Goal: Task Accomplishment & Management: Use online tool/utility

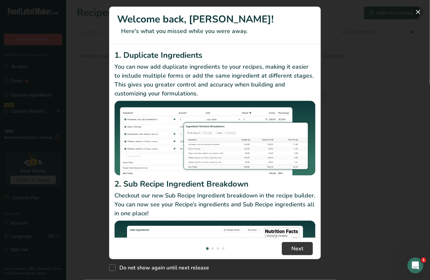
click at [420, 13] on button "New Features" at bounding box center [418, 12] width 11 height 11
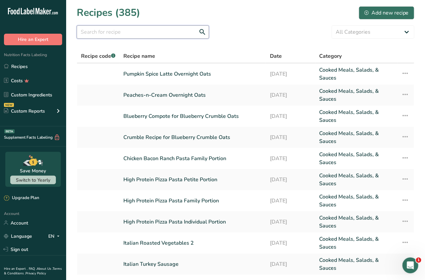
click at [93, 36] on input "text" at bounding box center [143, 31] width 132 height 13
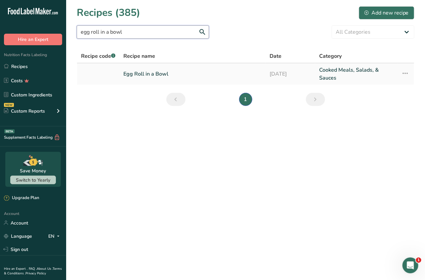
type input "egg roll in a bowl"
click at [148, 76] on link "Egg Roll in a Bowl" at bounding box center [192, 74] width 139 height 16
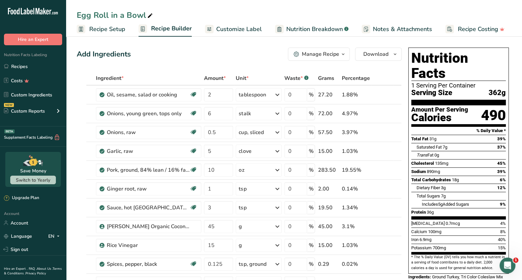
click at [102, 28] on span "Recipe Setup" at bounding box center [107, 29] width 36 height 9
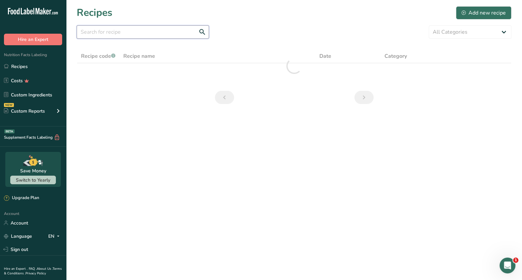
click at [93, 32] on input "text" at bounding box center [143, 31] width 132 height 13
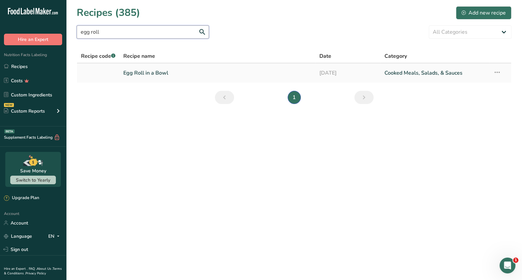
type input "egg roll"
click at [424, 72] on icon at bounding box center [497, 72] width 8 height 12
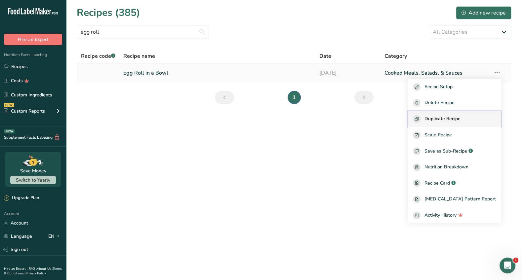
click at [424, 120] on span "Duplicate Recipe" at bounding box center [442, 119] width 36 height 8
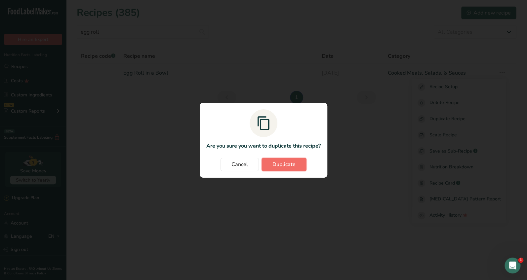
click at [285, 163] on span "Duplicate" at bounding box center [283, 165] width 23 height 8
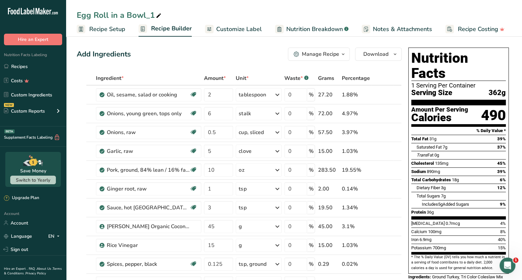
click at [111, 30] on span "Recipe Setup" at bounding box center [107, 29] width 36 height 9
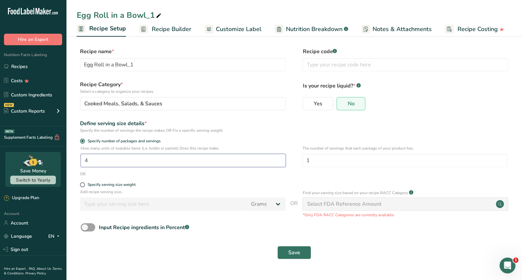
click at [91, 160] on input "4" at bounding box center [183, 160] width 205 height 13
type input "1"
type input "3"
click at [289, 257] on span "Save" at bounding box center [294, 253] width 12 height 8
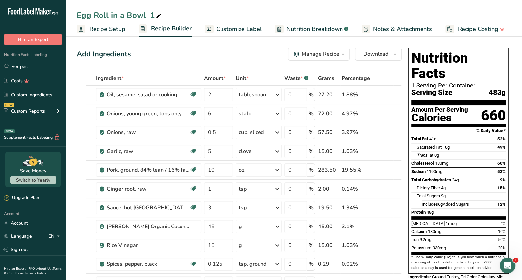
click at [107, 29] on span "Recipe Setup" at bounding box center [107, 29] width 36 height 9
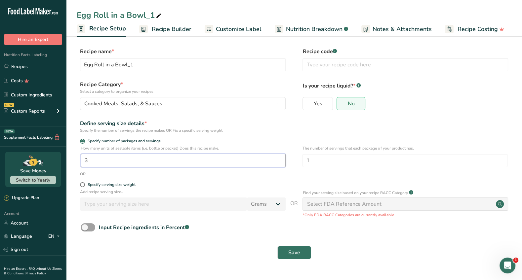
click at [91, 161] on input "3" at bounding box center [183, 160] width 205 height 13
type input "1"
type input "4"
click at [294, 256] on span "Save" at bounding box center [294, 253] width 12 height 8
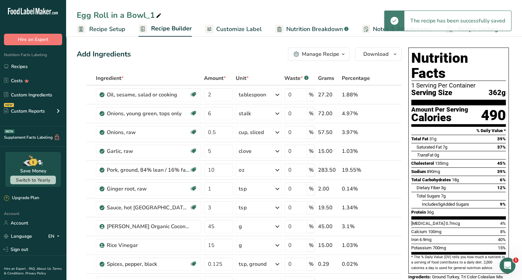
click at [343, 55] on icon "button" at bounding box center [343, 54] width 5 height 8
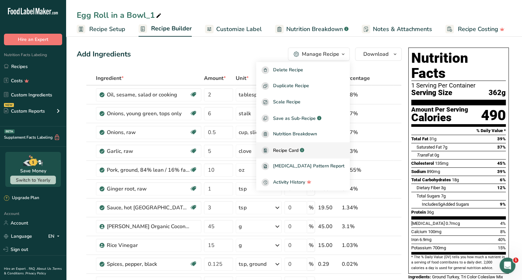
click at [294, 152] on span "Recipe Card" at bounding box center [285, 150] width 25 height 7
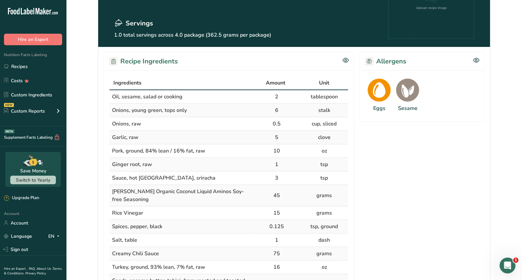
scroll to position [65, 0]
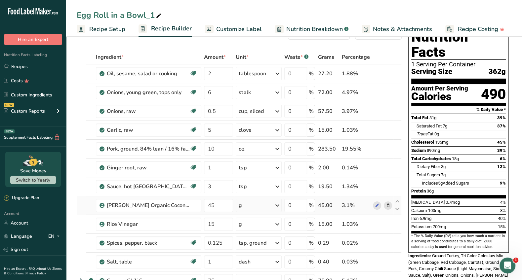
scroll to position [33, 0]
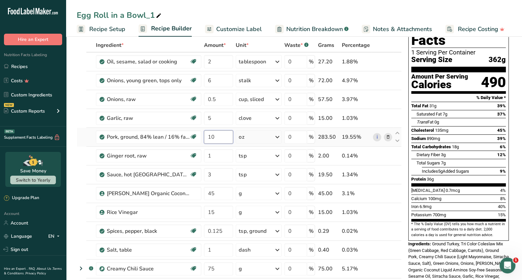
click at [218, 137] on input "10" at bounding box center [218, 137] width 29 height 13
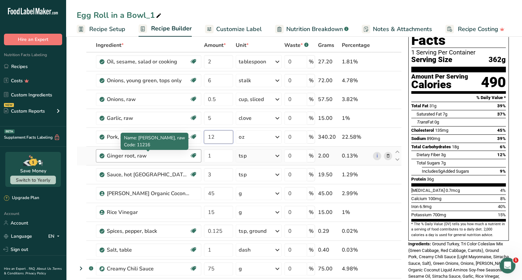
type input "12"
click at [168, 155] on div "Ingredient * Amount * Unit * Waste * .a-a{fill:#347362;}.b-a{fill:#fff;} Grams …" at bounding box center [239, 216] width 325 height 357
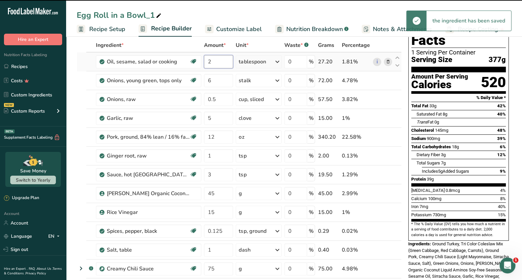
click at [213, 62] on input "2" at bounding box center [218, 61] width 29 height 13
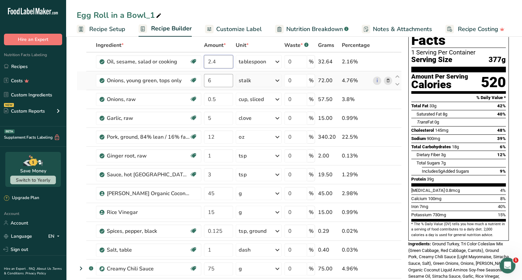
type input "2.4"
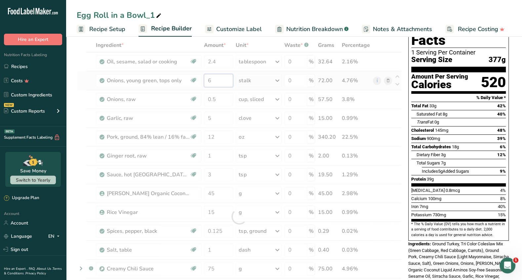
click at [217, 80] on div "Ingredient * Amount * Unit * Waste * .a-a{fill:#347362;}.b-a{fill:#fff;} Grams …" at bounding box center [239, 216] width 325 height 357
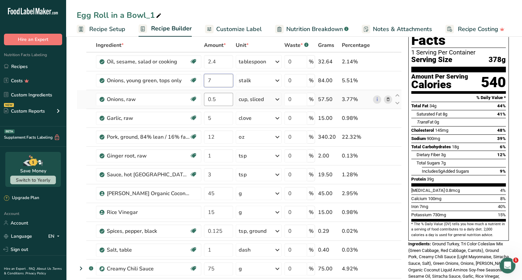
type input "7"
click at [221, 98] on div "Ingredient * Amount * Unit * Waste * .a-a{fill:#347362;}.b-a{fill:#fff;} Grams …" at bounding box center [239, 216] width 325 height 357
type input "0.6"
click at [219, 120] on div "Ingredient * Amount * Unit * Waste * .a-a{fill:#347362;}.b-a{fill:#fff;} Grams …" at bounding box center [239, 216] width 325 height 357
type input "6"
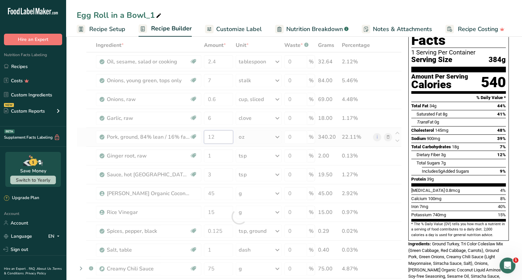
click at [223, 138] on div "Ingredient * Amount * Unit * Waste * .a-a{fill:#347362;}.b-a{fill:#fff;} Grams …" at bounding box center [239, 216] width 325 height 357
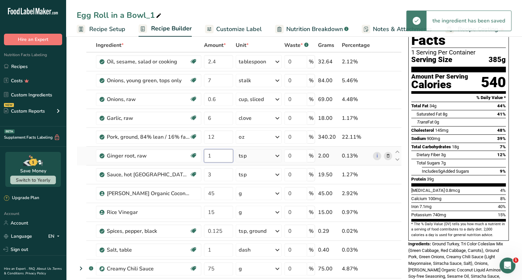
click at [215, 159] on div "Ingredient * Amount * Unit * Waste * .a-a{fill:#347362;}.b-a{fill:#fff;} Grams …" at bounding box center [239, 216] width 325 height 357
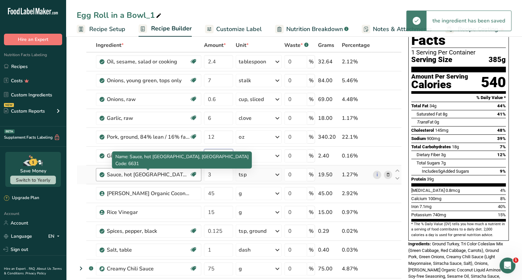
type input "1.2"
click at [178, 176] on div "Ingredient * Amount * Unit * Waste * .a-a{fill:#347362;}.b-a{fill:#fff;} Grams …" at bounding box center [239, 216] width 325 height 357
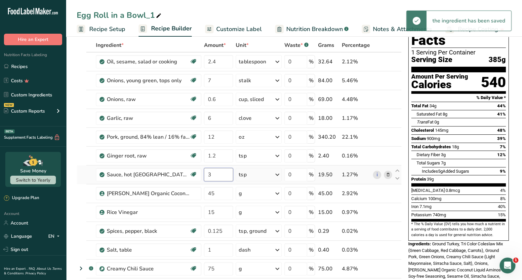
click at [214, 175] on input "3" at bounding box center [218, 174] width 29 height 13
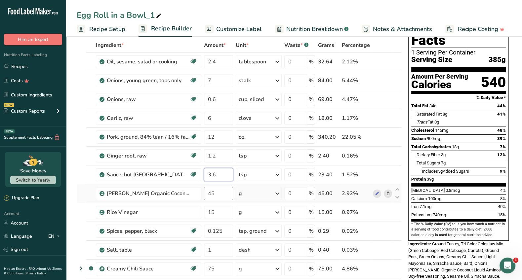
type input "3.6"
click at [222, 193] on div "Ingredient * Amount * Unit * Waste * .a-a{fill:#347362;}.b-a{fill:#fff;} Grams …" at bounding box center [239, 216] width 325 height 357
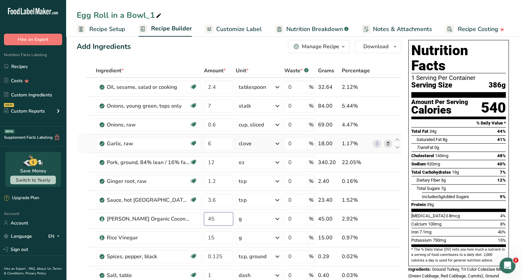
scroll to position [0, 0]
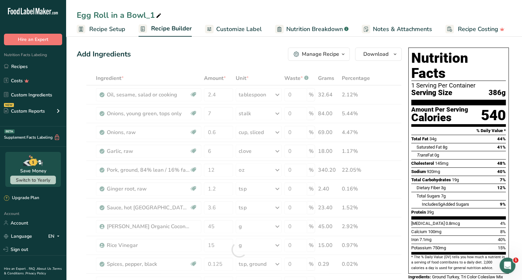
click at [336, 55] on div "Manage Recipe" at bounding box center [320, 54] width 37 height 8
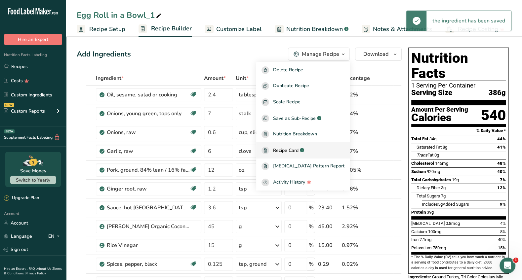
click at [299, 153] on span "Recipe Card" at bounding box center [285, 150] width 25 height 7
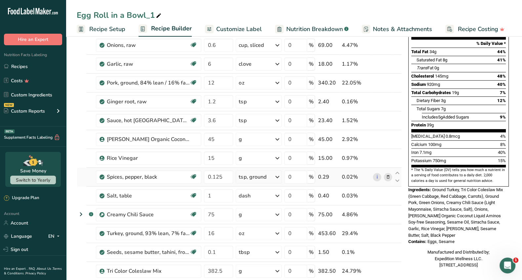
scroll to position [99, 0]
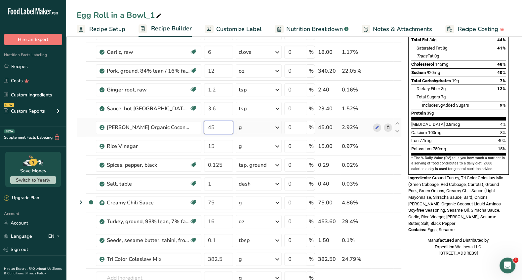
click at [218, 126] on input "45" at bounding box center [218, 127] width 29 height 13
type input "4"
type input "54"
click at [216, 146] on div "Ingredient * Amount * Unit * Waste * .a-a{fill:#347362;}.b-a{fill:#fff;} Grams …" at bounding box center [239, 150] width 325 height 357
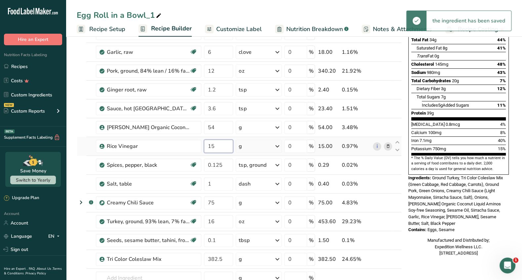
type input "1"
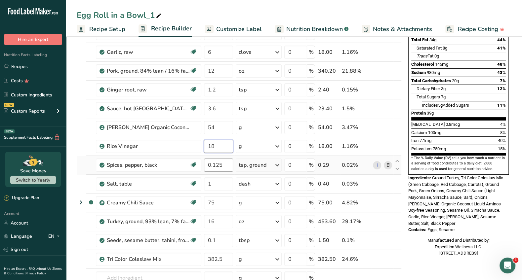
type input "18"
click at [231, 165] on div "Ingredient * Amount * Unit * Waste * .a-a{fill:#347362;}.b-a{fill:#fff;} Grams …" at bounding box center [239, 150] width 325 height 357
type input "0.345"
click at [278, 164] on div "Ingredient * Amount * Unit * Waste * .a-a{fill:#347362;}.b-a{fill:#fff;} Grams …" at bounding box center [239, 150] width 325 height 357
click at [278, 164] on icon at bounding box center [277, 165] width 8 height 12
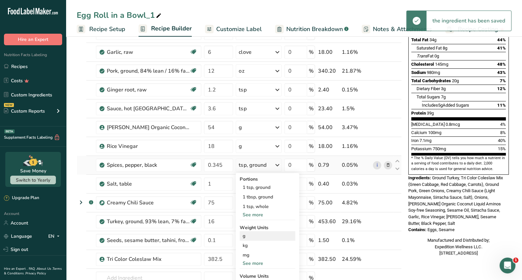
click at [249, 236] on div "g" at bounding box center [268, 236] width 56 height 10
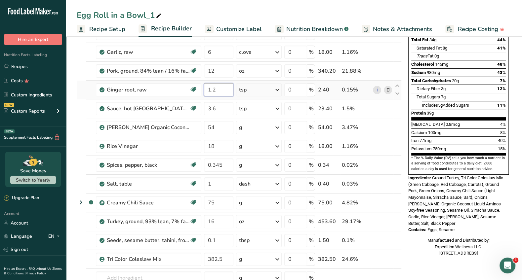
click at [219, 88] on input "1.2" at bounding box center [218, 89] width 29 height 13
type input "1.8"
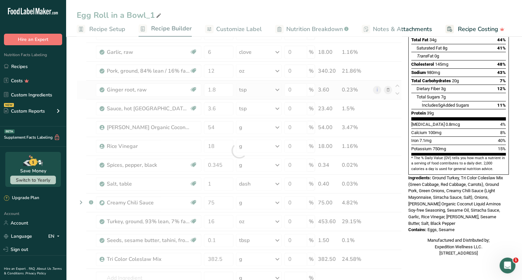
click at [277, 90] on div "Ingredient * Amount * Unit * Waste * .a-a{fill:#347362;}.b-a{fill:#fff;} Grams …" at bounding box center [239, 150] width 325 height 357
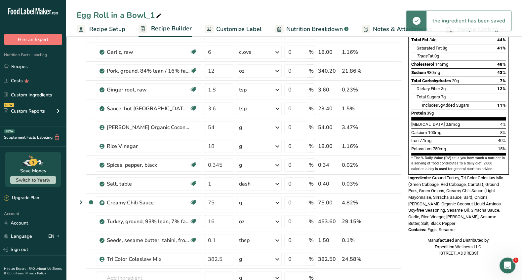
click at [277, 90] on icon at bounding box center [277, 90] width 8 height 12
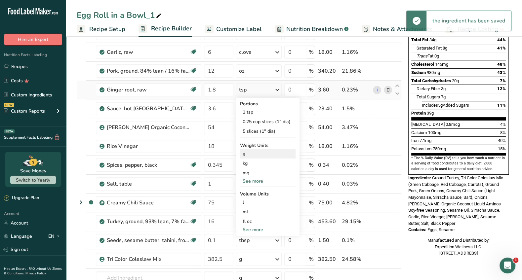
click at [245, 152] on div "g" at bounding box center [268, 154] width 56 height 10
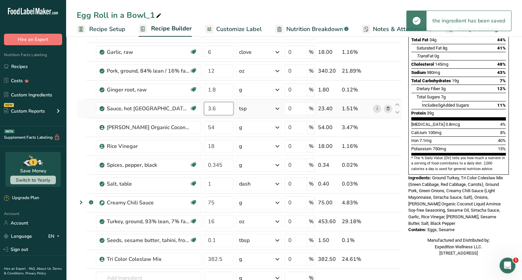
click at [223, 108] on input "3.6" at bounding box center [218, 108] width 29 height 13
type input "3"
type input "23.4"
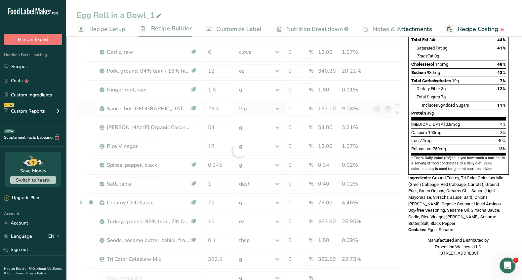
click at [277, 107] on div "Ingredient * Amount * Unit * Waste * .a-a{fill:#347362;}.b-a{fill:#fff;} Grams …" at bounding box center [239, 150] width 325 height 357
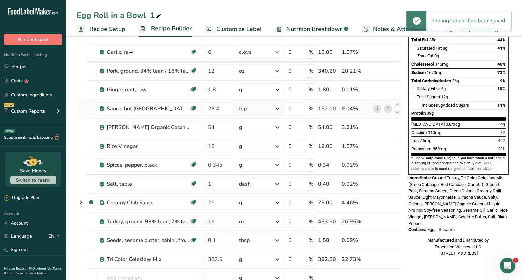
click at [277, 107] on icon at bounding box center [277, 109] width 8 height 12
click at [247, 155] on div "g" at bounding box center [268, 154] width 56 height 10
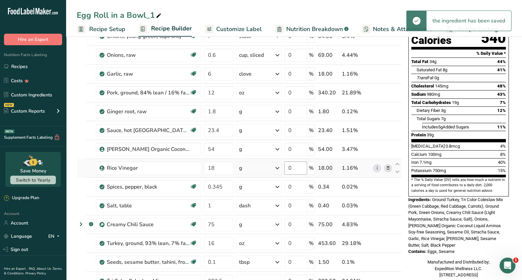
scroll to position [66, 0]
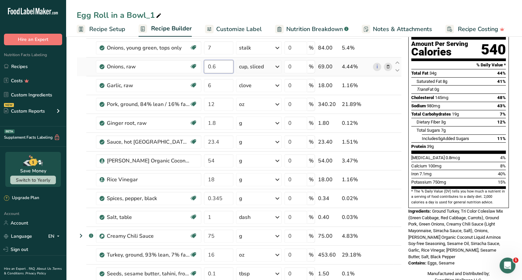
click at [218, 66] on input "0.6" at bounding box center [218, 66] width 29 height 13
type input "0"
type input "90"
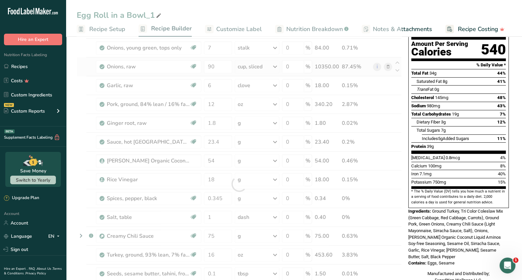
click at [274, 65] on div "Ingredient * Amount * Unit * Waste * .a-a{fill:#347362;}.b-a{fill:#fff;} Grams …" at bounding box center [239, 184] width 325 height 357
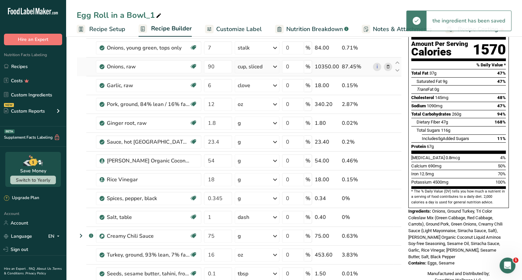
click at [274, 65] on icon at bounding box center [275, 67] width 8 height 12
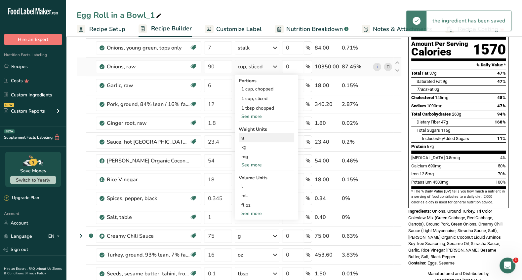
click at [244, 137] on div "g" at bounding box center [267, 138] width 56 height 10
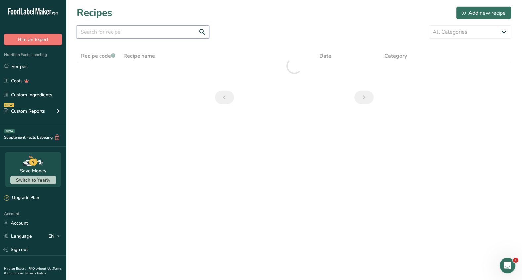
click at [100, 37] on input "text" at bounding box center [143, 31] width 132 height 13
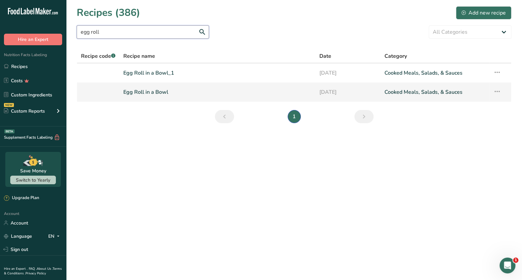
type input "egg roll"
click at [154, 90] on link "Egg Roll in a Bowl" at bounding box center [217, 92] width 188 height 14
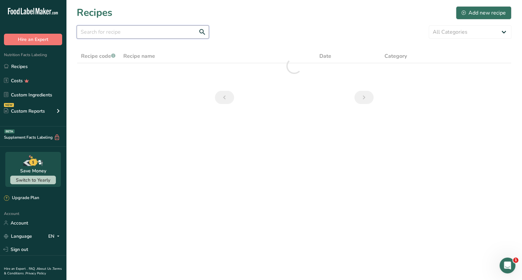
click at [89, 33] on input "text" at bounding box center [143, 31] width 132 height 13
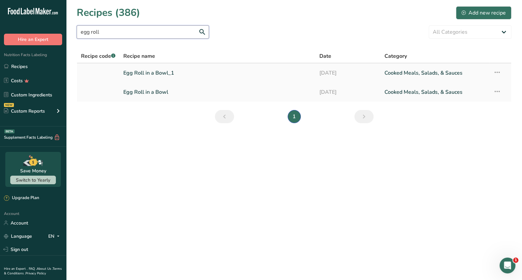
type input "egg roll"
click at [153, 77] on link "Egg Roll in a Bowl_1" at bounding box center [217, 73] width 188 height 14
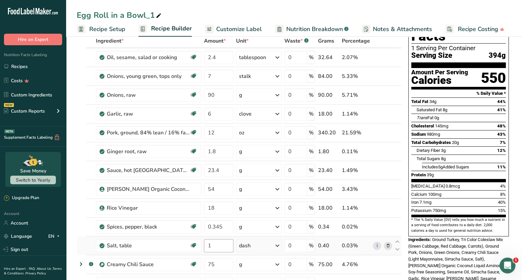
scroll to position [66, 0]
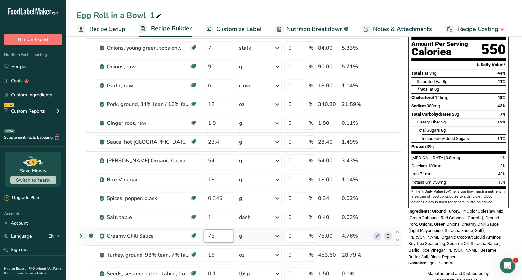
click at [224, 238] on input "75" at bounding box center [218, 236] width 29 height 13
drag, startPoint x: 215, startPoint y: 235, endPoint x: 207, endPoint y: 236, distance: 8.0
click at [207, 236] on input "75" at bounding box center [218, 236] width 29 height 13
type input "90"
click at [188, 211] on div "Ingredient * Amount * Unit * Waste * .a-a{fill:#347362;}.b-a{fill:#fff;} Grams …" at bounding box center [239, 184] width 325 height 357
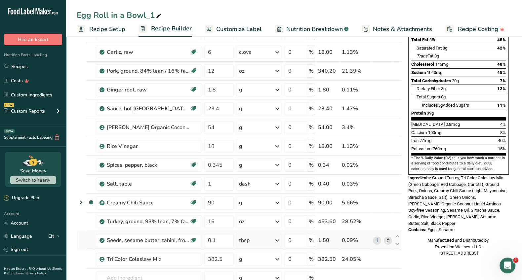
scroll to position [132, 0]
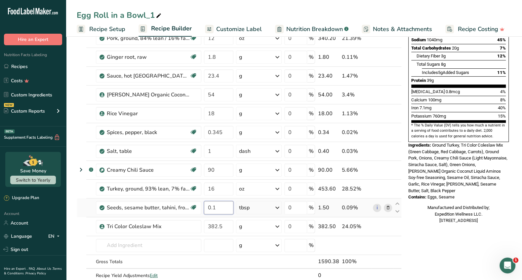
click at [219, 207] on input "0.1" at bounding box center [218, 207] width 29 height 13
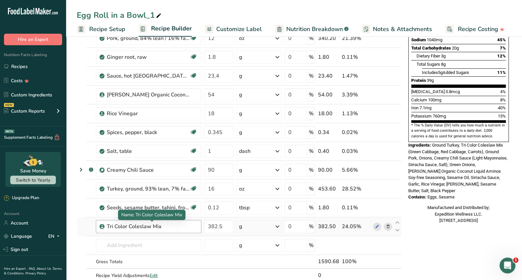
click at [186, 227] on div "Ingredient * Amount * Unit * Waste * .a-a{fill:#347362;}.b-a{fill:#fff;} Grams …" at bounding box center [239, 118] width 325 height 357
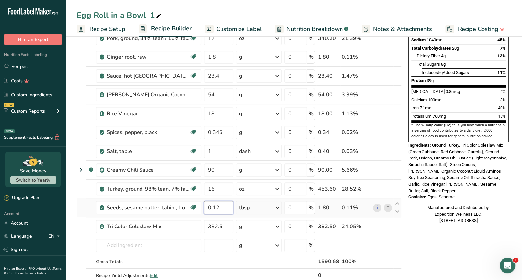
click at [222, 207] on input "0.12" at bounding box center [218, 207] width 29 height 13
type input "0"
type input "1.8"
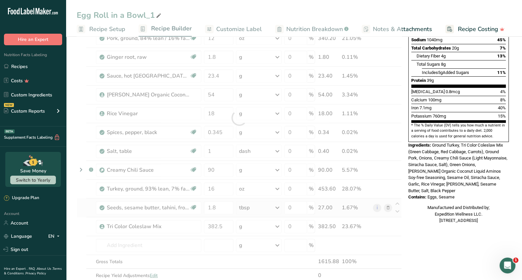
click at [279, 208] on div "Ingredient * Amount * Unit * Waste * .a-a{fill:#347362;}.b-a{fill:#fff;} Grams …" at bounding box center [239, 118] width 325 height 357
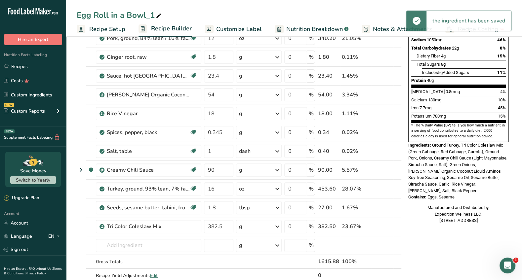
click at [278, 207] on icon at bounding box center [277, 208] width 8 height 12
click at [245, 261] on div "g" at bounding box center [268, 263] width 56 height 10
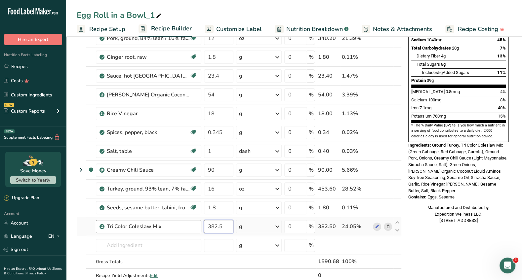
drag, startPoint x: 224, startPoint y: 225, endPoint x: 177, endPoint y: 223, distance: 47.7
click at [190, 227] on tr "Tri Color Coleslaw Mix 382.5 g Weight Units g kg mg See more Volume Units l Vol…" at bounding box center [239, 227] width 324 height 19
type input "459"
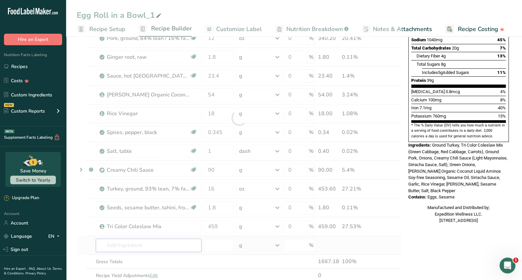
click at [175, 241] on div "Ingredient * Amount * Unit * Waste * .a-a{fill:#347362;}.b-a{fill:#fff;} Grams …" at bounding box center [239, 118] width 325 height 357
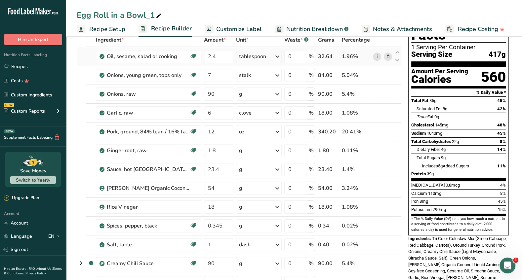
scroll to position [0, 0]
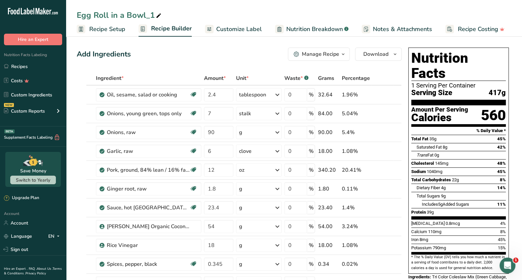
click at [341, 54] on icon "button" at bounding box center [343, 54] width 5 height 8
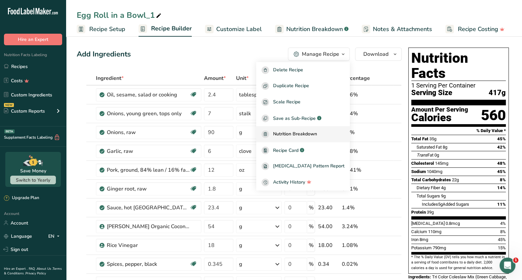
drag, startPoint x: 303, startPoint y: 149, endPoint x: 341, endPoint y: 141, distance: 38.5
click at [299, 149] on span "Recipe Card" at bounding box center [285, 150] width 25 height 7
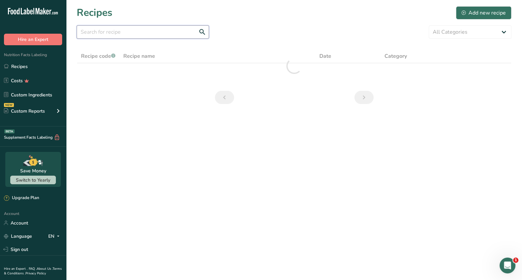
click at [93, 34] on input "text" at bounding box center [143, 31] width 132 height 13
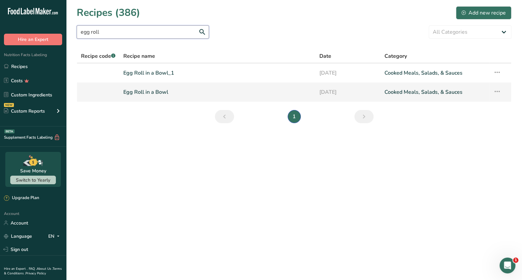
type input "egg roll"
click at [424, 94] on icon at bounding box center [497, 92] width 8 height 12
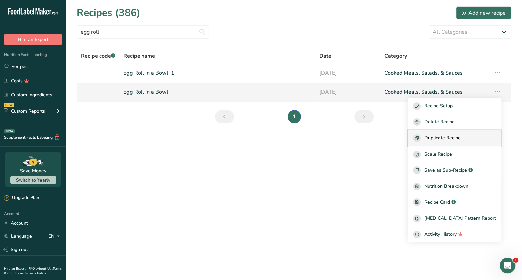
click at [424, 141] on span "Duplicate Recipe" at bounding box center [442, 139] width 36 height 8
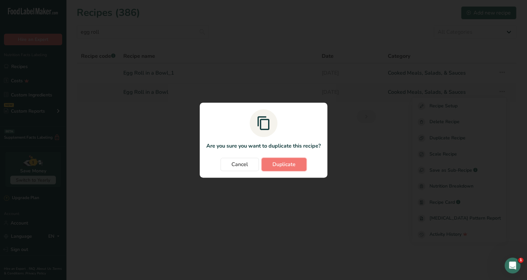
click at [280, 167] on span "Duplicate" at bounding box center [283, 165] width 23 height 8
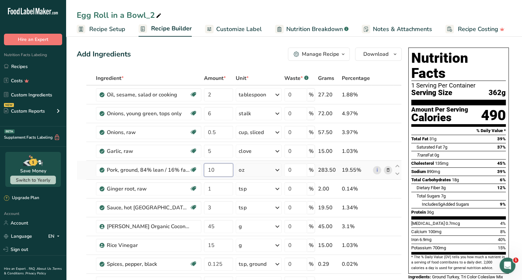
click at [215, 171] on input "10" at bounding box center [218, 170] width 29 height 13
type input "12"
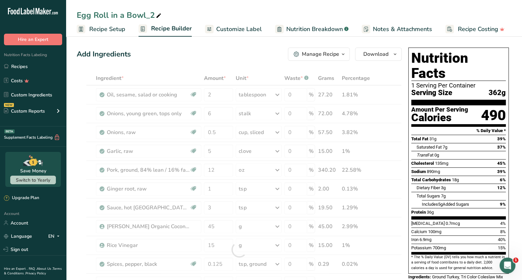
click at [424, 12] on div "Egg Roll in a Bowl_2" at bounding box center [294, 15] width 456 height 12
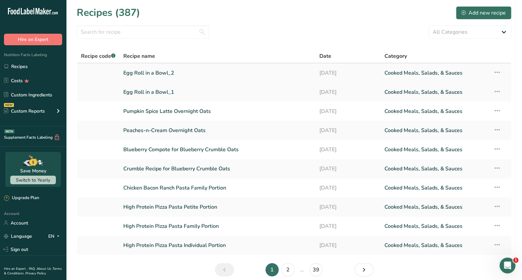
click at [424, 73] on icon at bounding box center [497, 72] width 8 height 12
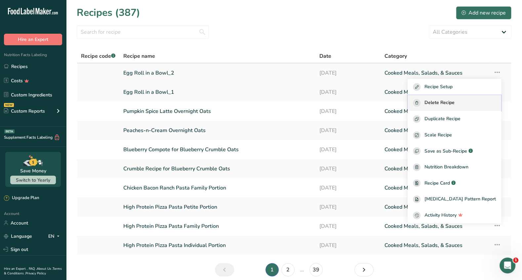
click at [424, 100] on div "Delete Recipe" at bounding box center [454, 103] width 83 height 8
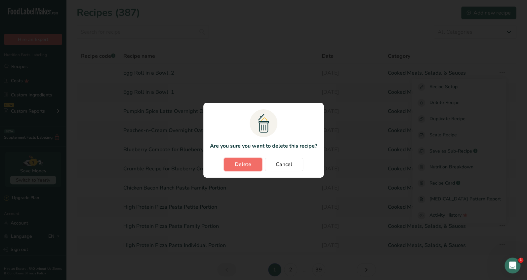
click at [246, 166] on span "Delete" at bounding box center [243, 165] width 17 height 8
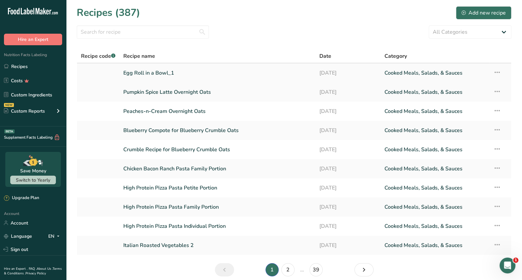
click at [156, 75] on link "Egg Roll in a Bowl_1" at bounding box center [217, 73] width 188 height 14
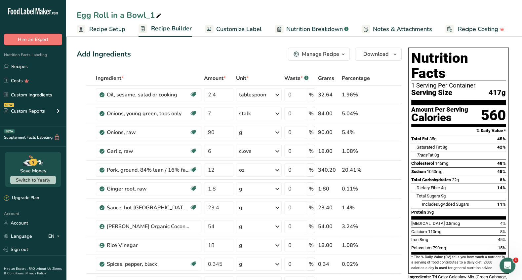
scroll to position [33, 0]
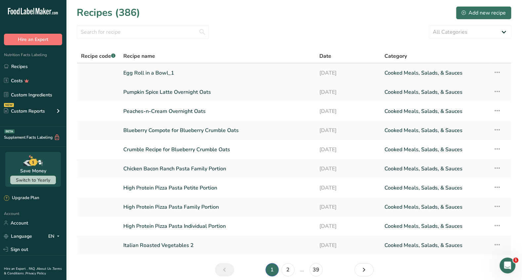
click at [177, 74] on link "Egg Roll in a Bowl_1" at bounding box center [217, 73] width 188 height 14
click at [101, 33] on input "text" at bounding box center [143, 31] width 132 height 13
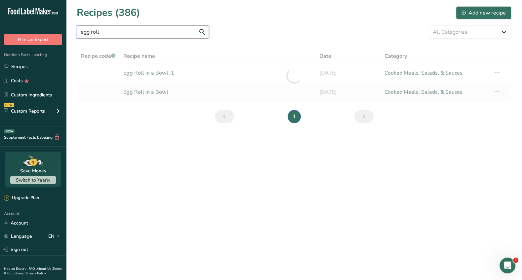
type input "egg roll"
click at [157, 93] on div at bounding box center [294, 75] width 435 height 53
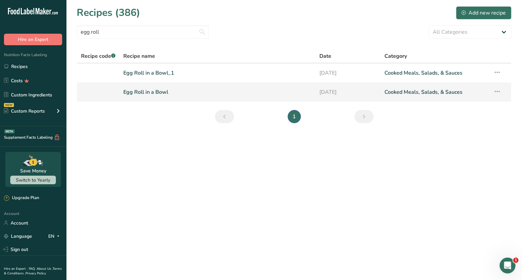
click at [158, 92] on link "Egg Roll in a Bowl" at bounding box center [217, 92] width 188 height 14
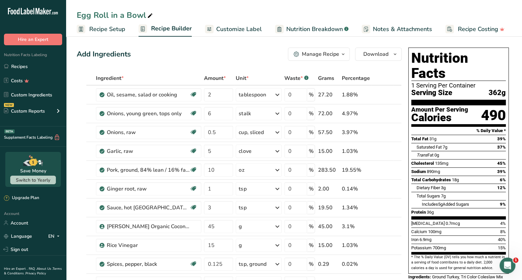
click at [108, 26] on span "Recipe Setup" at bounding box center [107, 29] width 36 height 9
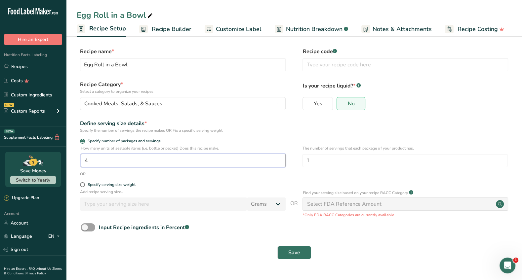
click at [92, 160] on input "4" at bounding box center [183, 160] width 205 height 13
type input "1"
type input "3"
click at [301, 257] on button "Save" at bounding box center [294, 252] width 34 height 13
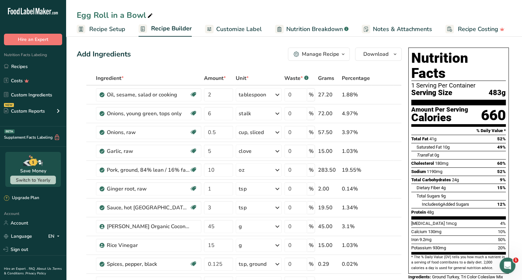
click at [100, 28] on span "Recipe Setup" at bounding box center [107, 29] width 36 height 9
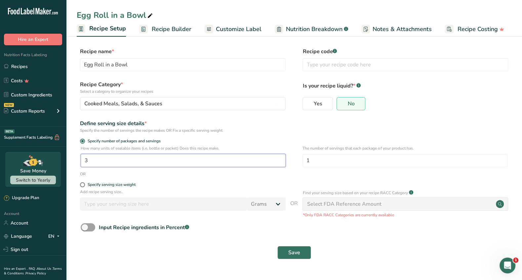
click at [93, 158] on input "3" at bounding box center [183, 160] width 205 height 13
type input "3.5"
click at [293, 254] on span "Save" at bounding box center [294, 253] width 12 height 8
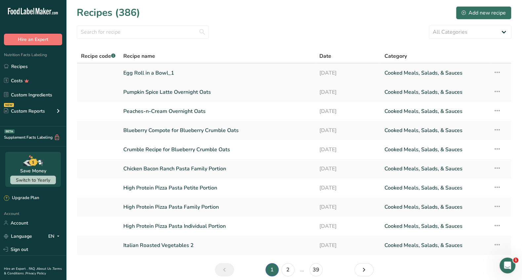
click at [170, 75] on link "Egg Roll in a Bowl_1" at bounding box center [217, 73] width 188 height 14
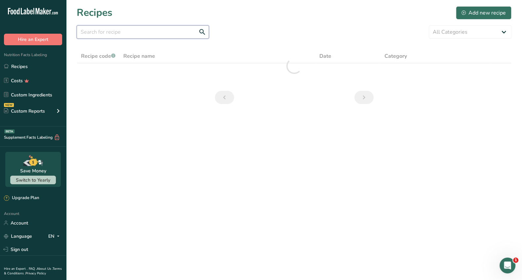
click at [97, 32] on input "text" at bounding box center [143, 31] width 132 height 13
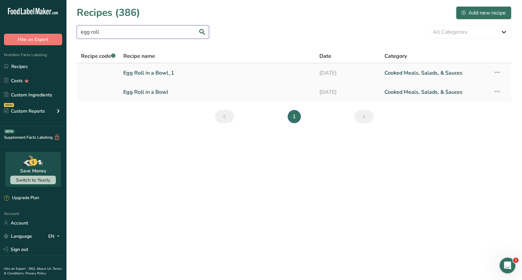
type input "egg roll"
click at [168, 76] on link "Egg Roll in a Bowl_1" at bounding box center [217, 73] width 188 height 14
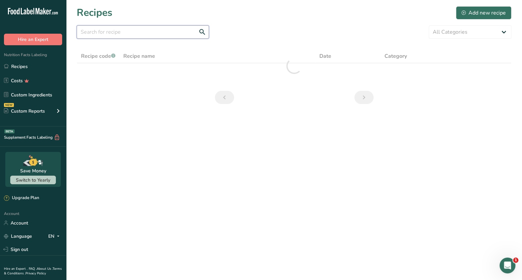
click at [87, 29] on input "text" at bounding box center [143, 31] width 132 height 13
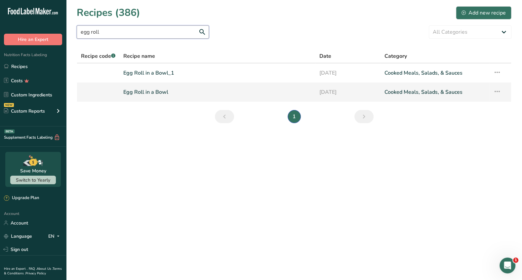
type input "egg roll"
click at [142, 93] on link "Egg Roll in a Bowl" at bounding box center [217, 92] width 188 height 14
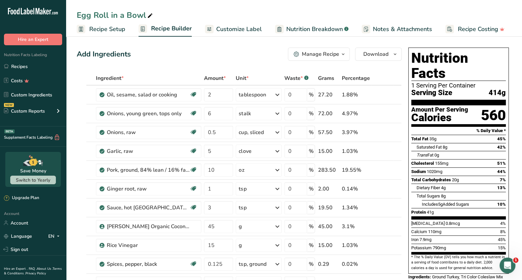
click at [102, 29] on span "Recipe Setup" at bounding box center [107, 29] width 36 height 9
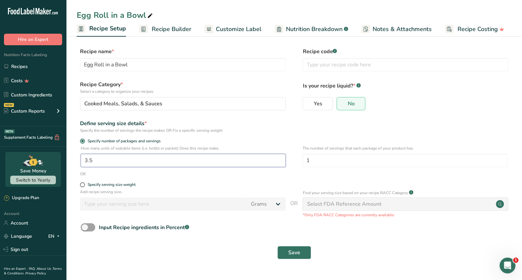
click at [95, 158] on input "3.5" at bounding box center [183, 160] width 205 height 13
type input "1"
click at [295, 257] on button "Save" at bounding box center [294, 252] width 34 height 13
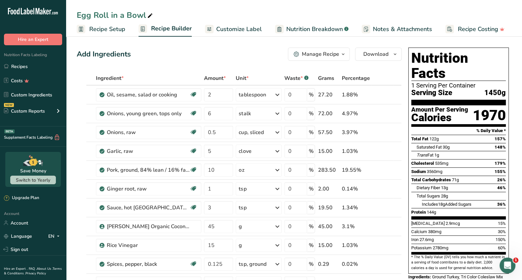
click at [104, 31] on span "Recipe Setup" at bounding box center [107, 29] width 36 height 9
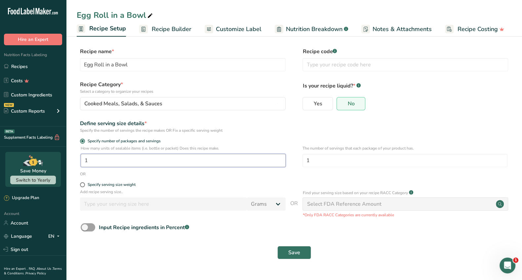
click at [94, 164] on input "1" at bounding box center [183, 160] width 205 height 13
type input "4"
click at [288, 255] on button "Save" at bounding box center [294, 252] width 34 height 13
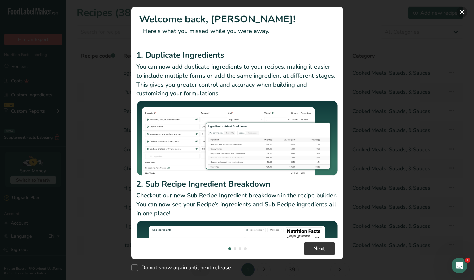
click at [460, 13] on button "New Features" at bounding box center [462, 12] width 11 height 11
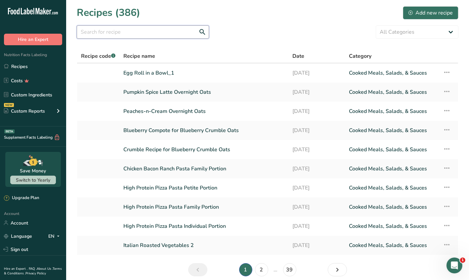
click at [81, 31] on input "text" at bounding box center [143, 31] width 132 height 13
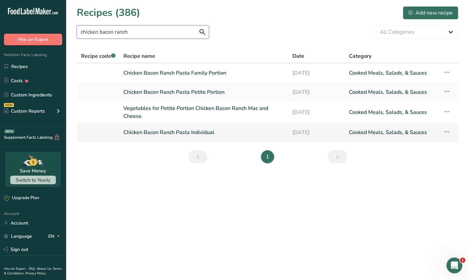
type input "chicken bacon ranch"
click at [206, 134] on link "Chicken Bacon Ranch Pasta Individual" at bounding box center [203, 133] width 161 height 14
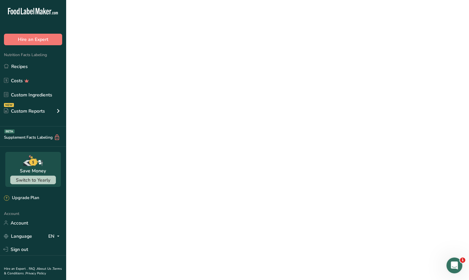
click at [206, 134] on link "Chicken Bacon Ranch Pasta Individual" at bounding box center [203, 133] width 161 height 14
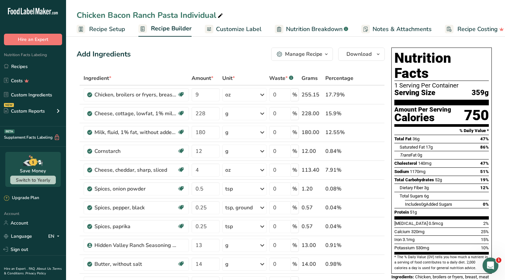
click at [246, 31] on span "Customize Label" at bounding box center [239, 29] width 46 height 9
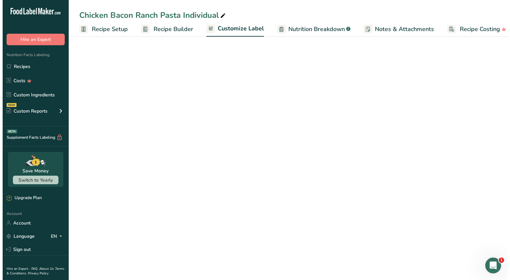
scroll to position [0, 9]
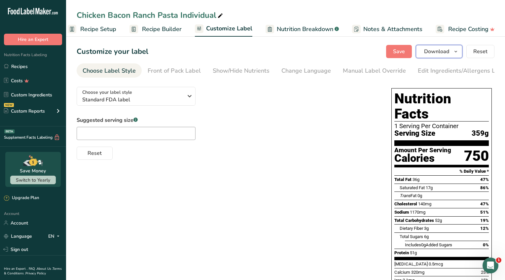
click at [457, 52] on icon "button" at bounding box center [456, 52] width 5 height 8
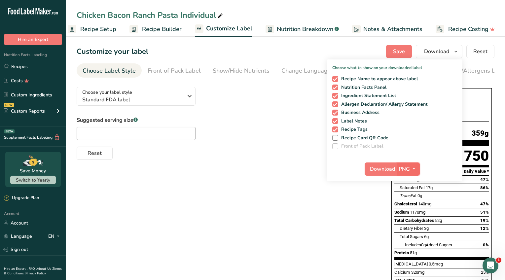
click at [414, 170] on icon "button" at bounding box center [414, 169] width 5 height 8
click at [387, 169] on span "Download" at bounding box center [383, 169] width 25 height 8
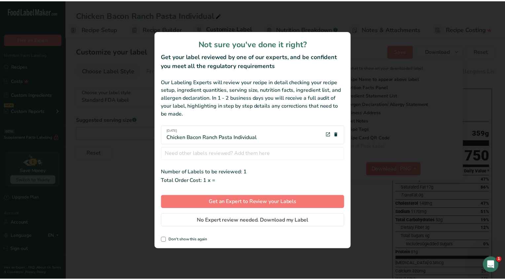
scroll to position [0, 4]
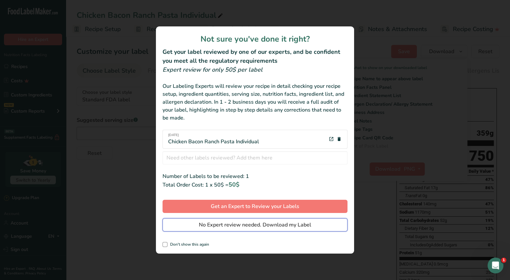
click at [318, 226] on button "No Expert review needed. Download my Label" at bounding box center [255, 225] width 185 height 13
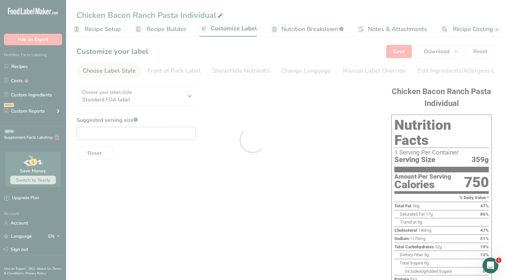
scroll to position [0, 0]
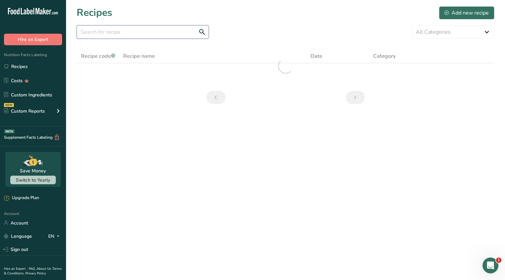
click at [92, 30] on input "text" at bounding box center [143, 31] width 132 height 13
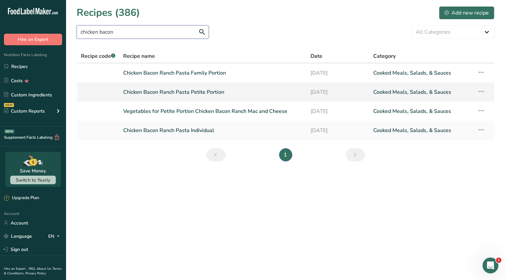
type input "chicken bacon"
click at [204, 96] on link "Chicken Bacon Ranch Pasta Petite Portion" at bounding box center [213, 92] width 180 height 14
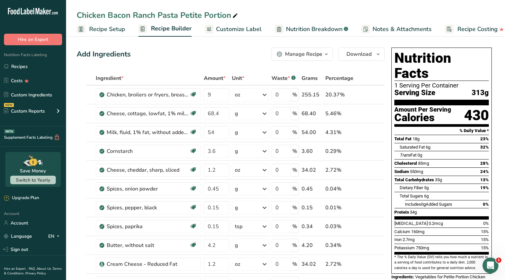
click at [249, 31] on span "Customize Label" at bounding box center [239, 29] width 46 height 9
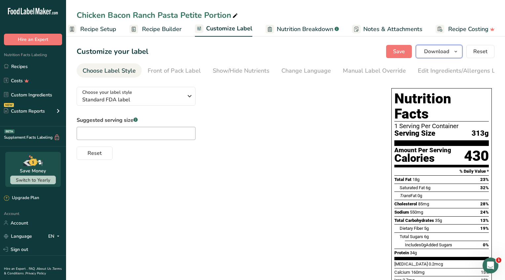
click at [455, 56] on button "Download" at bounding box center [439, 51] width 47 height 13
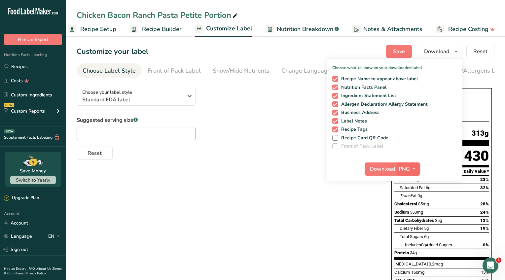
click at [406, 168] on span "PNG" at bounding box center [404, 169] width 11 height 8
click at [385, 169] on span "Download" at bounding box center [383, 169] width 25 height 8
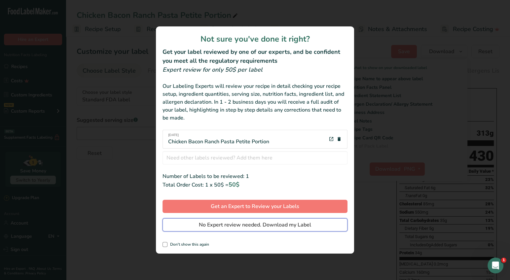
click at [301, 224] on span "No Expert review needed. Download my Label" at bounding box center [255, 225] width 112 height 8
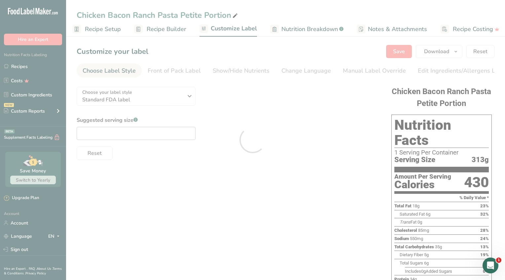
scroll to position [0, 0]
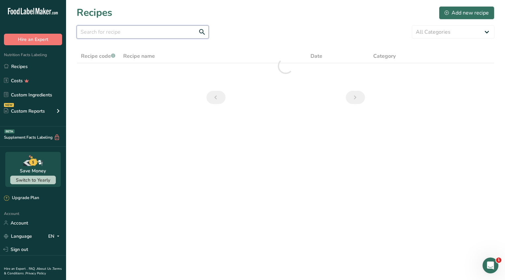
click at [98, 34] on input "text" at bounding box center [143, 31] width 132 height 13
drag, startPoint x: 145, startPoint y: 32, endPoint x: 130, endPoint y: 31, distance: 15.0
click at [130, 31] on input "chicken bacon ranch family" at bounding box center [143, 31] width 132 height 13
type input "chicken bacon ranch"
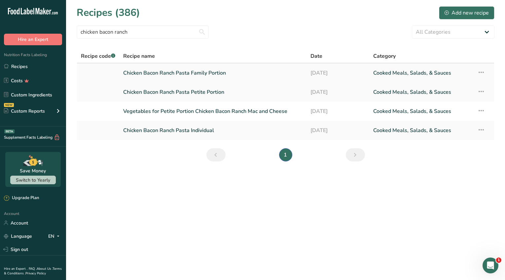
click at [229, 73] on link "Chicken Bacon Ranch Pasta Family Portion" at bounding box center [213, 73] width 180 height 14
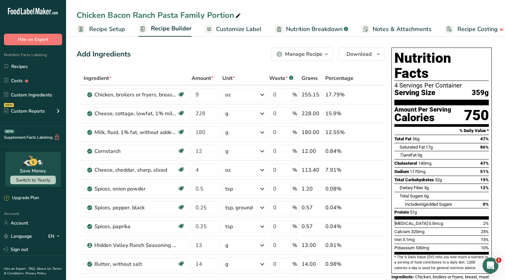
click at [249, 25] on span "Customize Label" at bounding box center [239, 29] width 46 height 9
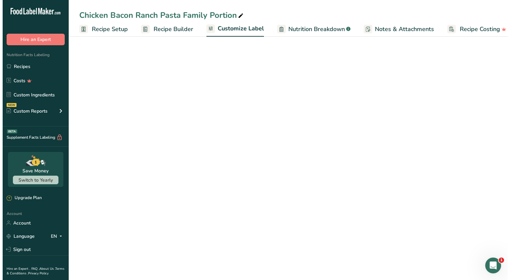
scroll to position [0, 9]
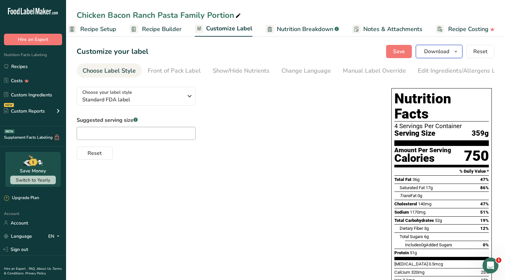
click at [456, 53] on icon "button" at bounding box center [456, 52] width 5 height 8
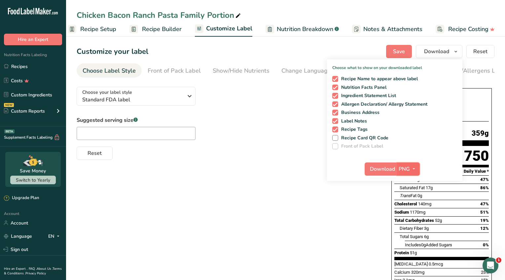
click at [405, 168] on span "PNG" at bounding box center [404, 169] width 11 height 8
click at [378, 171] on span "Download" at bounding box center [383, 169] width 25 height 8
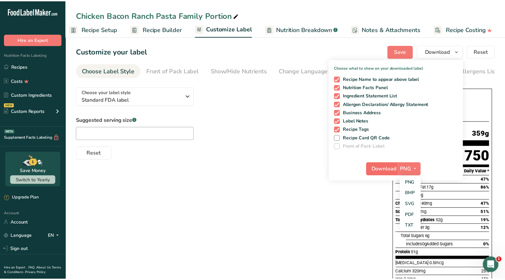
scroll to position [0, 4]
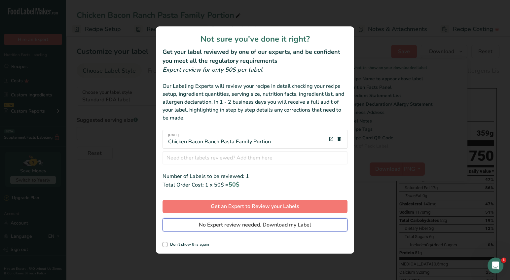
click at [294, 223] on span "No Expert review needed. Download my Label" at bounding box center [255, 225] width 112 height 8
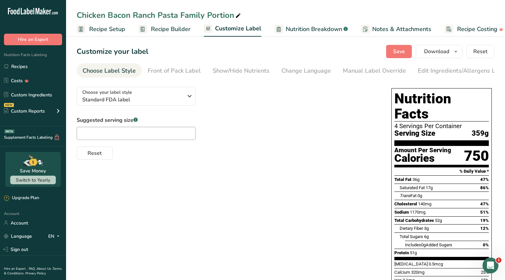
scroll to position [0, 4]
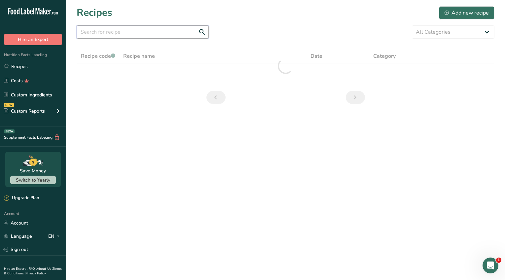
click at [104, 32] on input "text" at bounding box center [143, 31] width 132 height 13
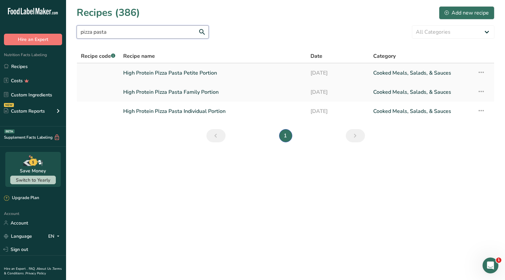
type input "pizza pasta"
click at [190, 77] on link "High Protein Pizza Pasta Petite Portion" at bounding box center [213, 73] width 180 height 14
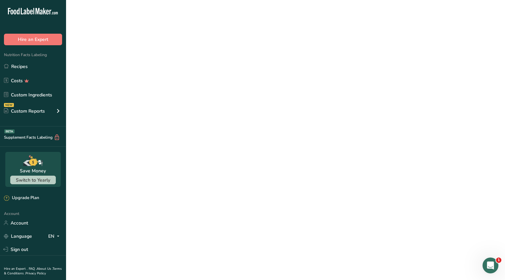
click at [190, 77] on link "High Protein Pizza Pasta Petite Portion" at bounding box center [213, 73] width 180 height 14
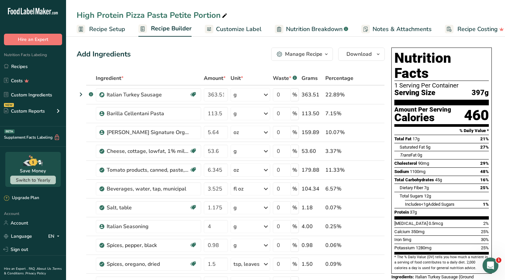
click at [230, 28] on span "Customize Label" at bounding box center [239, 29] width 46 height 9
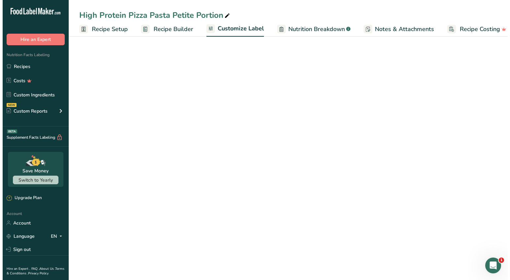
scroll to position [0, 9]
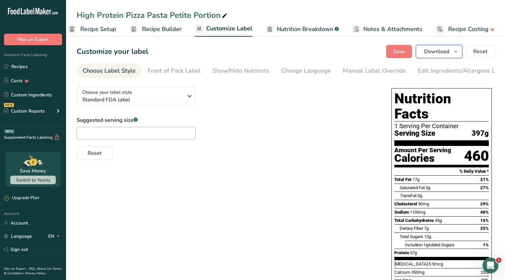
click at [458, 53] on icon "button" at bounding box center [456, 52] width 5 height 8
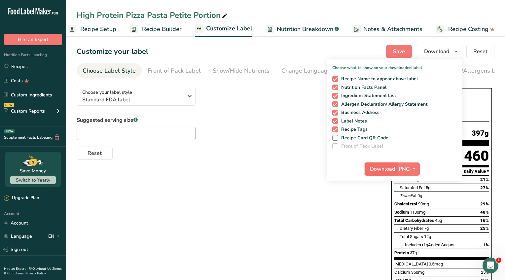
click at [387, 168] on span "Download" at bounding box center [383, 169] width 25 height 8
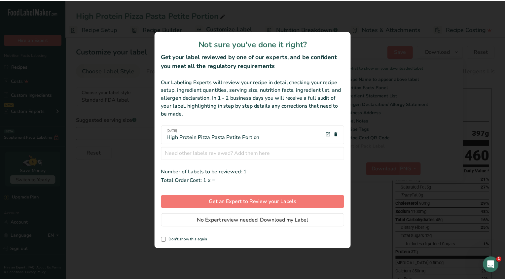
scroll to position [0, 4]
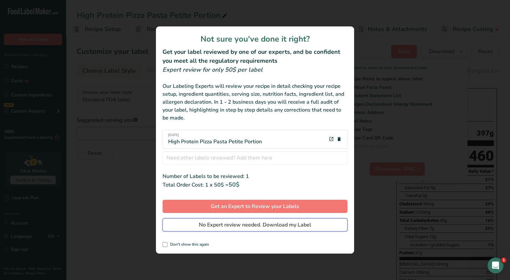
click at [297, 227] on span "No Expert review needed. Download my Label" at bounding box center [255, 225] width 112 height 8
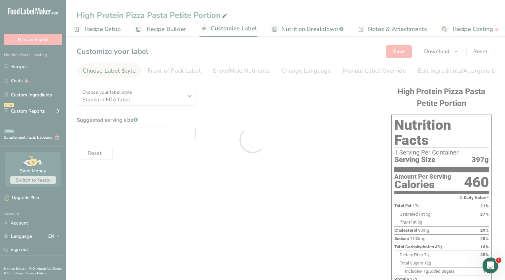
scroll to position [0, 0]
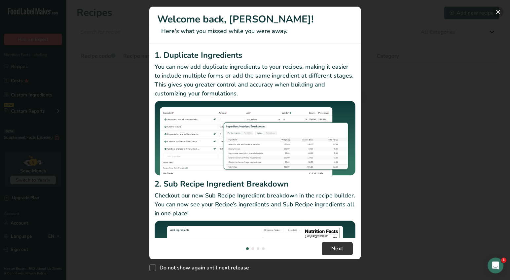
drag, startPoint x: 497, startPoint y: 14, endPoint x: 90, endPoint y: 26, distance: 407.1
click at [497, 14] on button "New Features" at bounding box center [498, 12] width 11 height 11
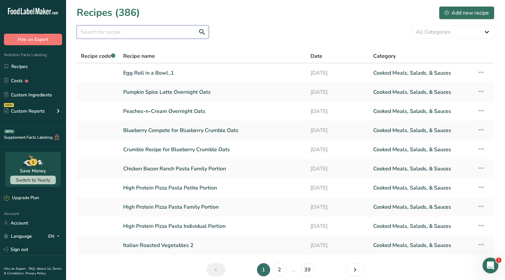
click at [91, 33] on input "text" at bounding box center [143, 31] width 132 height 13
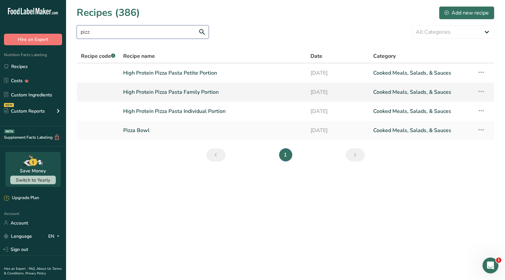
type input "pizz"
click at [217, 92] on link "High Protein Pizza Pasta Family Portion" at bounding box center [213, 92] width 180 height 14
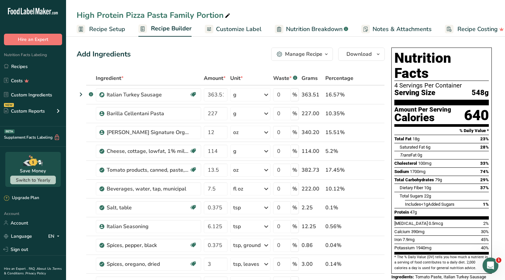
click at [225, 26] on span "Customize Label" at bounding box center [239, 29] width 46 height 9
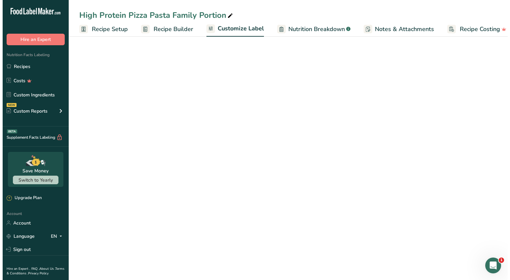
scroll to position [0, 9]
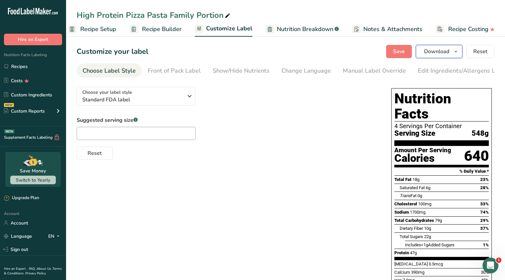
click at [459, 53] on icon "button" at bounding box center [456, 52] width 5 height 8
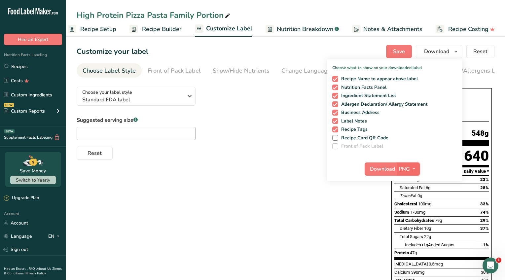
click at [410, 170] on span "PNG" at bounding box center [404, 169] width 11 height 8
click at [376, 169] on span "Download" at bounding box center [383, 169] width 25 height 8
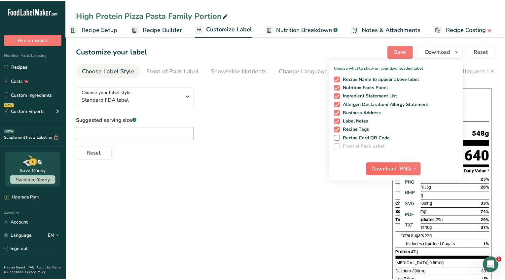
scroll to position [0, 4]
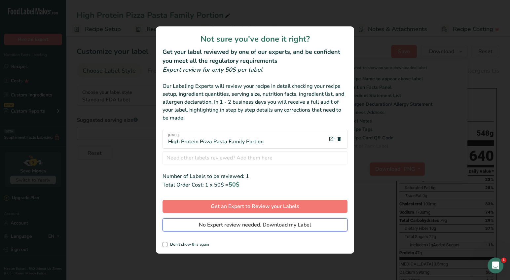
click at [310, 224] on span "No Expert review needed. Download my Label" at bounding box center [255, 225] width 112 height 8
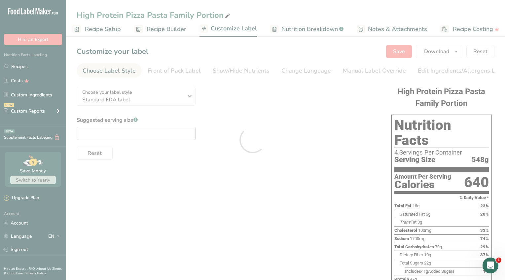
scroll to position [0, 0]
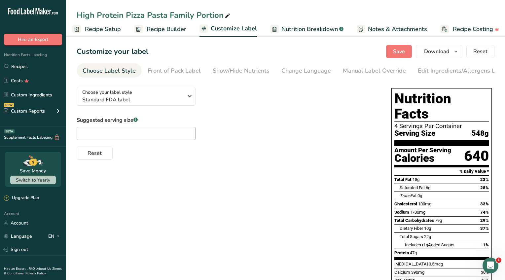
click at [331, 125] on div "Suggested serving size .a-a{fill:#347362;}.b-a{fill:#fff;} Reset" at bounding box center [228, 138] width 302 height 44
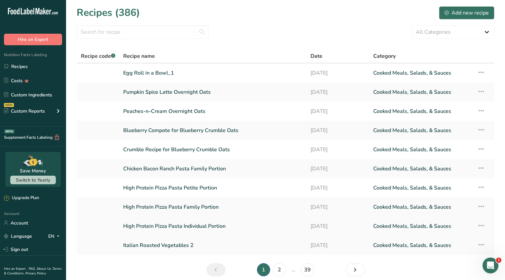
click at [226, 227] on link "High Protein Pizza Pasta Individual Portion" at bounding box center [213, 227] width 180 height 14
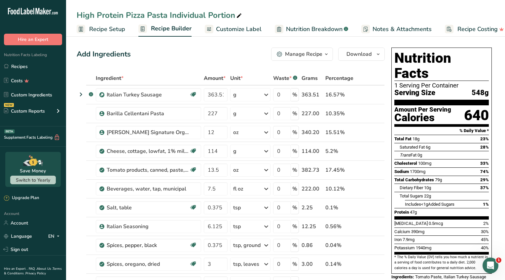
click at [231, 30] on span "Customize Label" at bounding box center [239, 29] width 46 height 9
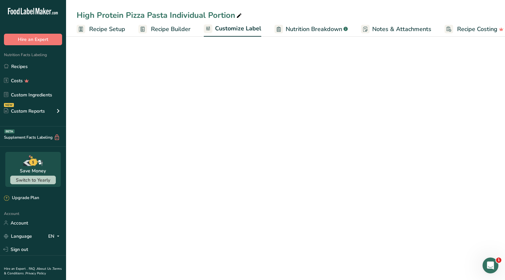
scroll to position [0, 9]
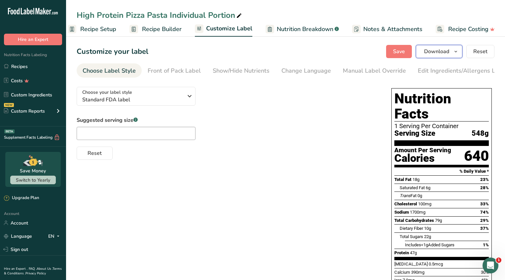
click at [457, 53] on icon "button" at bounding box center [456, 52] width 5 height 8
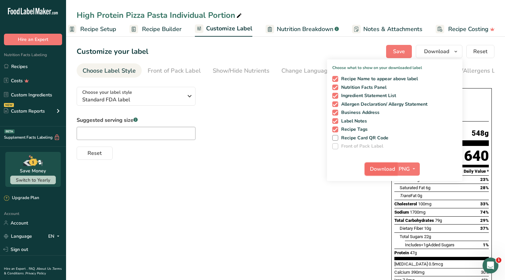
click at [384, 170] on span "Download" at bounding box center [383, 169] width 25 height 8
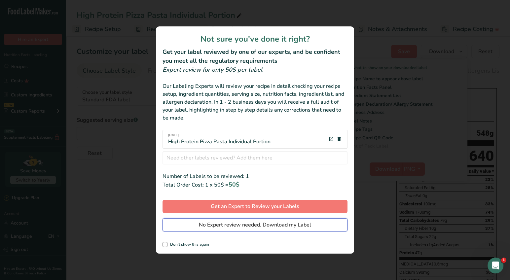
click at [322, 226] on button "No Expert review needed. Download my Label" at bounding box center [255, 225] width 185 height 13
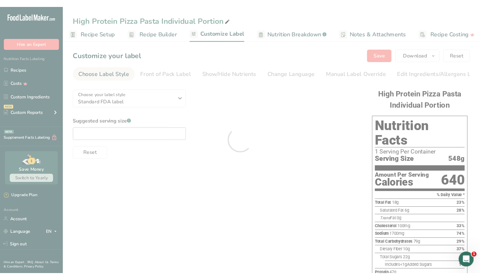
scroll to position [0, 0]
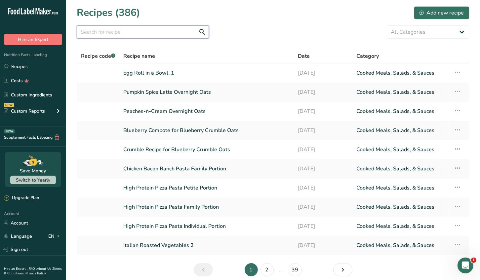
click at [93, 35] on input "text" at bounding box center [143, 31] width 132 height 13
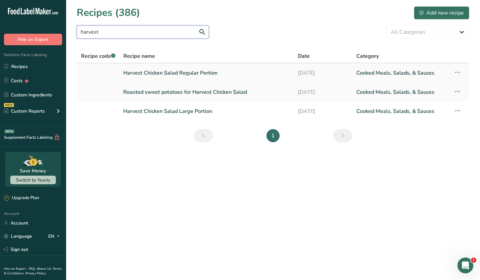
type input "harvest"
click at [210, 76] on link "Harvest Chicken Salad Regular Portion" at bounding box center [206, 73] width 167 height 14
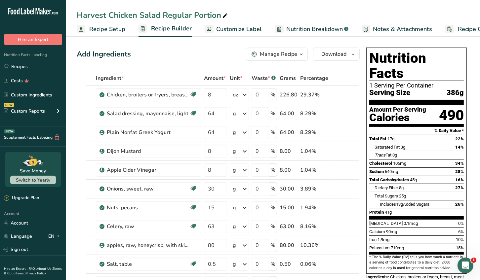
click at [247, 29] on span "Customize Label" at bounding box center [239, 29] width 46 height 9
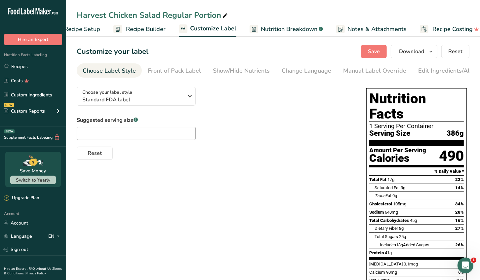
scroll to position [0, 34]
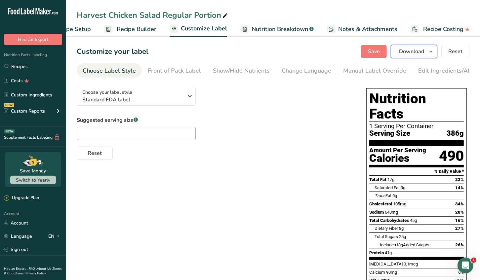
click at [415, 52] on span "Download" at bounding box center [411, 52] width 25 height 8
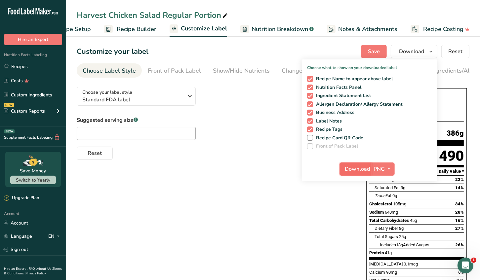
click at [364, 167] on span "Download" at bounding box center [357, 169] width 25 height 8
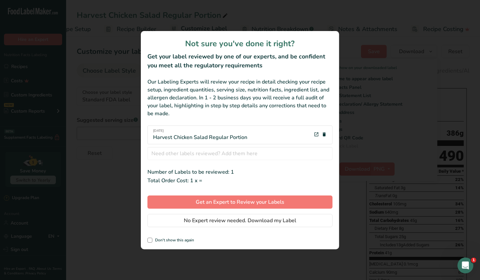
scroll to position [0, 29]
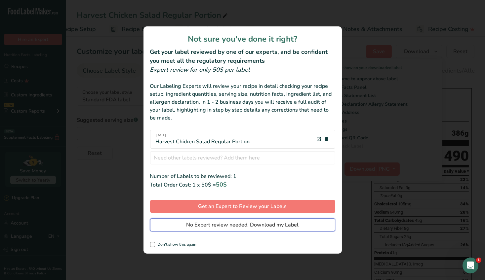
drag, startPoint x: 266, startPoint y: 225, endPoint x: 269, endPoint y: 224, distance: 3.5
click at [266, 224] on span "No Expert review needed. Download my Label" at bounding box center [242, 225] width 112 height 8
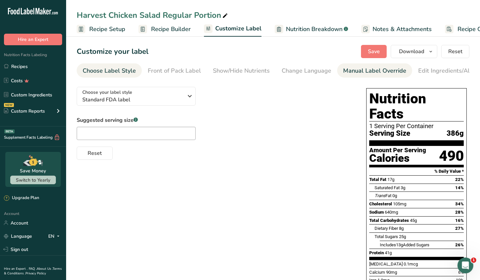
scroll to position [0, 29]
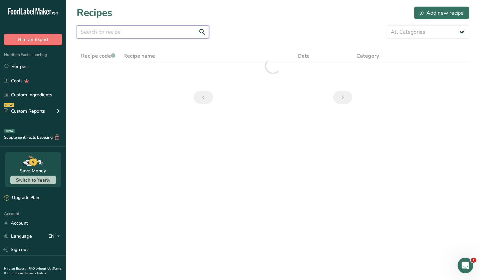
click at [112, 34] on input "text" at bounding box center [143, 31] width 132 height 13
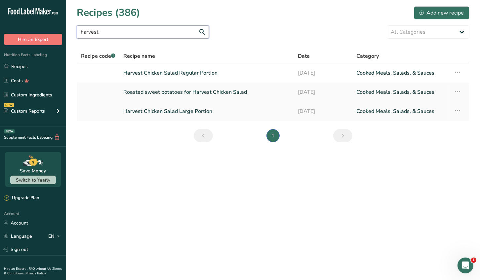
type input "harvest"
click at [170, 108] on link "Harvest Chicken Salad Large Portion" at bounding box center [206, 111] width 167 height 14
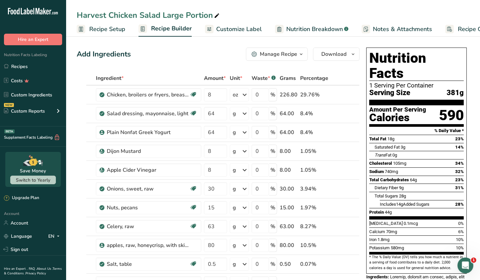
click at [241, 31] on span "Customize Label" at bounding box center [239, 29] width 46 height 9
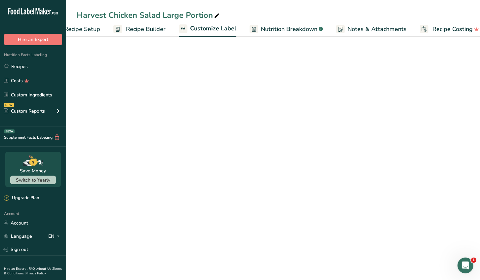
scroll to position [0, 34]
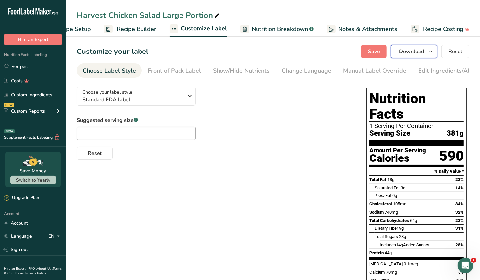
click at [428, 55] on span "button" at bounding box center [431, 52] width 8 height 8
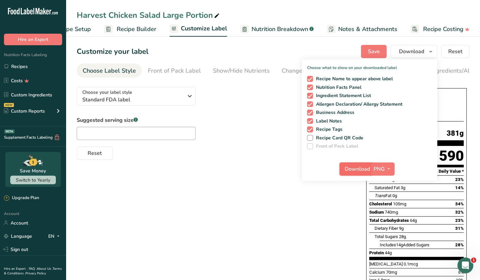
click at [358, 172] on span "Download" at bounding box center [357, 169] width 25 height 8
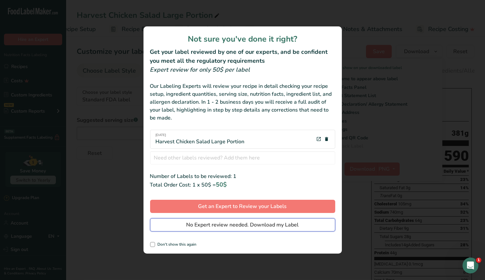
click at [251, 225] on span "No Expert review needed. Download my Label" at bounding box center [242, 225] width 112 height 8
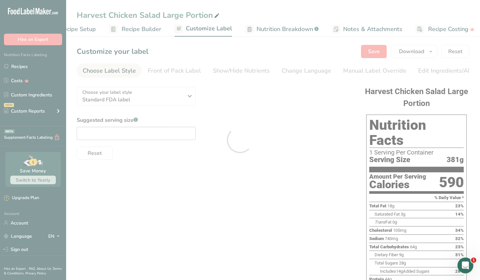
scroll to position [0, 0]
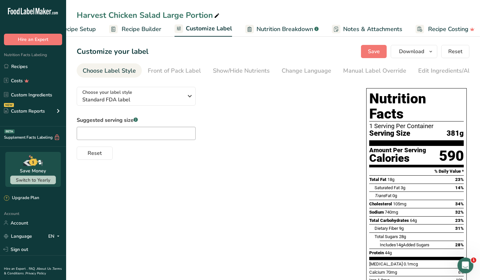
click at [281, 156] on div "Reset" at bounding box center [215, 152] width 276 height 16
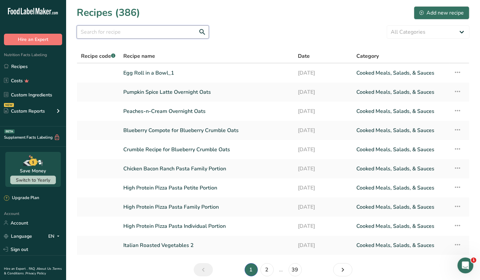
click at [96, 35] on input "text" at bounding box center [143, 31] width 132 height 13
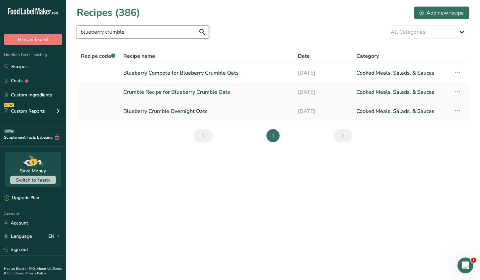
type input "blueberry crumble"
click at [186, 110] on link "Blueberry Crumble Overnight Oats" at bounding box center [206, 111] width 167 height 14
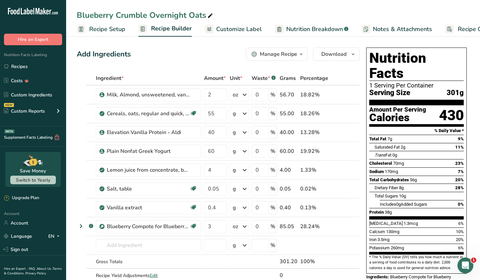
click at [238, 34] on link "Customize Label" at bounding box center [233, 29] width 57 height 15
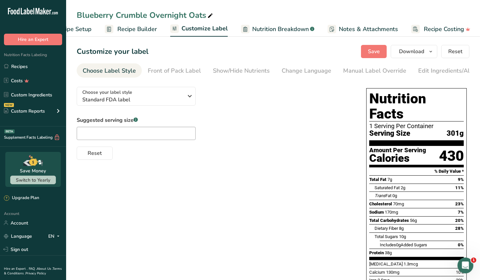
scroll to position [0, 34]
click at [404, 51] on span "Download" at bounding box center [411, 52] width 25 height 8
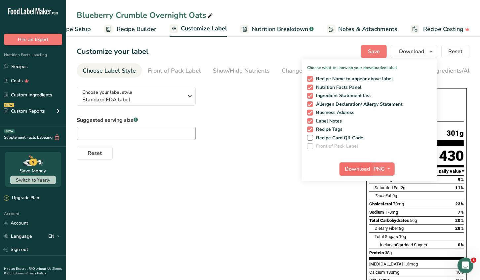
click at [353, 166] on span "Download" at bounding box center [357, 169] width 25 height 8
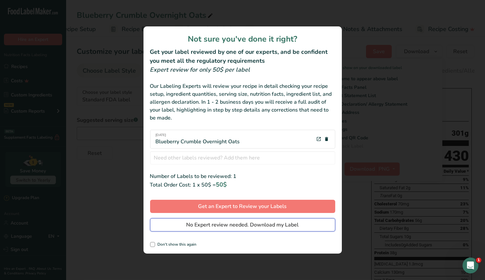
click at [245, 226] on span "No Expert review needed. Download my Label" at bounding box center [242, 225] width 112 height 8
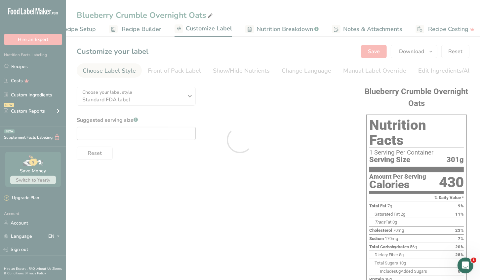
scroll to position [0, 0]
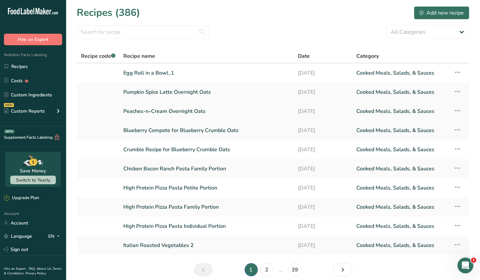
drag, startPoint x: 181, startPoint y: 118, endPoint x: 179, endPoint y: 114, distance: 4.7
click at [179, 114] on link "Peaches-n-Cream Overnight Oats" at bounding box center [206, 111] width 167 height 14
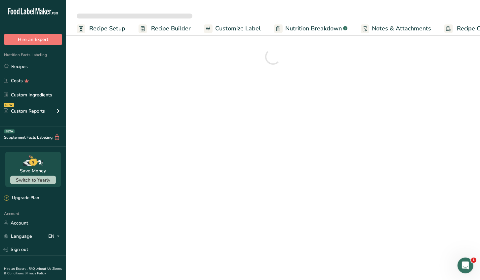
click at [243, 29] on span "Customize Label" at bounding box center [238, 28] width 46 height 9
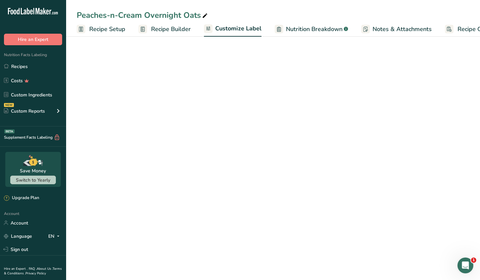
scroll to position [0, 34]
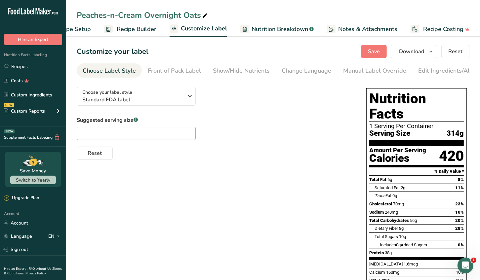
drag, startPoint x: 423, startPoint y: 71, endPoint x: 414, endPoint y: 82, distance: 13.8
click at [423, 72] on div "Edit Ingredients/Allergens List" at bounding box center [460, 70] width 84 height 9
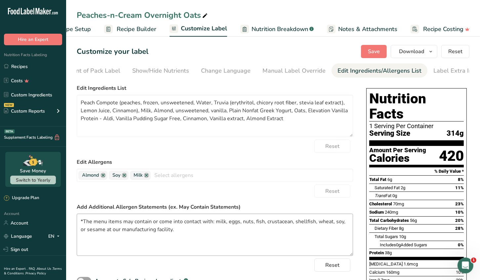
scroll to position [0, 87]
drag, startPoint x: 178, startPoint y: 232, endPoint x: 68, endPoint y: 218, distance: 111.0
click at [68, 218] on section "Customize your label Save Download Choose what to show on your downloaded label…" at bounding box center [273, 230] width 414 height 393
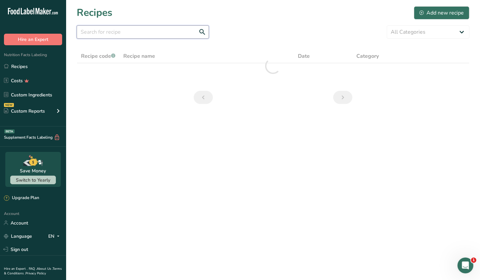
click at [111, 33] on input "text" at bounding box center [143, 31] width 132 height 13
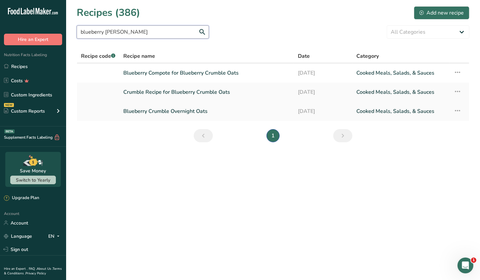
type input "blueberry crum"
click at [177, 115] on link "Blueberry Crumble Overnight Oats" at bounding box center [206, 111] width 167 height 14
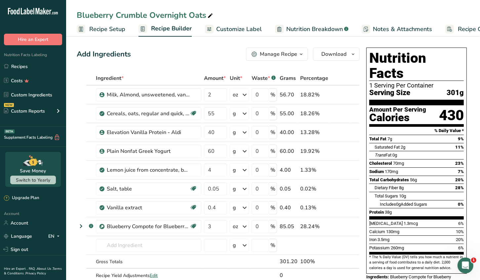
click at [245, 31] on span "Customize Label" at bounding box center [239, 29] width 46 height 9
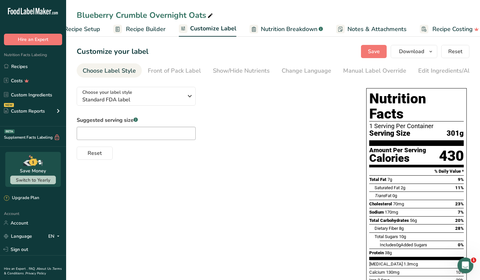
scroll to position [0, 34]
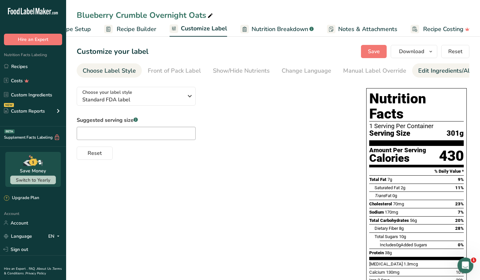
click at [435, 75] on div "Edit Ingredients/Allergens List" at bounding box center [460, 70] width 84 height 9
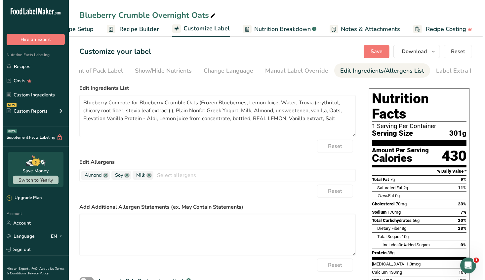
scroll to position [0, 87]
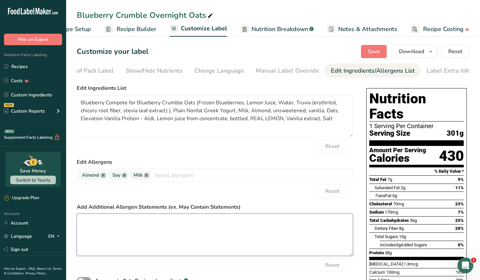
click at [93, 222] on textarea at bounding box center [215, 235] width 276 height 42
paste textarea "*The menu items may contain or come into contact with: milk, eggs, nuts, fish, …"
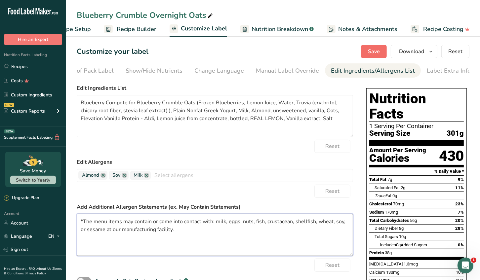
type textarea "*The menu items may contain or come into contact with: milk, eggs, nuts, fish, …"
click at [379, 50] on span "Save" at bounding box center [374, 52] width 12 height 8
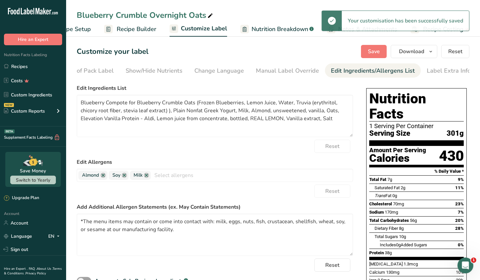
click at [209, 30] on span "Customize Label" at bounding box center [204, 28] width 46 height 9
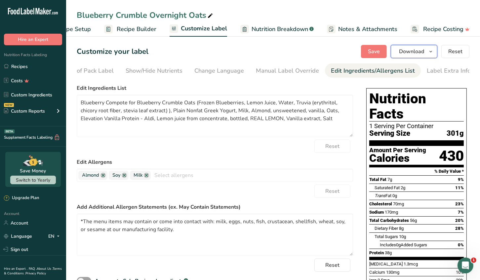
click at [416, 53] on span "Download" at bounding box center [411, 52] width 25 height 8
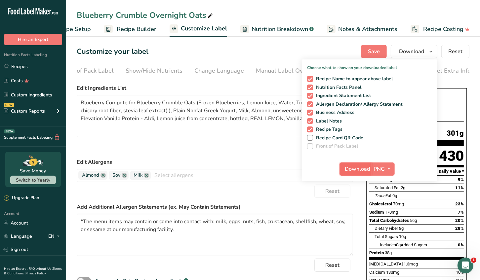
click at [355, 167] on span "Download" at bounding box center [357, 169] width 25 height 8
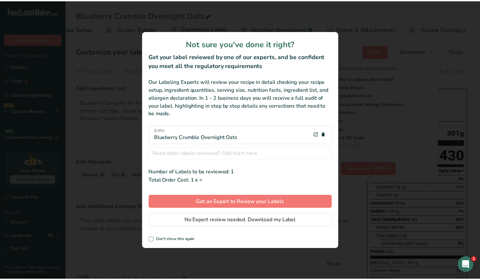
scroll to position [0, 29]
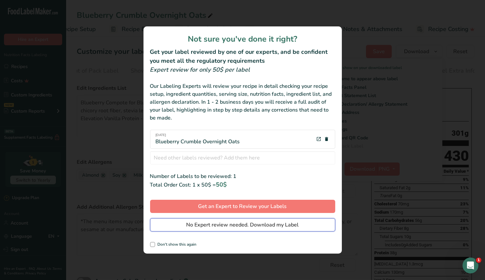
click at [250, 227] on span "No Expert review needed. Download my Label" at bounding box center [242, 225] width 112 height 8
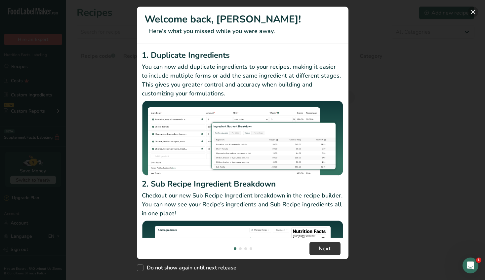
click at [473, 14] on button "New Features" at bounding box center [473, 12] width 11 height 11
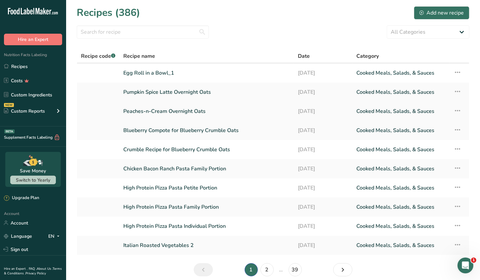
click at [173, 112] on link "Peaches-n-Cream Overnight Oats" at bounding box center [206, 111] width 167 height 14
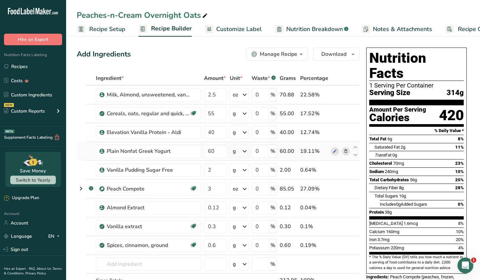
click at [351, 145] on td at bounding box center [341, 151] width 22 height 19
click at [240, 30] on span "Customize Label" at bounding box center [239, 29] width 46 height 9
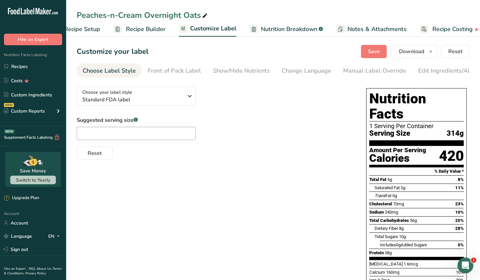
scroll to position [0, 34]
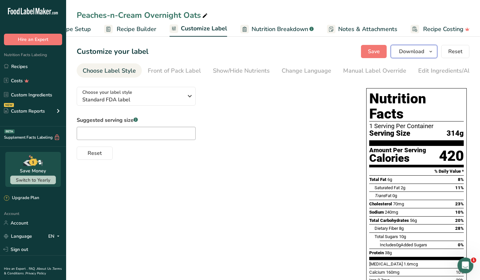
click at [403, 54] on span "Download" at bounding box center [411, 52] width 25 height 8
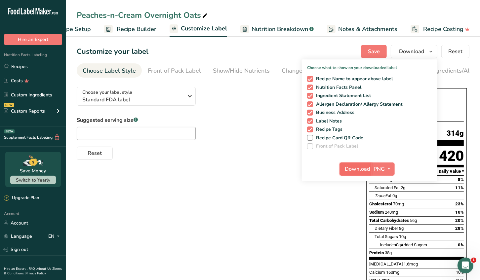
click at [361, 168] on span "Download" at bounding box center [357, 169] width 25 height 8
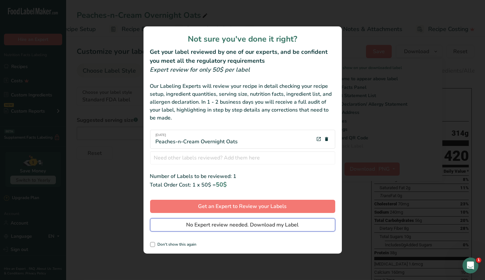
drag, startPoint x: 295, startPoint y: 225, endPoint x: 313, endPoint y: 223, distance: 18.7
click at [295, 225] on span "No Expert review needed. Download my Label" at bounding box center [242, 225] width 112 height 8
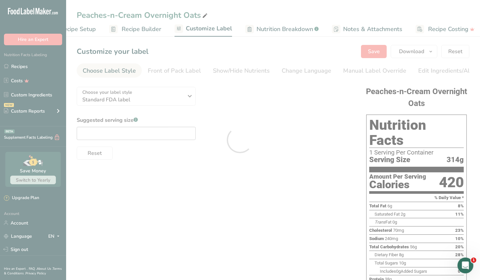
scroll to position [0, 0]
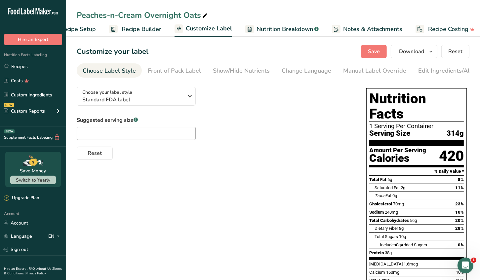
drag, startPoint x: 298, startPoint y: 207, endPoint x: 202, endPoint y: 113, distance: 134.0
click at [297, 202] on div "Choose your label style Standard FDA label USA (FDA) Standard FDA label Tabular…" at bounding box center [273, 249] width 393 height 335
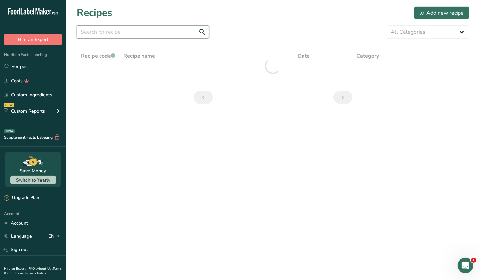
click at [95, 28] on input "text" at bounding box center [143, 31] width 132 height 13
drag, startPoint x: 134, startPoint y: 31, endPoint x: 122, endPoint y: 31, distance: 12.2
click at [122, 31] on input "spiced pecan pie oats" at bounding box center [143, 31] width 132 height 13
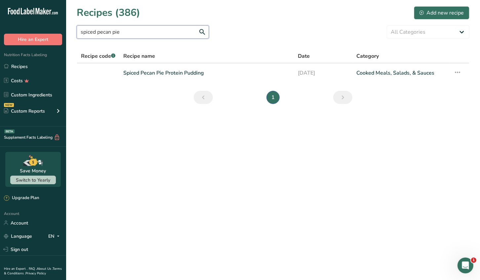
drag, startPoint x: 125, startPoint y: 31, endPoint x: 41, endPoint y: 27, distance: 83.7
click at [42, 28] on div ".a-20{fill:#fff;} Hire an Expert Nutrition Facts Labeling Recipes Costs Custom …" at bounding box center [240, 140] width 480 height 280
type input "pecan pie"
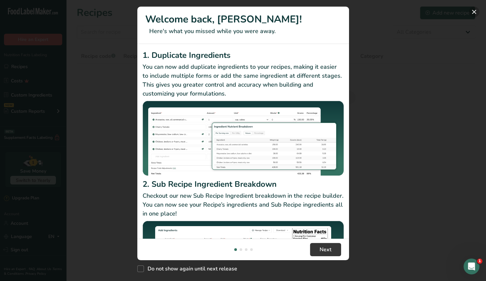
click at [475, 11] on button "New Features" at bounding box center [473, 12] width 11 height 11
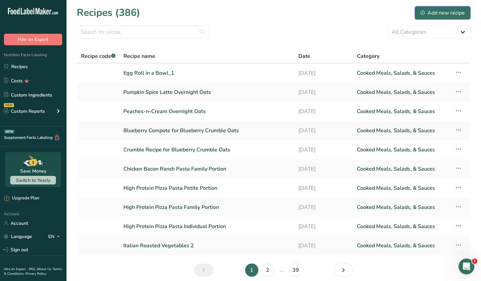
click at [443, 15] on div "Add new recipe" at bounding box center [442, 13] width 44 height 8
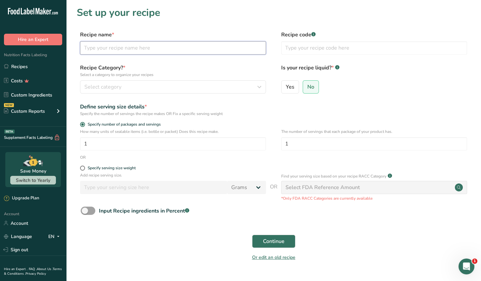
click at [111, 49] on input "text" at bounding box center [173, 47] width 186 height 13
type input "Spiced Pecan Pie Oats"
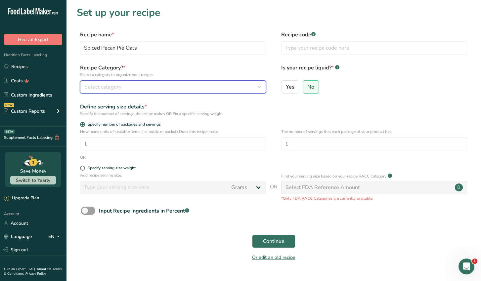
click at [150, 84] on div "Select category" at bounding box center [170, 87] width 173 height 8
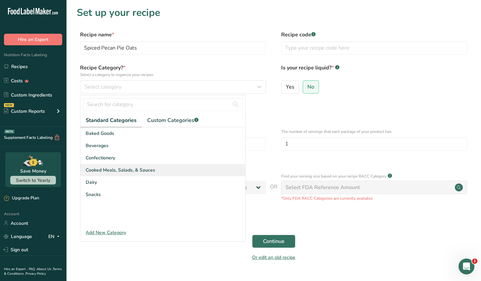
click at [150, 171] on span "Cooked Meals, Salads, & Sauces" at bounding box center [120, 170] width 69 height 7
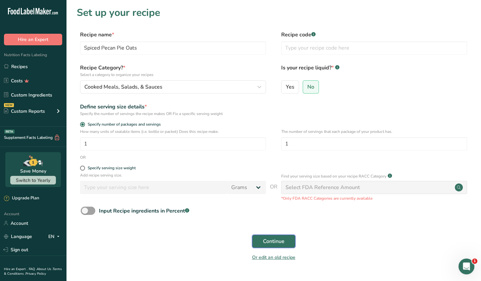
click at [281, 241] on span "Continue" at bounding box center [273, 241] width 21 height 8
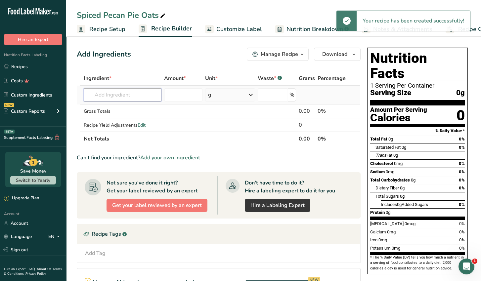
click at [100, 97] on input "text" at bounding box center [123, 94] width 78 height 13
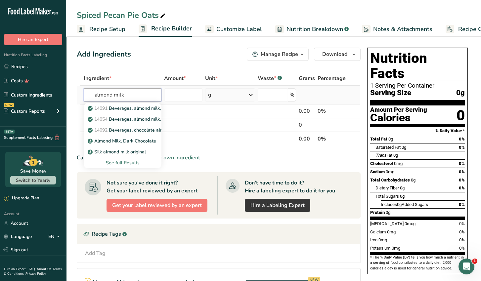
type input "almond milk"
click at [129, 163] on div "See full Results" at bounding box center [122, 162] width 67 height 7
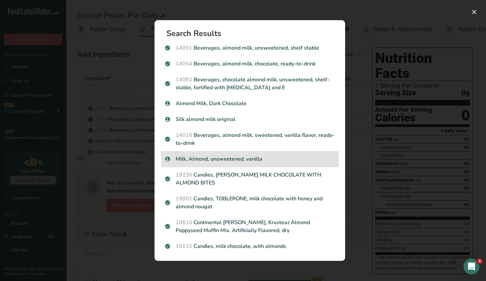
click at [215, 161] on p "Milk, Almond, unsweetened, vanilla" at bounding box center [249, 159] width 169 height 8
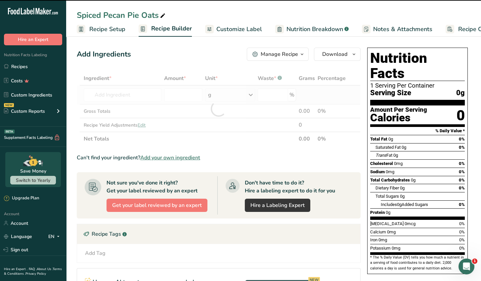
type input "0"
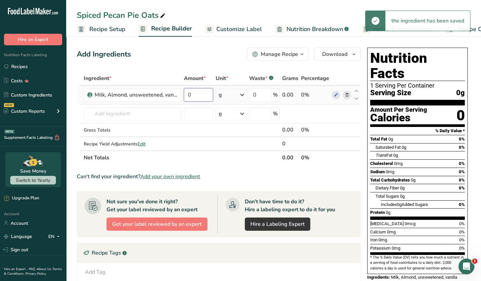
click at [199, 94] on input "0" at bounding box center [198, 94] width 29 height 13
type input "2.5"
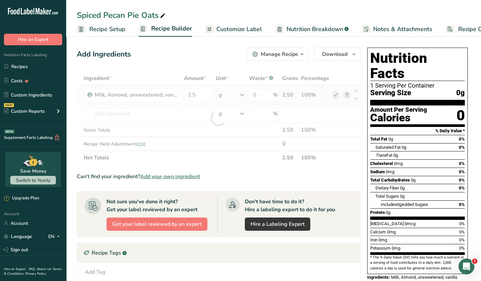
click at [242, 95] on div "Ingredient * Amount * Unit * Waste * .a-a{fill:#347362;}.b-a{fill:#fff;} Grams …" at bounding box center [219, 117] width 284 height 93
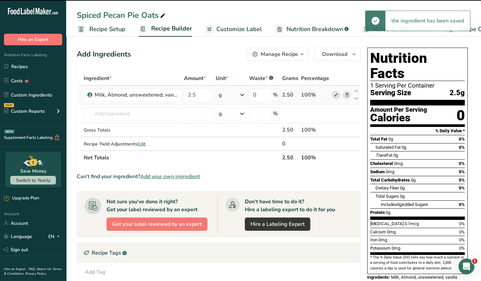
click at [243, 95] on icon at bounding box center [242, 95] width 8 height 12
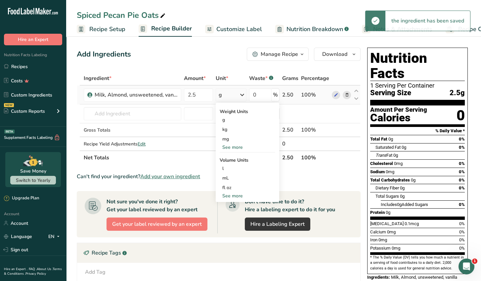
click at [233, 144] on div "See more" at bounding box center [248, 147] width 56 height 7
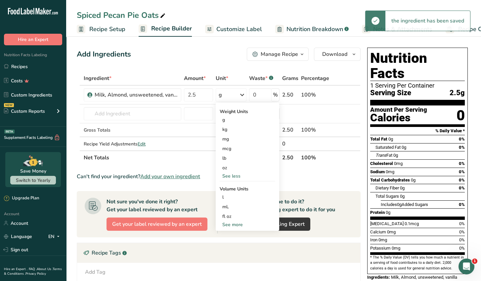
drag, startPoint x: 226, startPoint y: 167, endPoint x: 202, endPoint y: 164, distance: 24.6
click at [226, 167] on div "oz" at bounding box center [248, 168] width 56 height 10
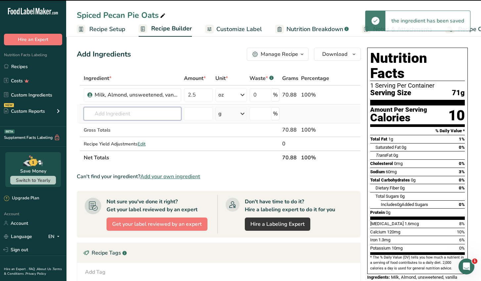
click at [115, 113] on input "text" at bounding box center [133, 113] width 98 height 13
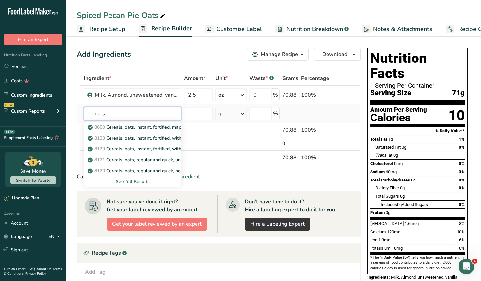
type input "oats"
click at [141, 179] on div "See full Results" at bounding box center [132, 181] width 87 height 7
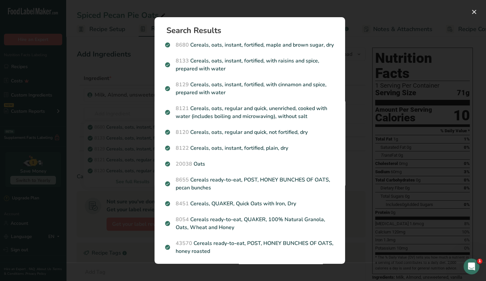
click at [287, 136] on p "8120 Cereals, oats, regular and quick, not fortified, dry" at bounding box center [249, 132] width 169 height 8
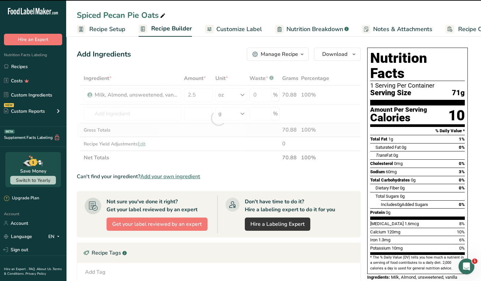
type input "0"
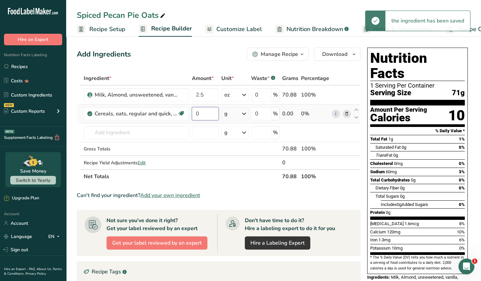
click at [203, 116] on input "0" at bounding box center [205, 113] width 27 height 13
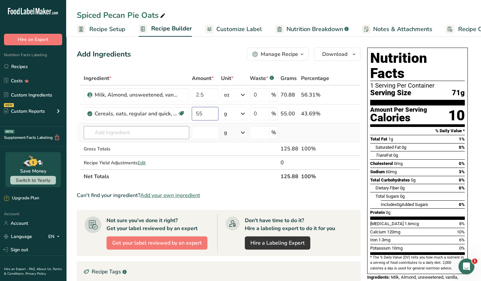
type input "55"
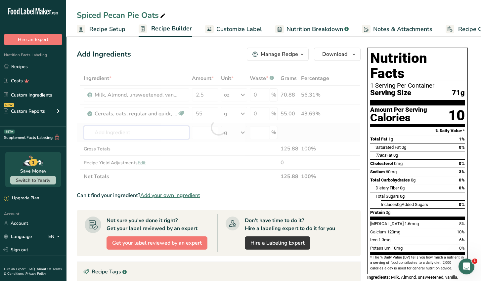
click at [173, 132] on div "Ingredient * Amount * Unit * Waste * .a-a{fill:#347362;}.b-a{fill:#fff;} Grams …" at bounding box center [219, 127] width 284 height 112
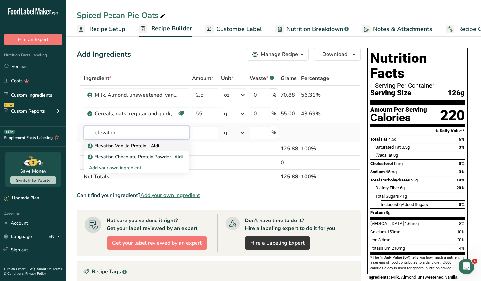
type input "elevation"
click at [155, 143] on p "Elevation Vanilla Protein - Aldi" at bounding box center [124, 145] width 70 height 7
type input "Elevation Vanilla Protein - Aldi"
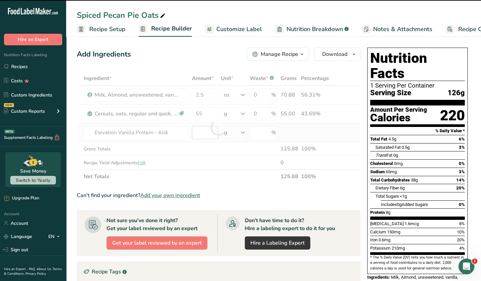
type input "0"
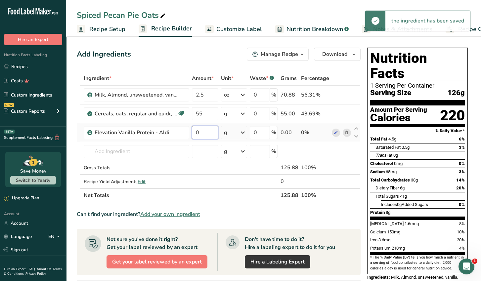
click at [202, 132] on input "0" at bounding box center [205, 132] width 26 height 13
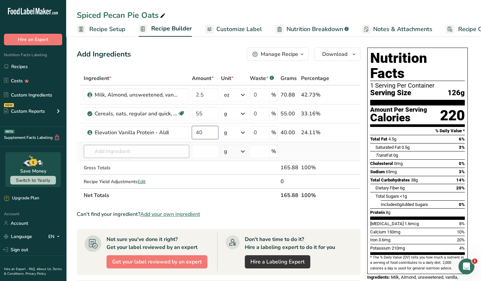
type input "40"
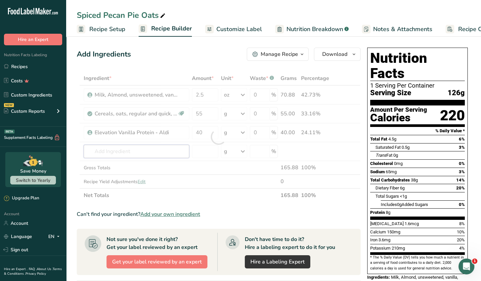
drag, startPoint x: 155, startPoint y: 152, endPoint x: 148, endPoint y: 147, distance: 9.3
click at [155, 152] on div "Ingredient * Amount * Unit * Waste * .a-a{fill:#347362;}.b-a{fill:#fff;} Grams …" at bounding box center [219, 136] width 284 height 131
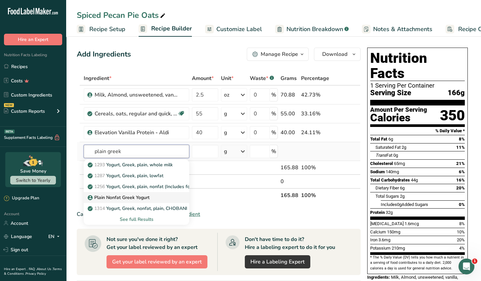
type input "plain greek"
click at [138, 196] on p "Plain Nonfat Greek Yogurt" at bounding box center [119, 197] width 60 height 7
type input "Plain Nonfat Greek Yogurt"
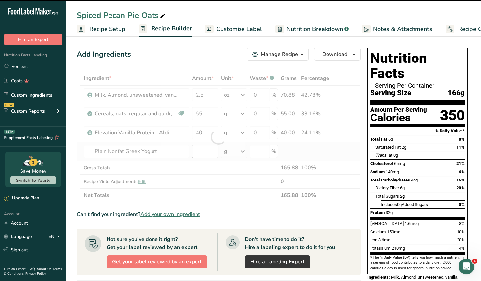
type input "0"
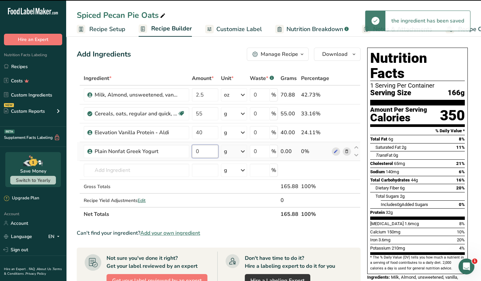
click at [201, 153] on input "0" at bounding box center [205, 151] width 26 height 13
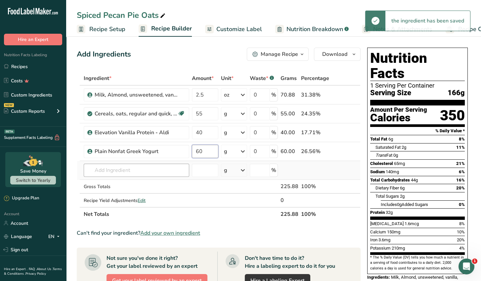
type input "60"
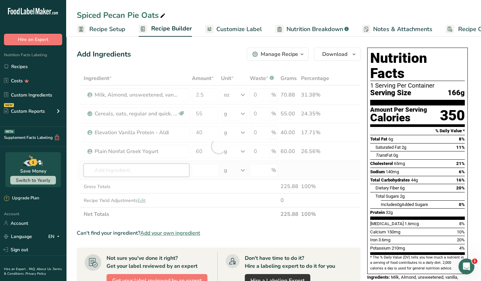
click at [160, 173] on div "Ingredient * Amount * Unit * Waste * .a-a{fill:#347362;}.b-a{fill:#fff;} Grams …" at bounding box center [219, 146] width 284 height 150
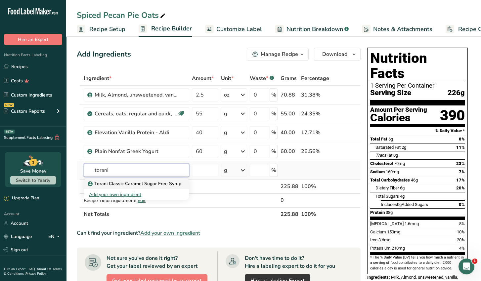
type input "torani"
click at [142, 180] on p "Torani Classic Caramel Sugar Free Syrup" at bounding box center [135, 183] width 92 height 7
type input "Torani Classic Caramel Sugar Free Syrup"
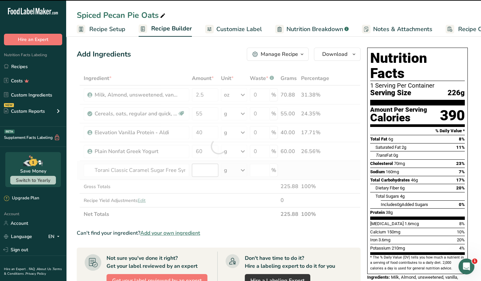
type input "0"
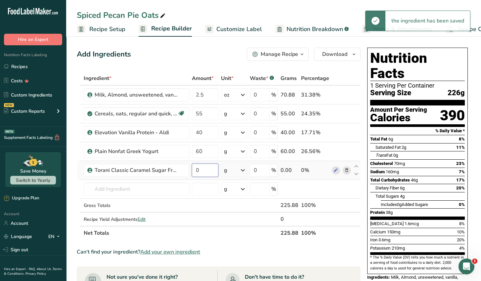
click at [202, 170] on input "0" at bounding box center [205, 170] width 26 height 13
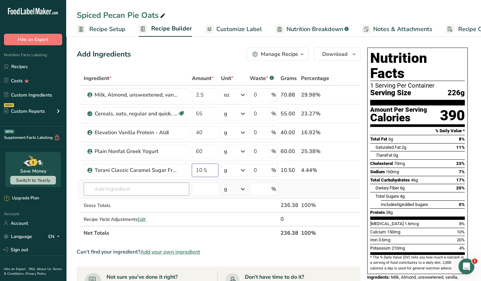
type input "10.5"
click at [155, 188] on div "Ingredient * Amount * Unit * Waste * .a-a{fill:#347362;}.b-a{fill:#fff;} Grams …" at bounding box center [219, 155] width 284 height 169
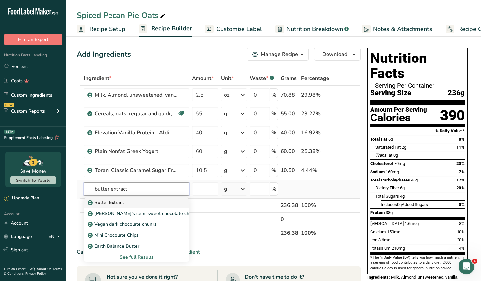
type input "butter extract"
click at [128, 202] on div "Butter Extract" at bounding box center [131, 202] width 84 height 7
type input "Butter Extract"
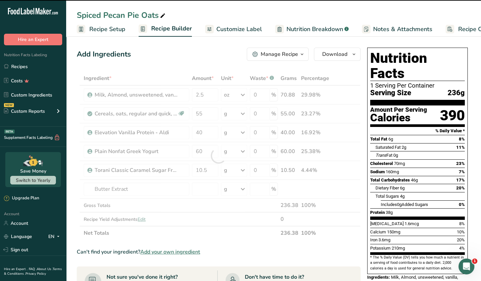
type input "0"
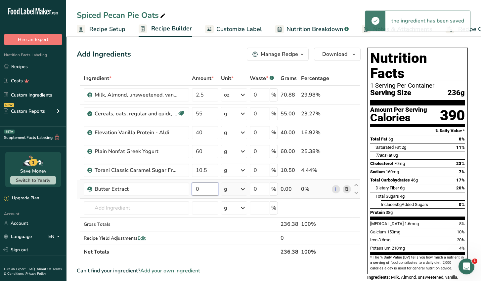
click at [200, 189] on input "0" at bounding box center [205, 188] width 26 height 13
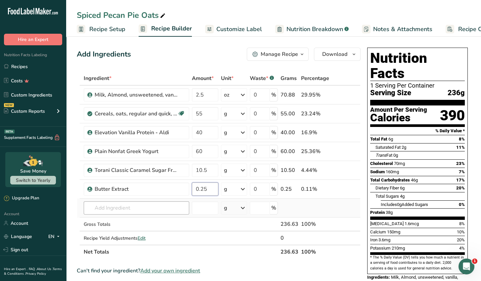
type input "0.25"
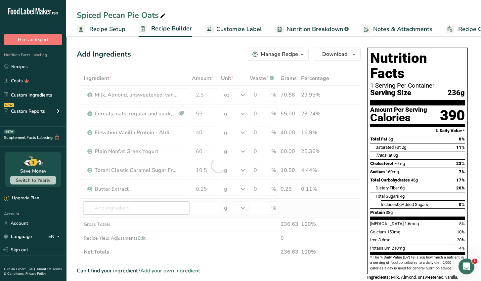
click at [125, 207] on div "Ingredient * Amount * Unit * Waste * .a-a{fill:#347362;}.b-a{fill:#fff;} Grams …" at bounding box center [219, 164] width 284 height 187
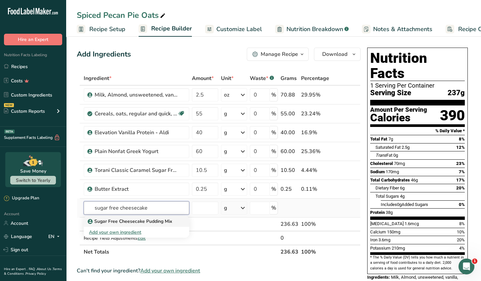
type input "sugar free cheesecake"
click at [159, 223] on p "Sugar Free Cheesecake Pudding Mix" at bounding box center [130, 221] width 83 height 7
type input "Sugar Free Cheesecake Pudding Mix"
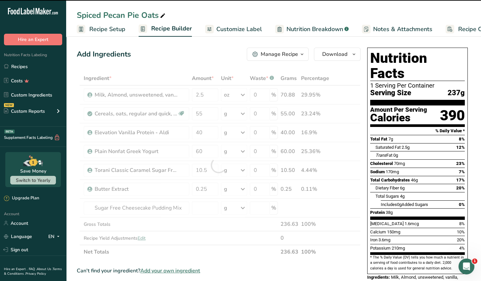
type input "0"
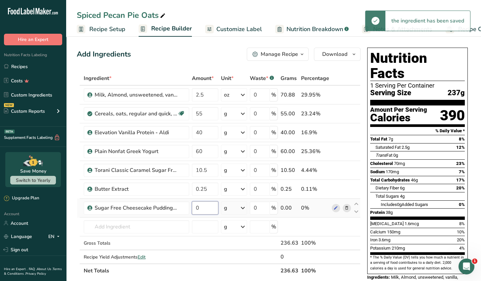
click at [203, 209] on input "0" at bounding box center [205, 207] width 26 height 13
type input "2"
click at [138, 229] on div "Ingredient * Amount * Unit * Waste * .a-a{fill:#347362;}.b-a{fill:#fff;} Grams …" at bounding box center [219, 174] width 284 height 206
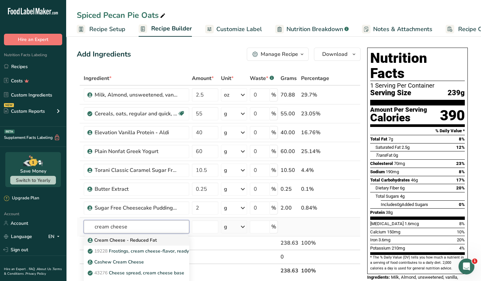
type input "cream cheese"
click at [140, 240] on p "Cream Cheese - Reduced Fat" at bounding box center [123, 240] width 68 height 7
type input "Cream Cheese - Reduced Fat"
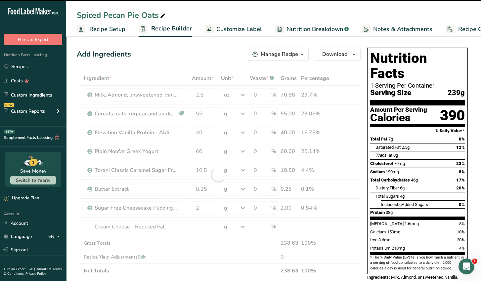
type input "0"
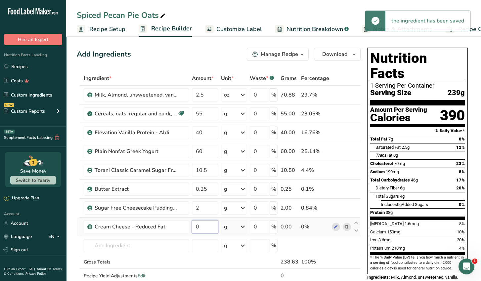
click at [202, 225] on input "0" at bounding box center [205, 226] width 26 height 13
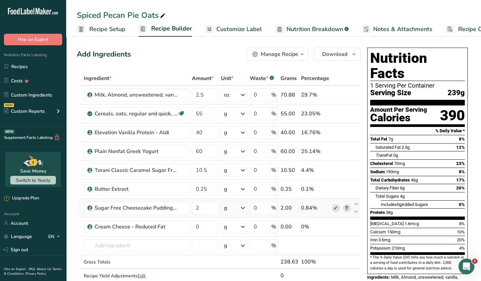
click at [347, 208] on div "Ingredient * Amount * Unit * Waste * .a-a{fill:#347362;}.b-a{fill:#fff;} Grams …" at bounding box center [219, 183] width 284 height 225
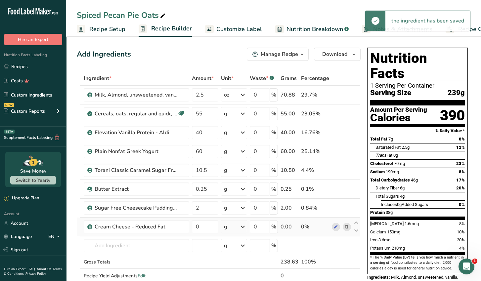
click at [346, 224] on icon at bounding box center [346, 226] width 5 height 7
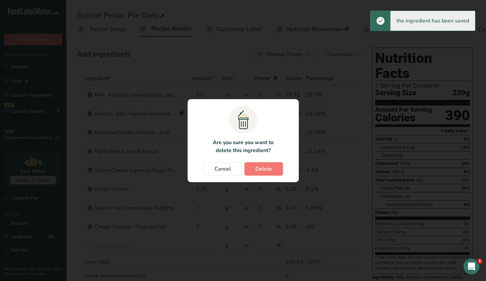
click at [268, 173] on button "Delete" at bounding box center [263, 168] width 38 height 13
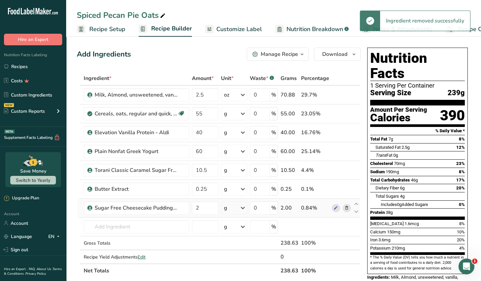
click at [347, 206] on icon at bounding box center [346, 208] width 5 height 7
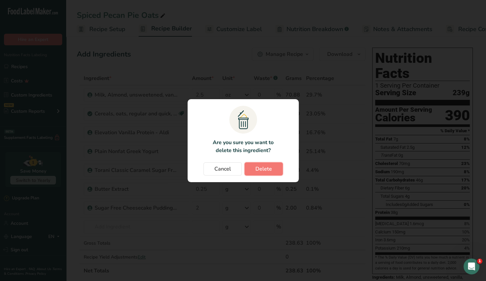
click at [262, 168] on span "Delete" at bounding box center [263, 169] width 17 height 8
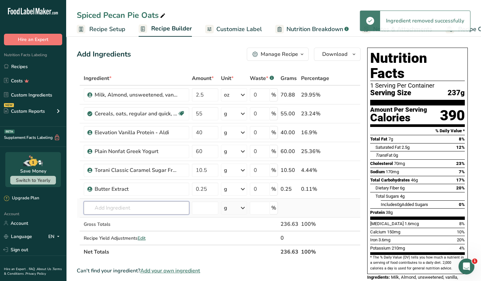
click at [102, 209] on input "text" at bounding box center [136, 207] width 105 height 13
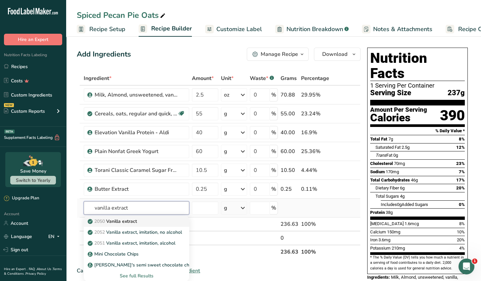
type input "vanilla extract"
click at [137, 221] on p "2050 Vanilla extract" at bounding box center [113, 221] width 48 height 7
type input "Vanilla extract"
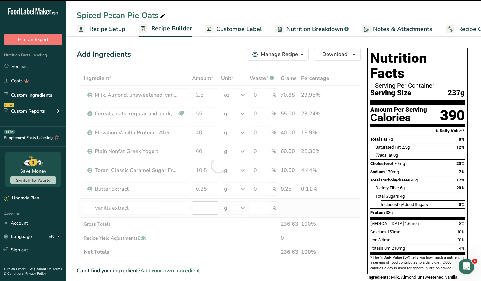
type input "0"
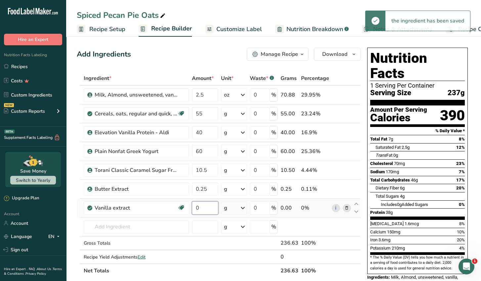
click at [204, 208] on input "0" at bounding box center [205, 207] width 26 height 13
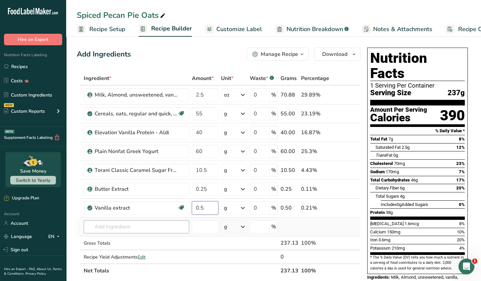
type input "0.5"
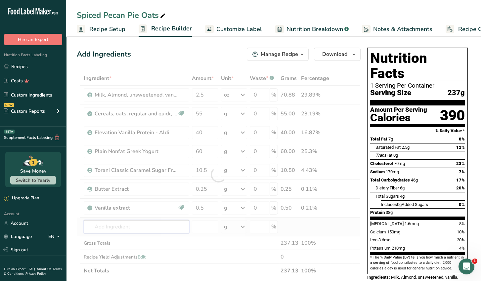
click at [157, 225] on div "Ingredient * Amount * Unit * Waste * .a-a{fill:#347362;}.b-a{fill:#fff;} Grams …" at bounding box center [219, 174] width 284 height 206
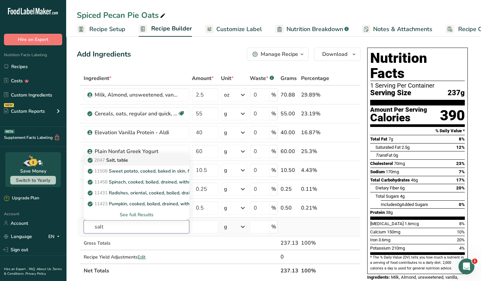
type input "salt"
click at [130, 161] on div "2047 Salt, table" at bounding box center [131, 160] width 84 height 7
type input "Salt, table"
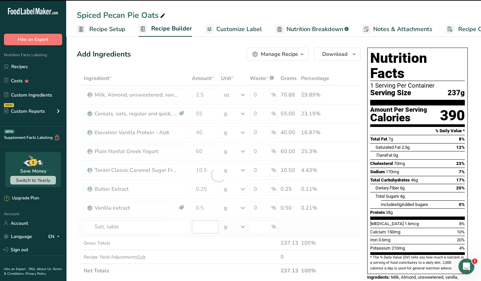
type input "0"
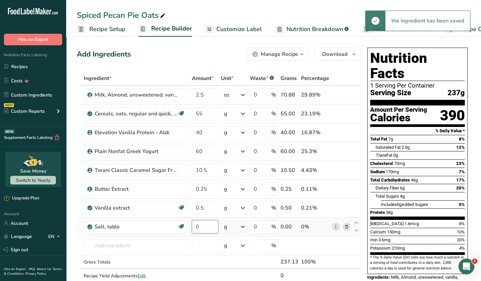
click at [206, 227] on input "0" at bounding box center [205, 226] width 26 height 13
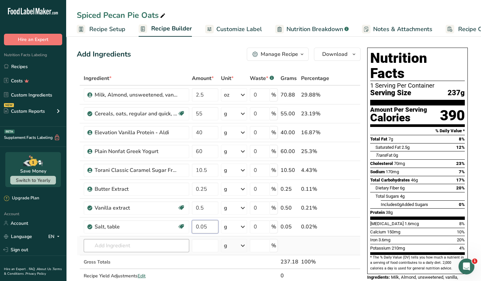
type input "0.05"
click at [147, 241] on div "Ingredient * Amount * Unit * Waste * .a-a{fill:#347362;}.b-a{fill:#fff;} Grams …" at bounding box center [219, 183] width 284 height 225
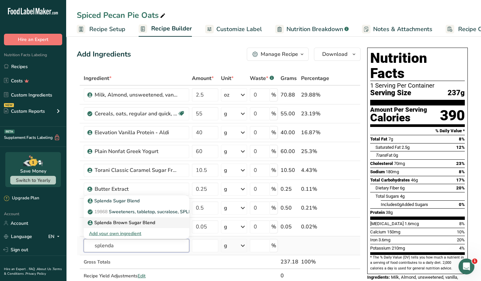
type input "splenda"
click at [149, 226] on link "Splenda Brown Sugar Blend" at bounding box center [136, 222] width 105 height 11
type input "Splenda Brown Sugar Blend"
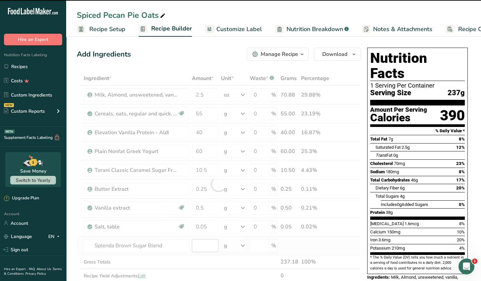
type input "0"
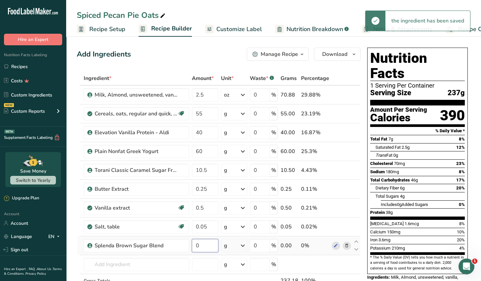
click at [204, 245] on input "0" at bounding box center [205, 245] width 26 height 13
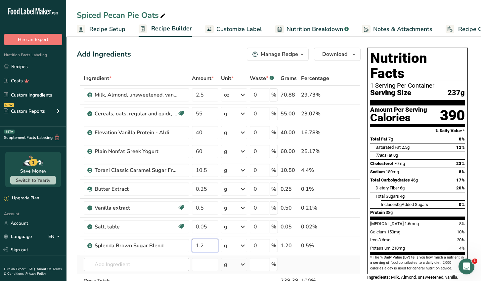
type input "1.2"
click at [159, 262] on div "Ingredient * Amount * Unit * Waste * .a-a{fill:#347362;}.b-a{fill:#fff;} Grams …" at bounding box center [219, 193] width 284 height 244
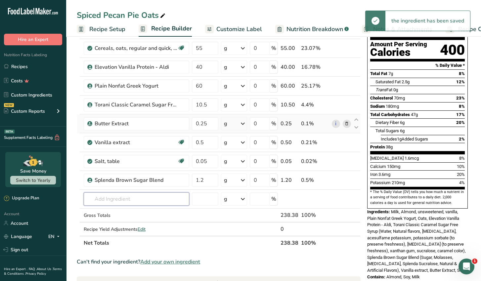
scroll to position [66, 0]
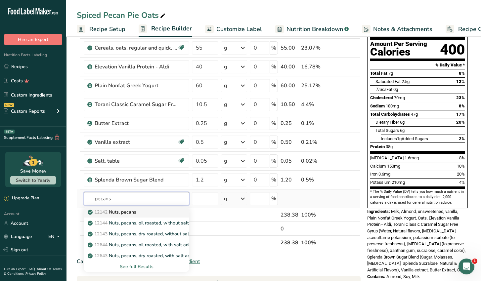
type input "pecans"
click at [151, 214] on div "12142 Nuts, pecans" at bounding box center [131, 212] width 84 height 7
type input "Nuts, pecans"
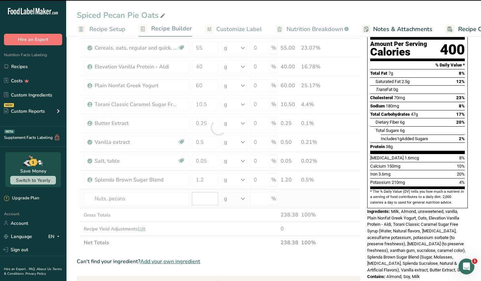
type input "0"
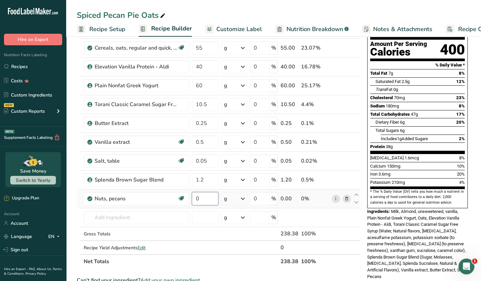
drag, startPoint x: 201, startPoint y: 195, endPoint x: 195, endPoint y: 195, distance: 6.3
click at [200, 196] on input "0" at bounding box center [205, 198] width 26 height 13
type input "6"
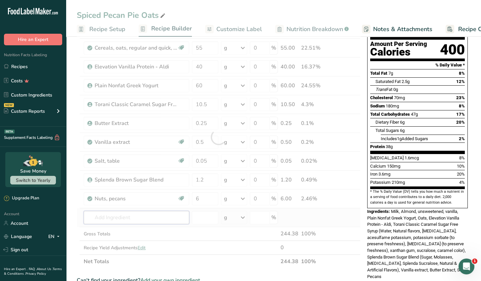
click at [97, 216] on div "Ingredient * Amount * Unit * Waste * .a-a{fill:#347362;}.b-a{fill:#fff;} Grams …" at bounding box center [219, 137] width 284 height 263
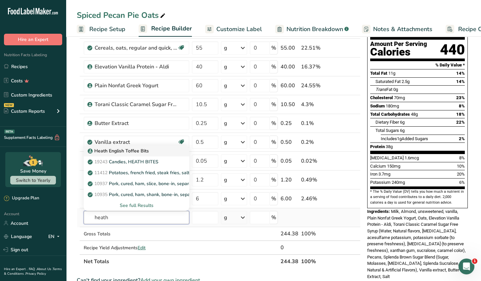
type input "heath"
click at [138, 151] on p "Heath English Toffee Bits" at bounding box center [119, 150] width 60 height 7
type input "Heath English Toffee Bits"
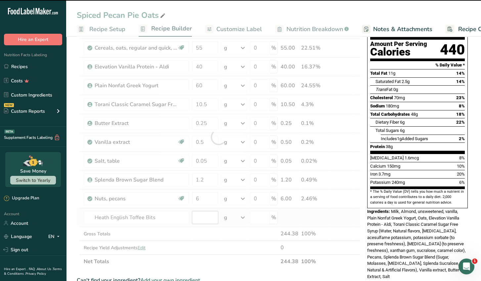
type input "0"
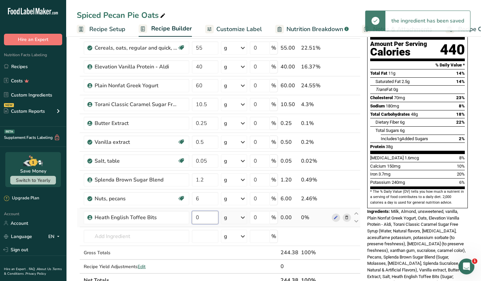
click at [202, 216] on input "0" at bounding box center [205, 217] width 26 height 13
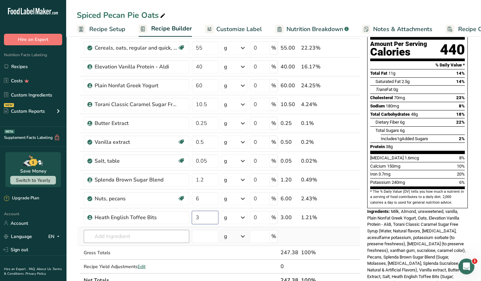
type input "3"
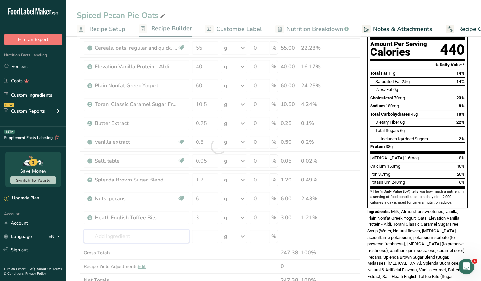
drag, startPoint x: 112, startPoint y: 237, endPoint x: 103, endPoint y: 232, distance: 9.9
click at [109, 236] on div "Ingredient * Amount * Unit * Waste * .a-a{fill:#347362;}.b-a{fill:#fff;} Grams …" at bounding box center [219, 147] width 284 height 282
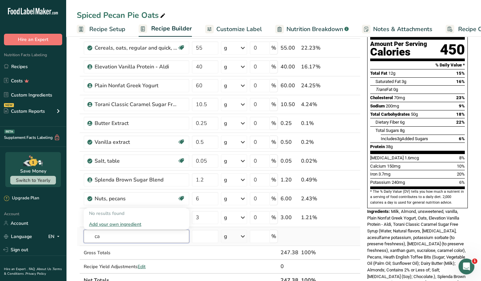
type input "c"
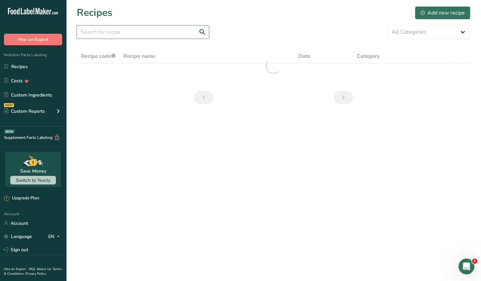
click at [94, 35] on input "text" at bounding box center [143, 31] width 132 height 13
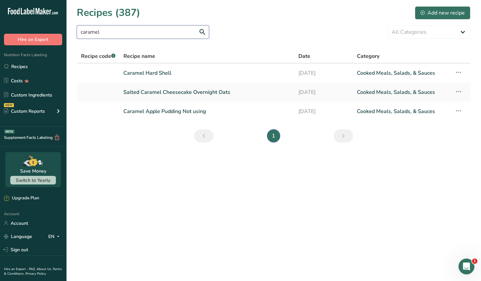
type input "caramel"
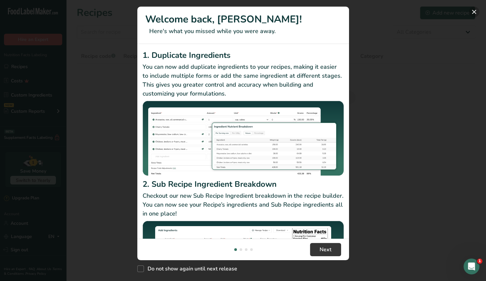
click at [474, 10] on button "New Features" at bounding box center [473, 12] width 11 height 11
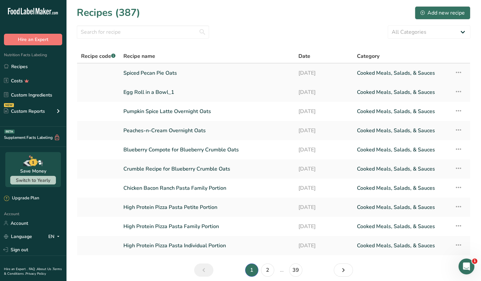
click at [171, 72] on link "Spiced Pecan Pie Oats" at bounding box center [206, 73] width 167 height 14
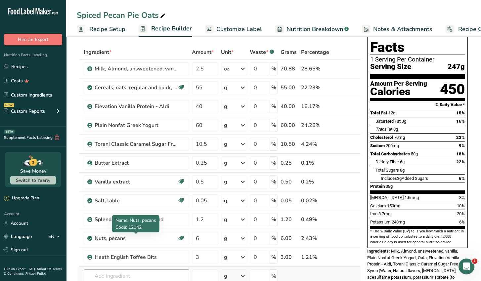
scroll to position [66, 0]
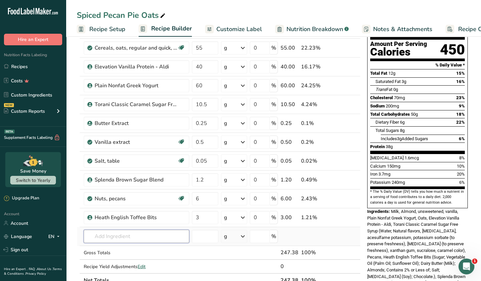
click at [104, 235] on input "text" at bounding box center [136, 236] width 105 height 13
type input "caramel hard"
click at [129, 215] on p "Caramel Hard Shell" at bounding box center [112, 213] width 47 height 7
type input "Caramel Hard Shell"
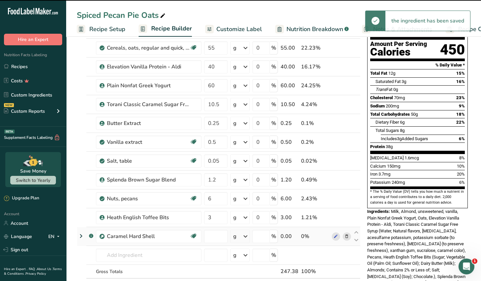
type input "0"
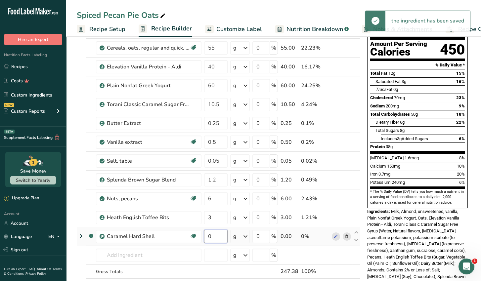
click at [204, 234] on input "0" at bounding box center [215, 236] width 23 height 13
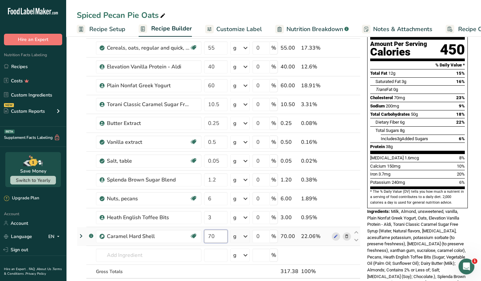
click at [215, 234] on input "70" at bounding box center [215, 236] width 23 height 13
type input "7"
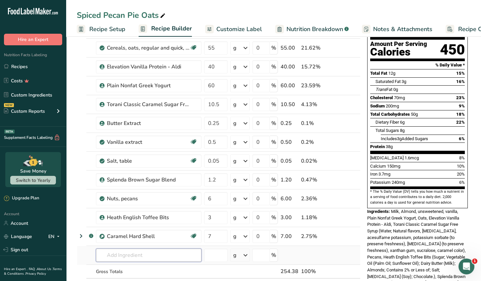
click at [163, 249] on div "Ingredient * Amount * Unit * Waste * .a-a{fill:#347362;}.b-a{fill:#fff;} Grams …" at bounding box center [219, 156] width 284 height 301
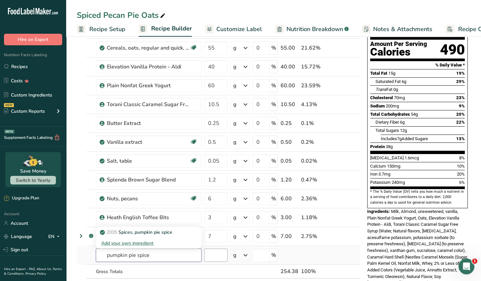
type input "pumpkin pie spice"
click at [213, 255] on input "number" at bounding box center [215, 255] width 23 height 13
type input "0.25"
drag, startPoint x: 124, startPoint y: 256, endPoint x: 120, endPoint y: 255, distance: 4.1
click at [122, 256] on input "text" at bounding box center [148, 255] width 105 height 13
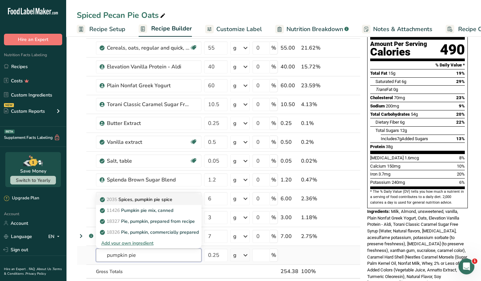
type input "pumpkin pie"
click at [158, 200] on p "2035 Spices, pumpkin pie spice" at bounding box center [136, 199] width 71 height 7
type input "Spices, pumpkin pie spice"
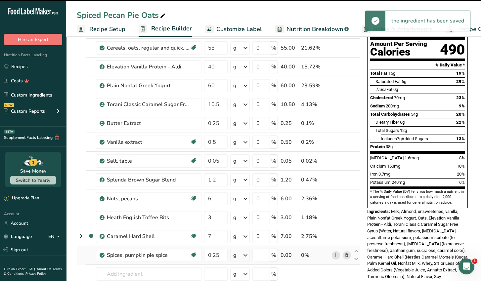
type input "0"
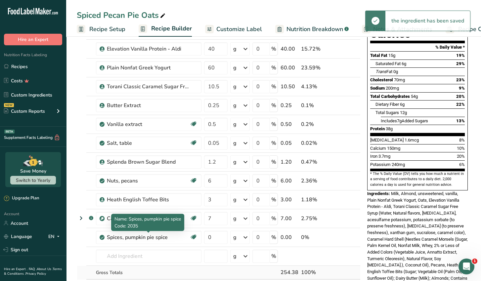
scroll to position [99, 0]
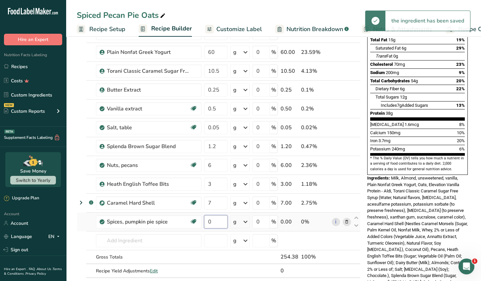
click at [213, 222] on input "0" at bounding box center [215, 221] width 23 height 13
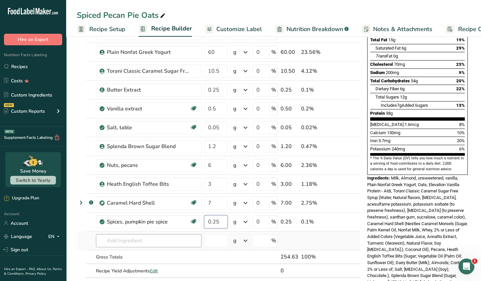
type input "0.25"
click at [169, 241] on div "Ingredient * Amount * Unit * Waste * .a-a{fill:#347362;}.b-a{fill:#fff;} Grams …" at bounding box center [219, 131] width 284 height 319
click at [218, 146] on input "1.2" at bounding box center [215, 146] width 23 height 13
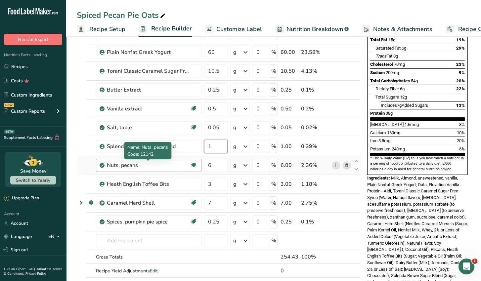
type input "1"
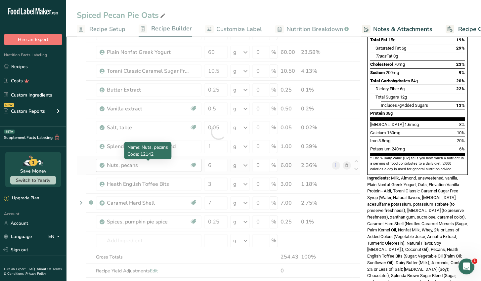
click at [167, 166] on div "Ingredient * Amount * Unit * Waste * .a-a{fill:#347362;}.b-a{fill:#fff;} Grams …" at bounding box center [219, 131] width 284 height 319
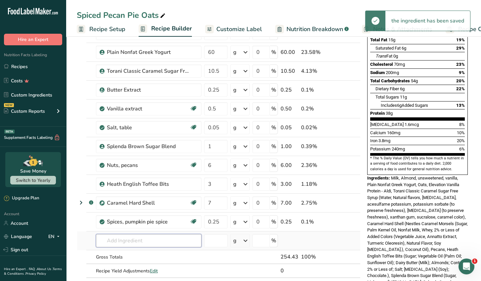
click at [120, 241] on input "text" at bounding box center [148, 240] width 105 height 13
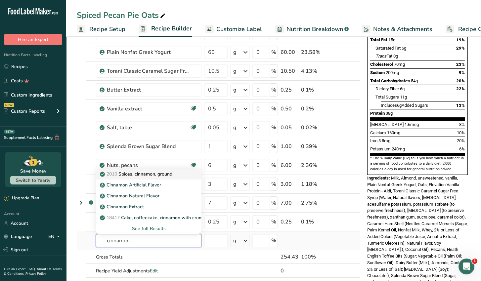
type input "cinnamon"
click at [163, 173] on p "2010 Spices, cinnamon, ground" at bounding box center [136, 174] width 71 height 7
type input "Spices, cinnamon, ground"
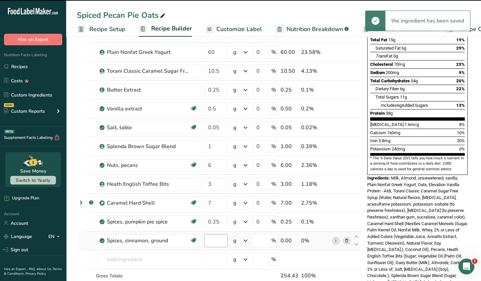
type input "0"
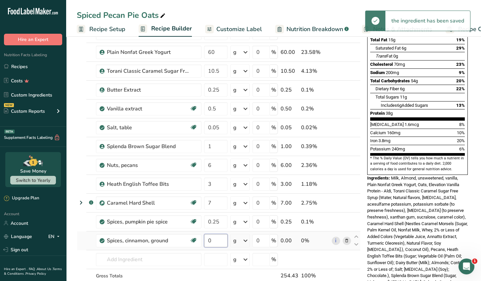
click at [214, 239] on input "0" at bounding box center [215, 240] width 23 height 13
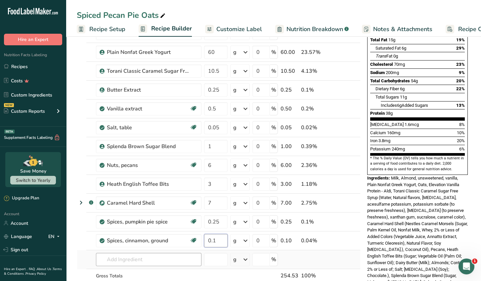
type input "0.1"
click at [128, 260] on div "Ingredient * Amount * Unit * Waste * .a-a{fill:#347362;}.b-a{fill:#fff;} Grams …" at bounding box center [219, 141] width 284 height 338
click at [355, 218] on icon at bounding box center [356, 218] width 8 height 5
type input "0.25"
type input "7"
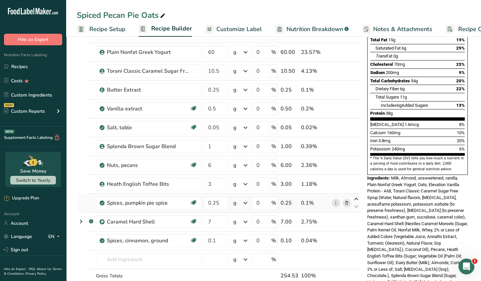
click at [356, 198] on icon at bounding box center [356, 199] width 8 height 5
type input "0.25"
type input "3"
click at [355, 179] on icon at bounding box center [356, 180] width 8 height 5
type input "0.25"
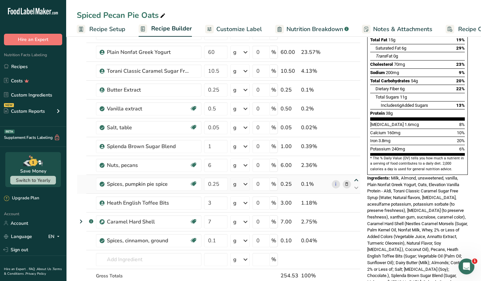
type input "6"
click at [356, 234] on icon at bounding box center [356, 236] width 8 height 5
type input "0.1"
type input "7"
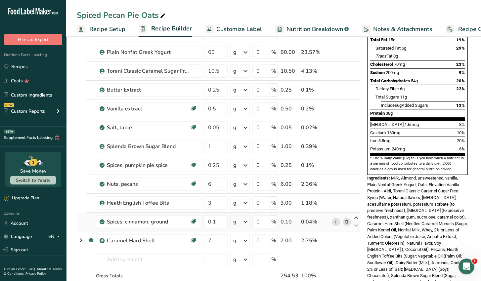
click at [356, 216] on icon at bounding box center [356, 218] width 8 height 5
type input "0.1"
type input "3"
click at [355, 198] on icon at bounding box center [356, 199] width 8 height 5
type input "0.1"
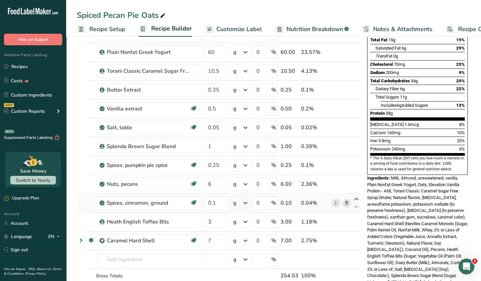
type input "6"
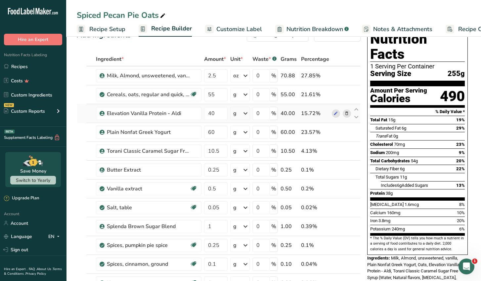
scroll to position [0, 0]
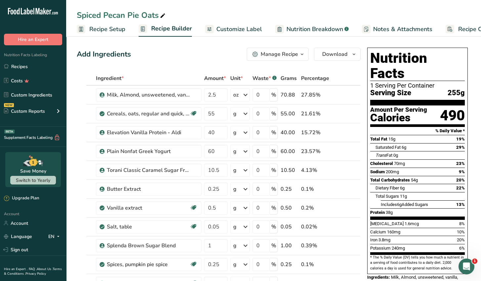
click at [302, 57] on icon "button" at bounding box center [301, 54] width 5 height 8
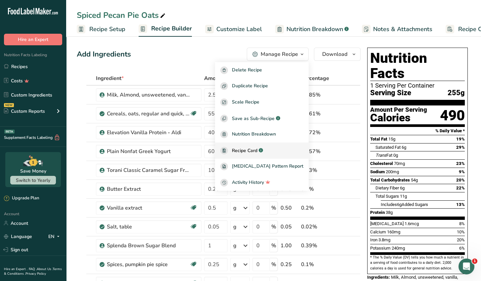
click at [257, 151] on span "Recipe Card" at bounding box center [244, 150] width 25 height 7
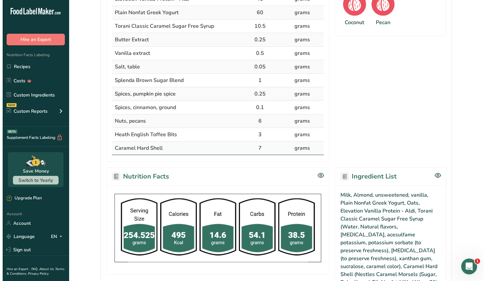
scroll to position [397, 0]
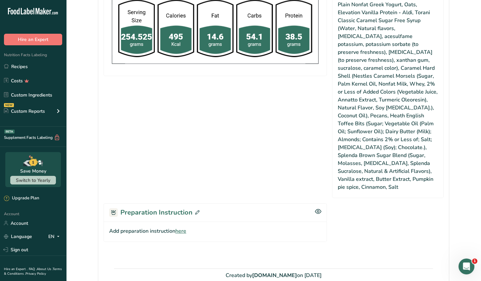
click at [197, 210] on icon at bounding box center [197, 212] width 4 height 4
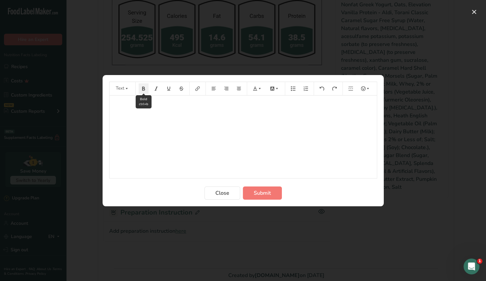
click at [142, 87] on icon "Preparation instructions modal" at bounding box center [143, 88] width 3 height 4
click at [122, 101] on p "﻿" at bounding box center [243, 105] width 261 height 8
click at [144, 93] on button "Preparation instructions modal" at bounding box center [144, 88] width 10 height 11
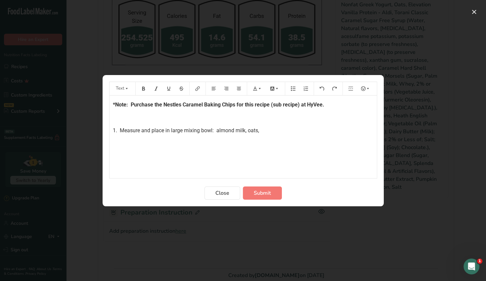
click at [329, 106] on p "*Note: Purchase the Nestles Caramel Baking Chips for this recipe (sub recipe) a…" at bounding box center [243, 105] width 261 height 8
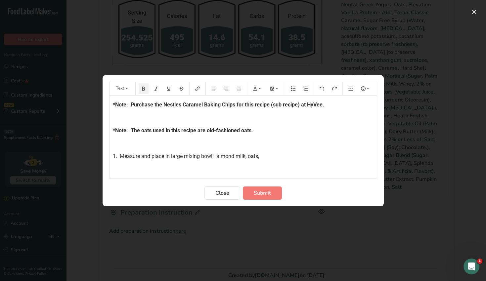
click at [268, 155] on p "1. Measure and place in large mixing bowl: almond milk, oats," at bounding box center [243, 156] width 261 height 8
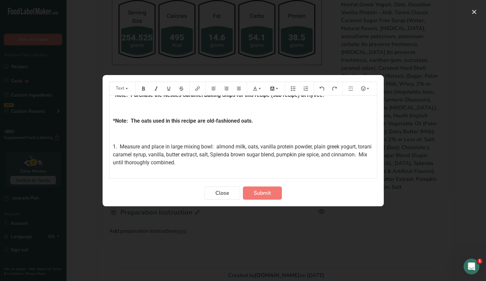
scroll to position [22, 0]
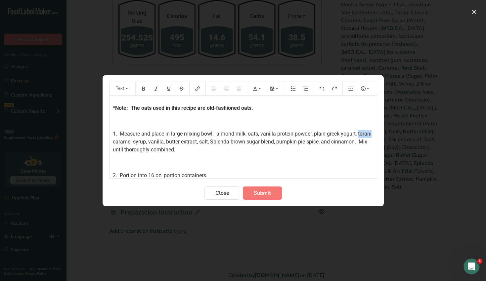
drag, startPoint x: 126, startPoint y: 141, endPoint x: 108, endPoint y: 139, distance: 18.0
click at [108, 139] on section "Text *Note: Purchase the Nestles Caramel Baking Chips for this recipe (sub reci…" at bounding box center [242, 140] width 281 height 131
click at [214, 174] on p "2. Portion into 16 oz. portion containers." at bounding box center [243, 176] width 261 height 8
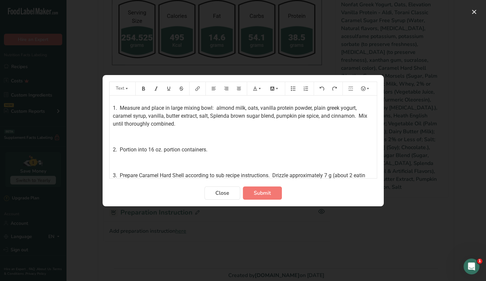
scroll to position [57, 0]
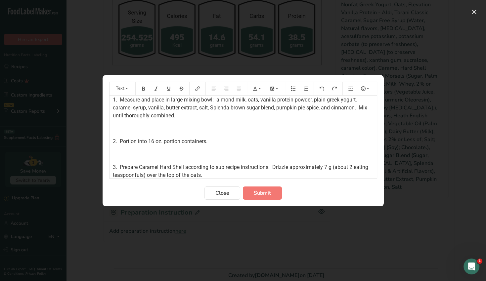
click at [217, 141] on p "2. Portion into 16 oz. portion containers." at bounding box center [243, 142] width 261 height 8
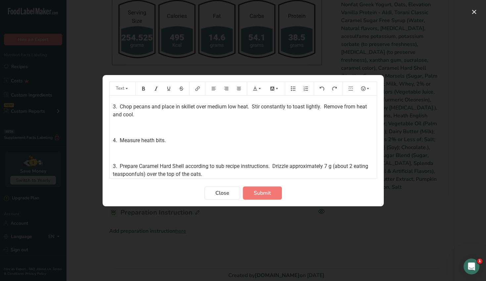
scroll to position [122, 0]
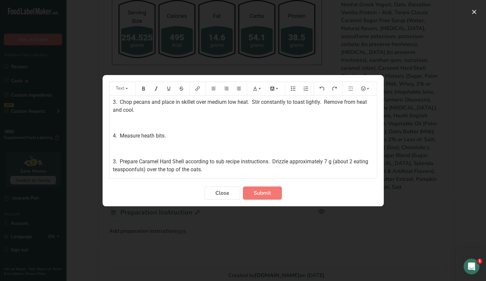
click at [224, 169] on p "3. Prepare Caramel Hard Shell according to sub recipe instructions. Drizzle app…" at bounding box center [243, 166] width 261 height 16
drag, startPoint x: 116, startPoint y: 160, endPoint x: 104, endPoint y: 159, distance: 12.0
click at [116, 160] on span "3. Prepare Caramel Hard Shell according to sub recipe instructions. Drizzle app…" at bounding box center [241, 165] width 257 height 14
click at [229, 171] on p "5. Prepare Caramel Hard Shell according to sub recipe instructions. Drizzle app…" at bounding box center [243, 166] width 261 height 16
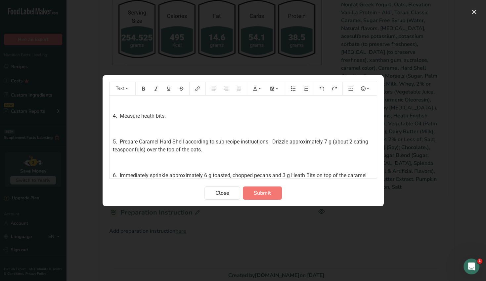
scroll to position [149, 0]
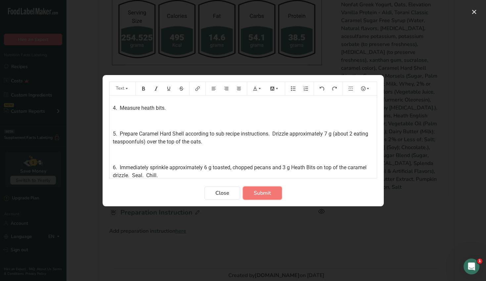
drag, startPoint x: 260, startPoint y: 193, endPoint x: 264, endPoint y: 191, distance: 4.3
click at [261, 192] on span "Submit" at bounding box center [262, 193] width 17 height 8
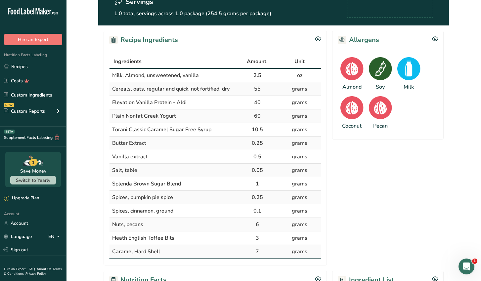
scroll to position [0, 0]
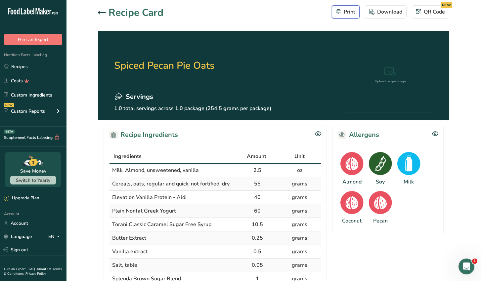
click at [347, 12] on div "Print" at bounding box center [345, 12] width 19 height 8
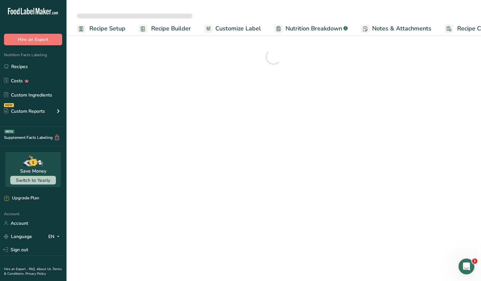
click at [248, 31] on span "Customize Label" at bounding box center [238, 28] width 46 height 9
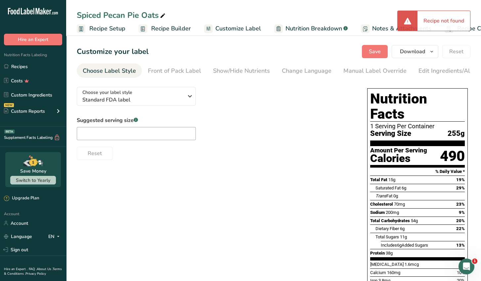
click at [243, 27] on span "Customize Label" at bounding box center [238, 28] width 46 height 9
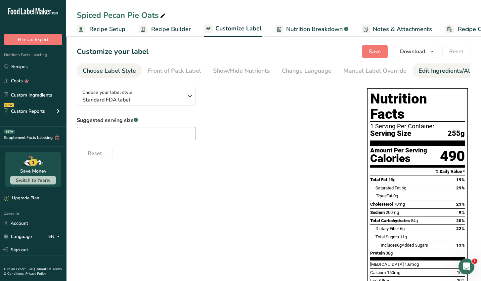
click at [444, 73] on div "Edit Ingredients/Allergens List" at bounding box center [460, 70] width 84 height 9
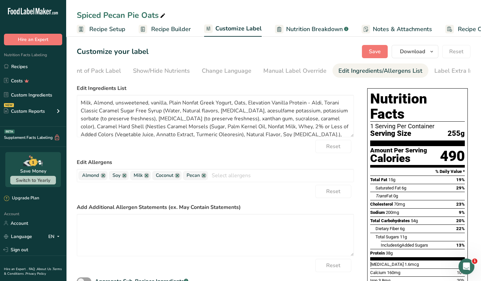
scroll to position [0, 87]
click at [92, 219] on textarea at bounding box center [215, 235] width 277 height 42
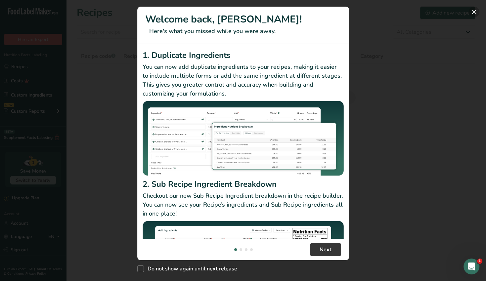
click at [473, 8] on button "New Features" at bounding box center [473, 12] width 11 height 11
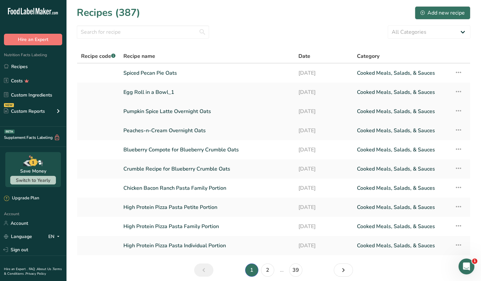
click at [204, 113] on link "Pumpkin Spice Latte Overnight Oats" at bounding box center [206, 111] width 167 height 14
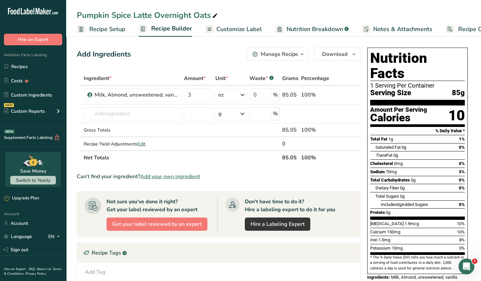
click at [241, 29] on span "Customize Label" at bounding box center [239, 29] width 46 height 9
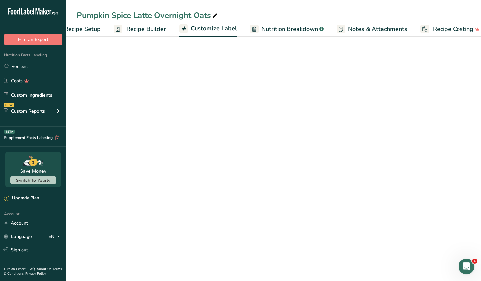
scroll to position [0, 34]
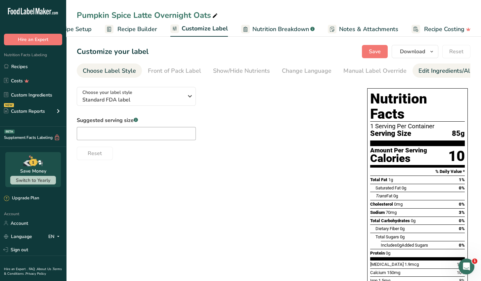
click at [446, 74] on div "Edit Ingredients/Allergens List" at bounding box center [460, 70] width 84 height 9
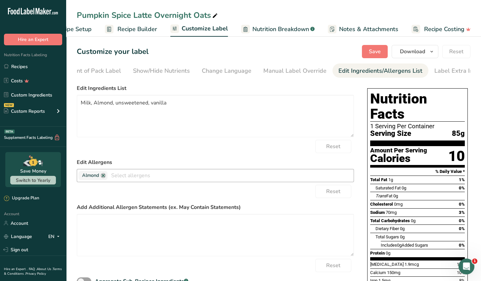
scroll to position [0, 87]
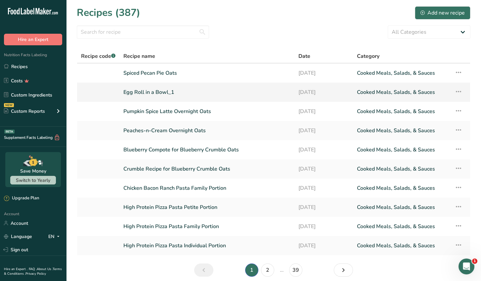
click at [151, 93] on link "Egg Roll in a Bowl_1" at bounding box center [206, 92] width 167 height 14
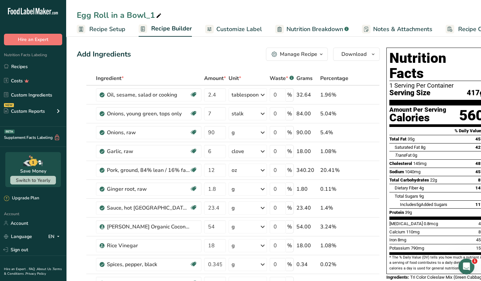
click at [246, 31] on span "Customize Label" at bounding box center [239, 29] width 46 height 9
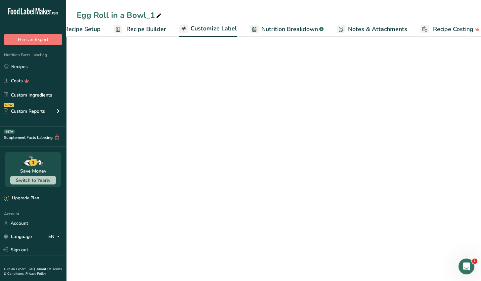
scroll to position [0, 34]
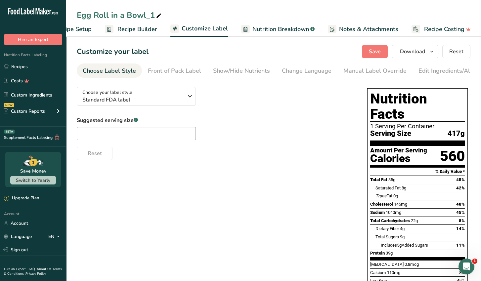
click at [219, 31] on span "Customize Label" at bounding box center [204, 28] width 46 height 9
click at [430, 70] on div "Edit Ingredients/Allergens List" at bounding box center [460, 70] width 84 height 9
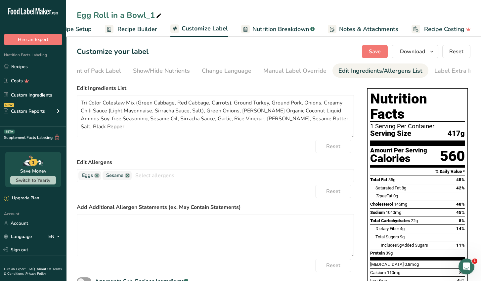
scroll to position [0, 87]
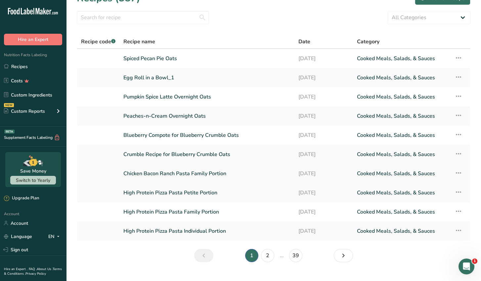
scroll to position [27, 0]
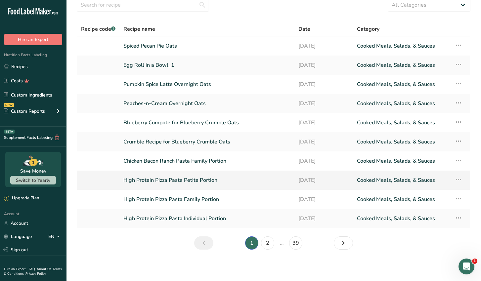
click at [217, 182] on link "High Protein Pizza Pasta Petite Portion" at bounding box center [206, 180] width 167 height 14
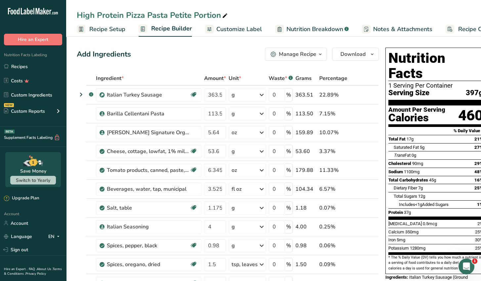
click at [245, 30] on span "Customize Label" at bounding box center [239, 29] width 46 height 9
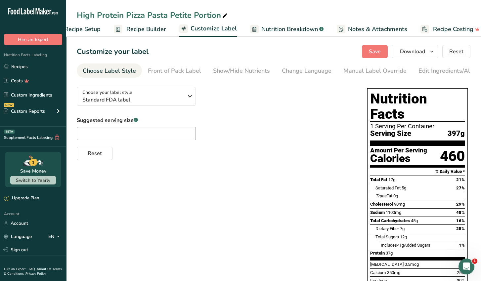
scroll to position [0, 34]
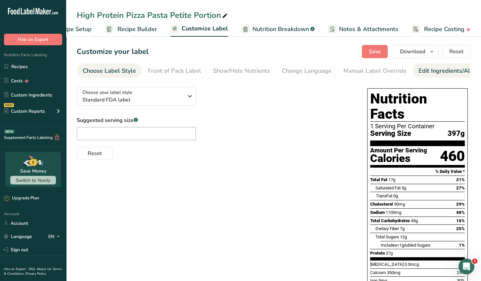
click at [430, 73] on div "Edit Ingredients/Allergens List" at bounding box center [460, 70] width 84 height 9
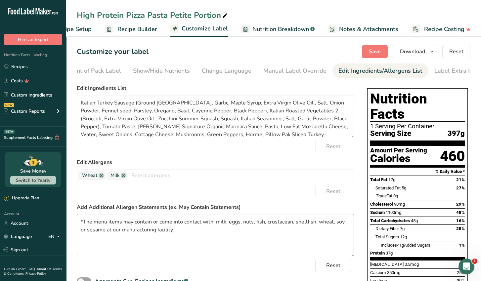
scroll to position [0, 87]
drag, startPoint x: 176, startPoint y: 232, endPoint x: 55, endPoint y: 195, distance: 126.5
click at [55, 195] on div ".a-20{fill:#fff;} Hire an Expert Nutrition Facts Labeling Recipes Costs Custom …" at bounding box center [240, 236] width 481 height 472
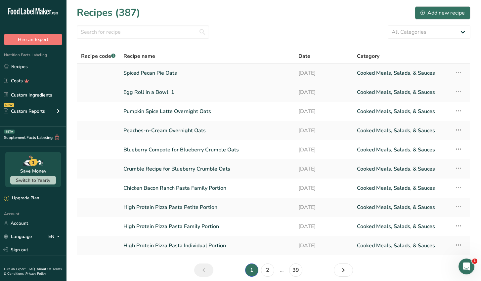
click at [173, 78] on link "Spiced Pecan Pie Oats" at bounding box center [206, 73] width 167 height 14
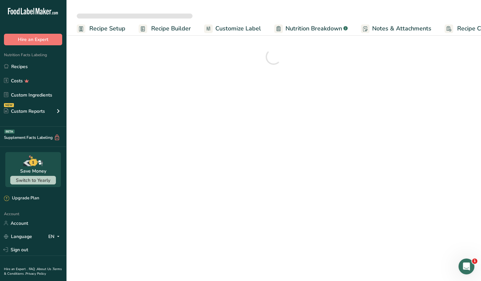
click at [240, 31] on span "Customize Label" at bounding box center [238, 28] width 46 height 9
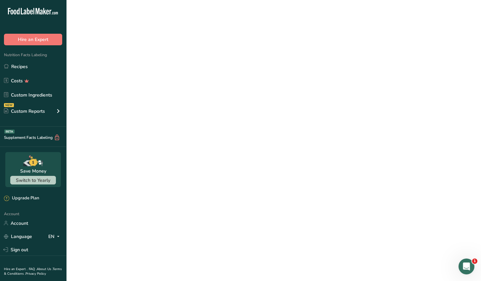
scroll to position [0, 25]
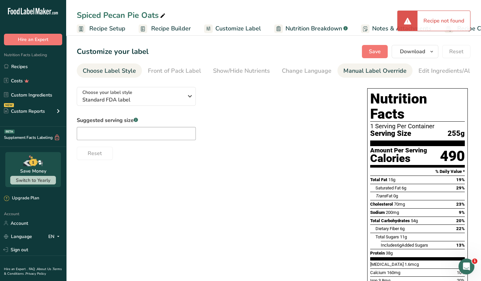
click at [372, 72] on div "Manual Label Override" at bounding box center [374, 70] width 63 height 9
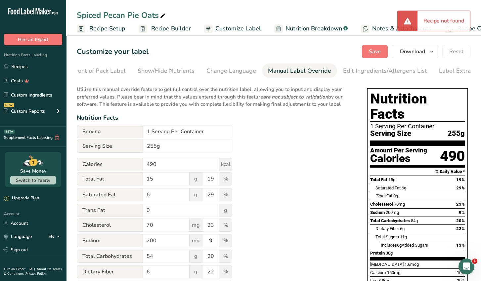
scroll to position [0, 87]
click at [241, 29] on span "Customize Label" at bounding box center [238, 28] width 46 height 9
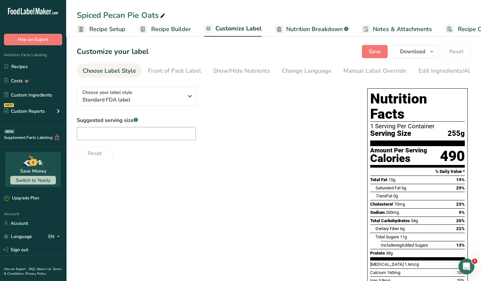
click at [241, 30] on span "Customize Label" at bounding box center [238, 28] width 46 height 9
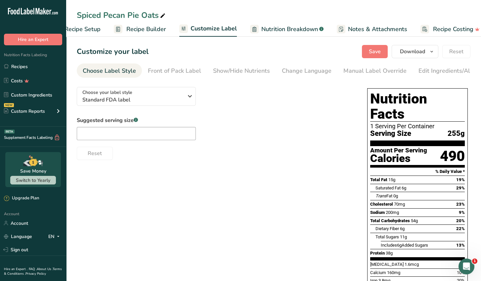
scroll to position [0, 34]
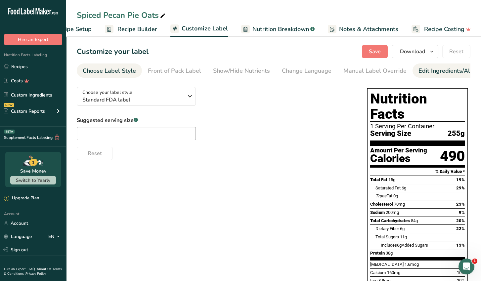
click at [427, 74] on div "Edit Ingredients/Allergens List" at bounding box center [460, 70] width 84 height 9
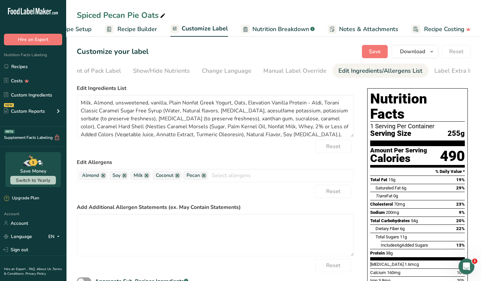
scroll to position [0, 87]
click at [85, 221] on textarea at bounding box center [215, 235] width 277 height 42
paste textarea "*The menu items may contain or come into contact with: milk, eggs, nuts, fish, …"
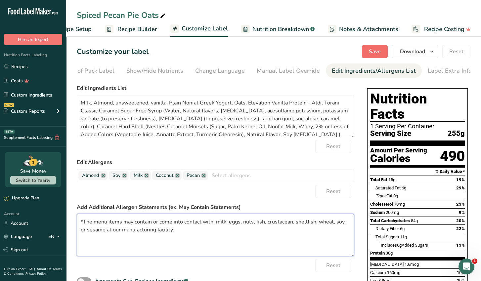
type textarea "*The menu items may contain or come into contact with: milk, eggs, nuts, fish, …"
click at [377, 54] on span "Save" at bounding box center [375, 52] width 12 height 8
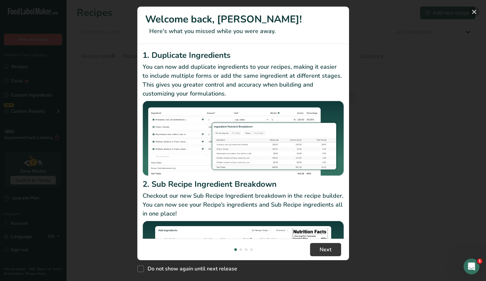
click at [474, 11] on button "New Features" at bounding box center [473, 12] width 11 height 11
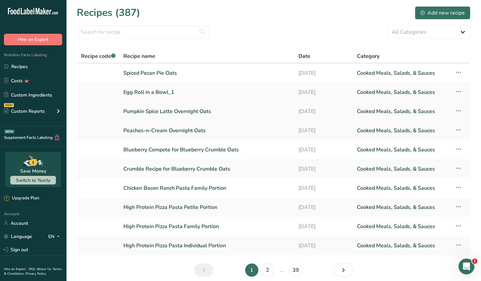
click at [194, 111] on link "Pumpkin Spice Latte Overnight Oats" at bounding box center [206, 111] width 167 height 14
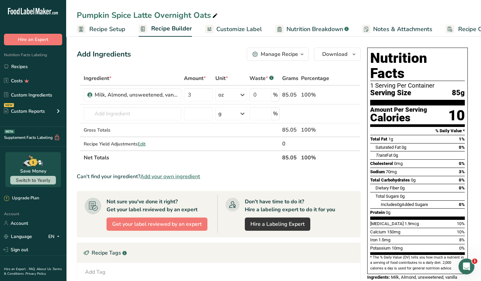
click at [241, 29] on span "Customize Label" at bounding box center [239, 29] width 46 height 9
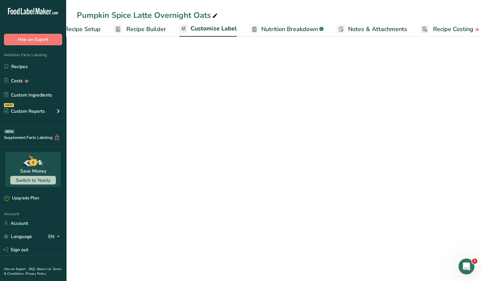
scroll to position [0, 34]
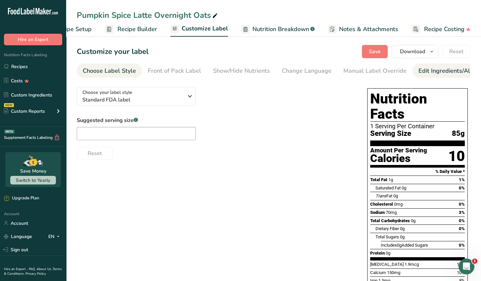
click at [422, 72] on div "Edit Ingredients/Allergens List" at bounding box center [460, 70] width 84 height 9
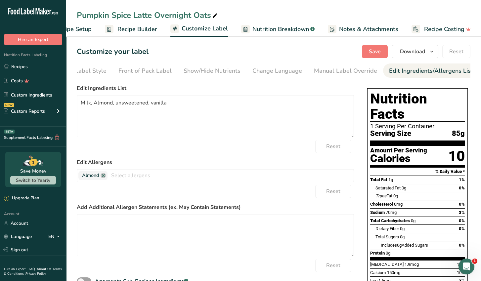
scroll to position [0, 87]
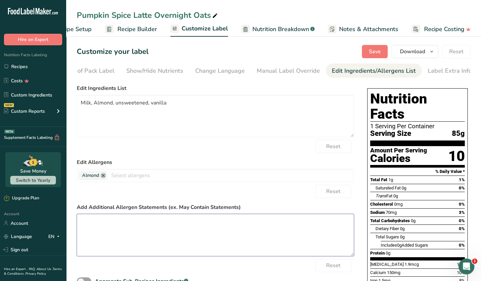
click at [100, 222] on textarea at bounding box center [215, 235] width 277 height 42
paste textarea "*The menu items may contain or come into contact with: milk, eggs, nuts, fish, …"
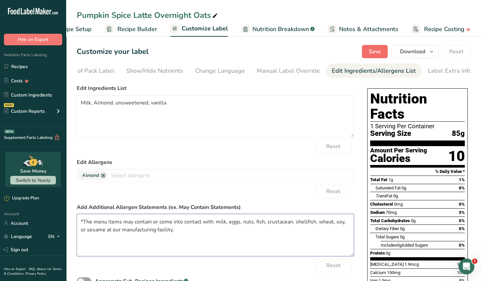
type textarea "*The menu items may contain or come into contact with: milk, eggs, nuts, fish, …"
drag, startPoint x: 374, startPoint y: 53, endPoint x: 373, endPoint y: 59, distance: 6.0
click at [374, 55] on span "Save" at bounding box center [375, 52] width 12 height 8
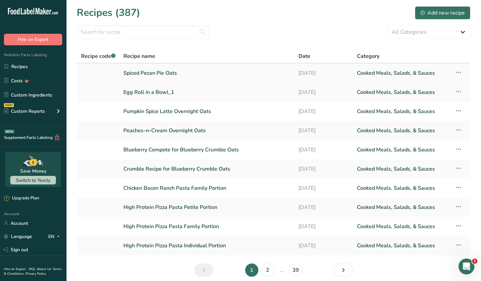
click at [183, 74] on link "Spiced Pecan Pie Oats" at bounding box center [206, 73] width 167 height 14
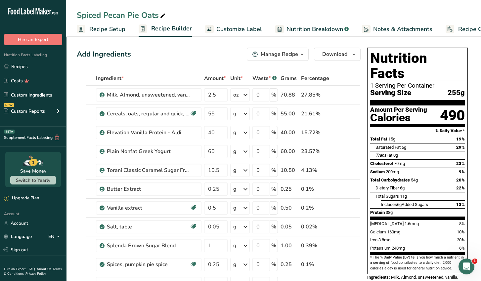
click at [247, 28] on span "Customize Label" at bounding box center [239, 29] width 46 height 9
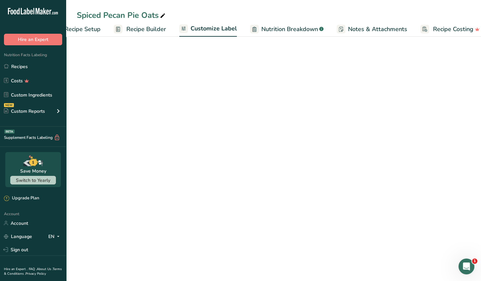
scroll to position [0, 34]
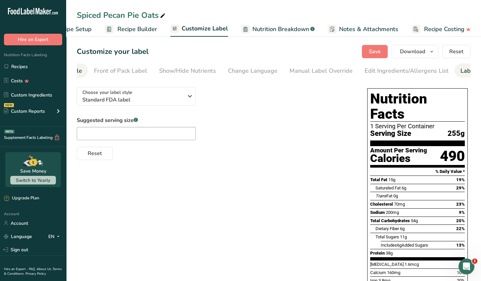
click at [460, 74] on div "Label Extra Info" at bounding box center [482, 70] width 44 height 9
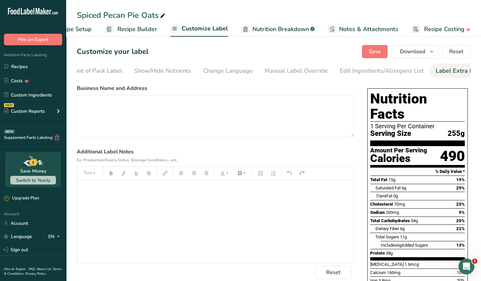
scroll to position [0, 87]
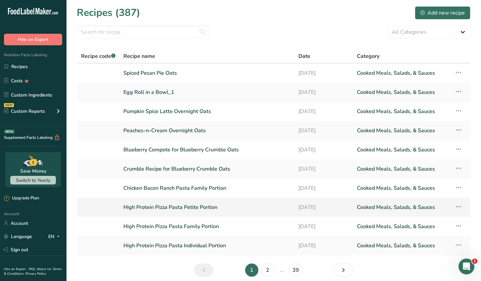
click at [214, 209] on link "High Protein Pizza Pasta Petite Portion" at bounding box center [206, 207] width 167 height 14
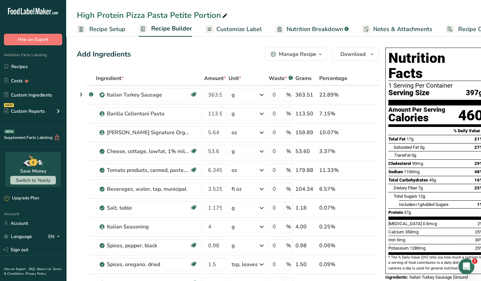
click at [244, 29] on span "Customize Label" at bounding box center [239, 29] width 46 height 9
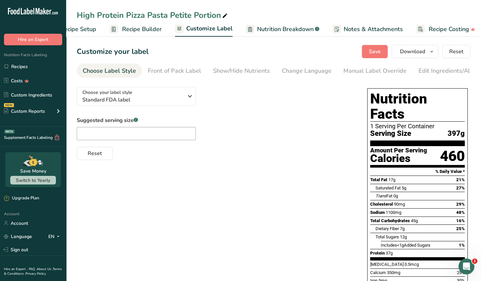
scroll to position [0, 34]
drag, startPoint x: 379, startPoint y: 80, endPoint x: 422, endPoint y: 79, distance: 43.6
click at [445, 85] on section "Customize your label Save Download Choose what to show on your downloaded label…" at bounding box center [273, 253] width 415 height 438
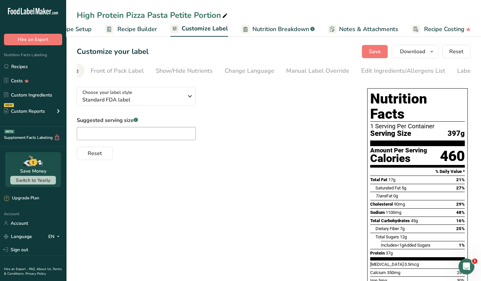
scroll to position [0, 87]
click at [460, 71] on div "Label Extra Info" at bounding box center [449, 70] width 44 height 9
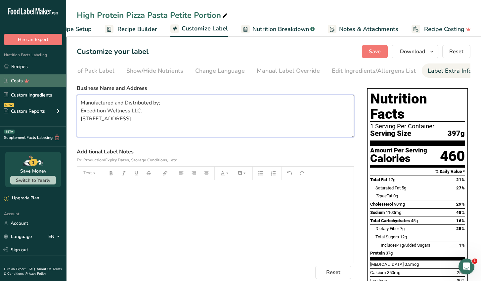
drag, startPoint x: 131, startPoint y: 137, endPoint x: 55, endPoint y: 86, distance: 91.0
click at [55, 86] on div ".a-20{fill:#fff;} Hire an Expert Nutrition Facts Labeling Recipes Costs Custom …" at bounding box center [240, 236] width 481 height 472
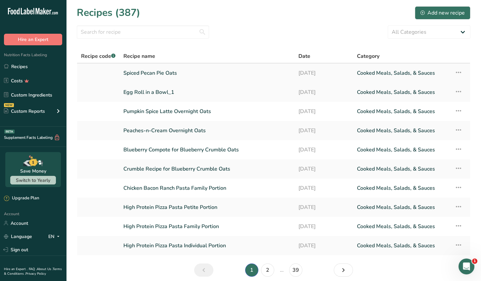
click at [179, 73] on link "Spiced Pecan Pie Oats" at bounding box center [206, 73] width 167 height 14
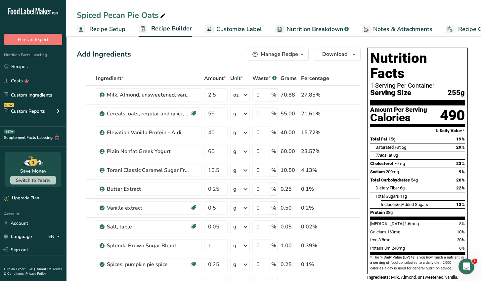
click at [239, 33] on span "Customize Label" at bounding box center [239, 29] width 46 height 9
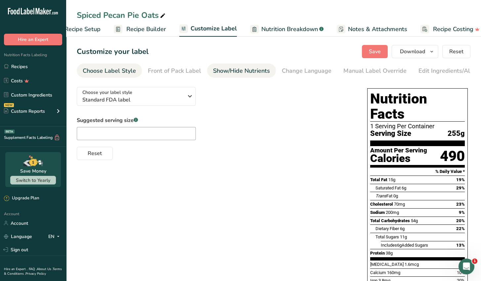
scroll to position [0, 34]
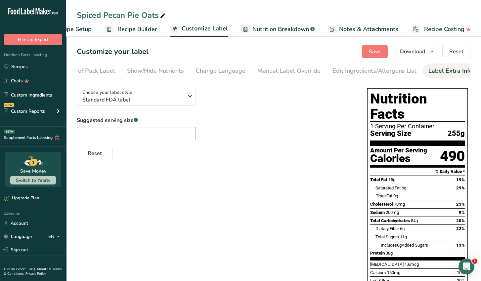
click at [453, 72] on div "Label Extra Info" at bounding box center [450, 70] width 44 height 9
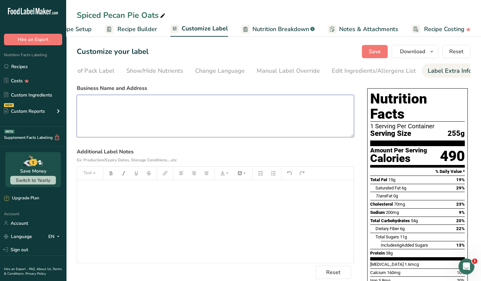
click at [98, 107] on textarea at bounding box center [215, 116] width 277 height 42
paste textarea "Manufactured and Distributed by; Expedition Wellness LLC. [STREET_ADDRESS]"
type textarea "Manufactured and Distributed by; Expedition Wellness LLC. [STREET_ADDRESS]"
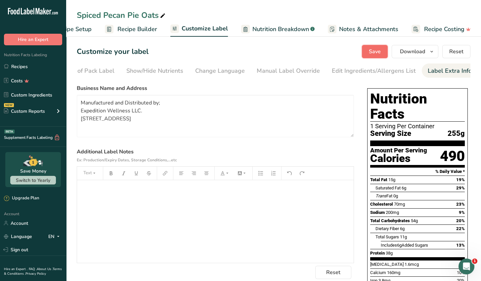
click at [370, 56] on button "Save" at bounding box center [375, 51] width 26 height 13
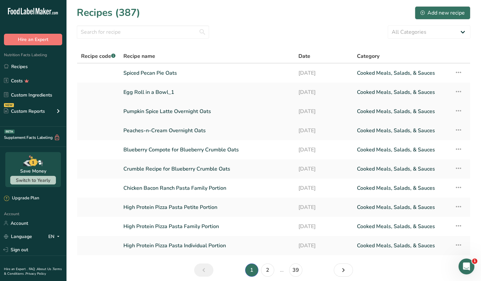
click at [154, 113] on link "Pumpkin Spice Latte Overnight Oats" at bounding box center [206, 111] width 167 height 14
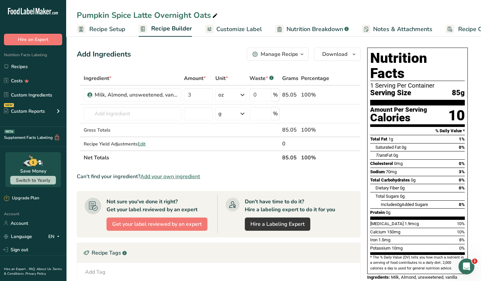
click at [243, 32] on span "Customize Label" at bounding box center [239, 29] width 46 height 9
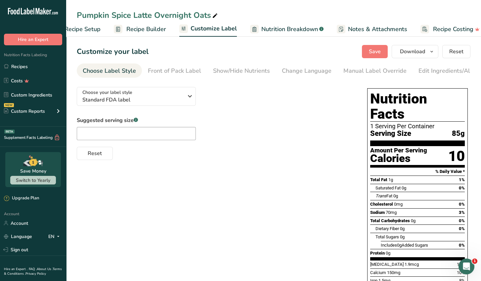
scroll to position [0, 34]
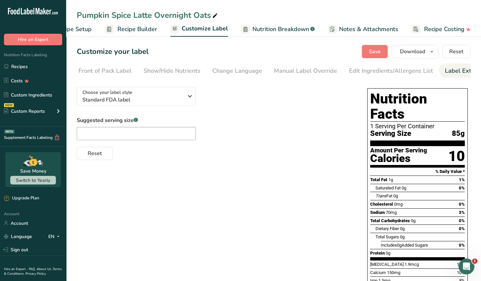
click at [448, 69] on div "Label Extra Info" at bounding box center [467, 70] width 44 height 9
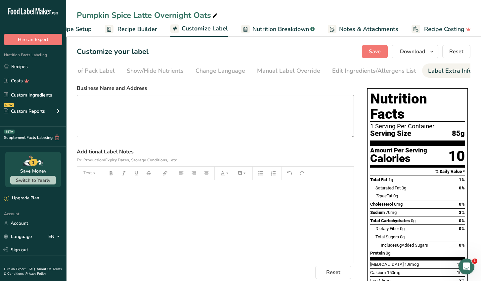
scroll to position [0, 87]
click at [95, 105] on textarea at bounding box center [215, 116] width 277 height 42
paste textarea "Manufactured and Distributed by; Expedition Wellness LLC. [STREET_ADDRESS]"
type textarea "Manufactured and Distributed by; Expedition Wellness LLC. [STREET_ADDRESS]"
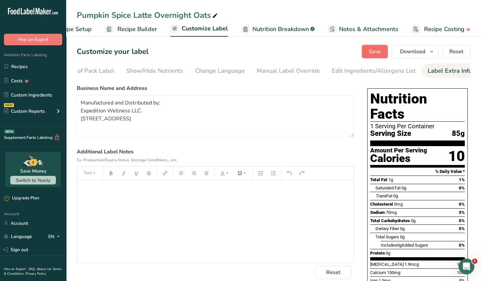
click at [372, 53] on span "Save" at bounding box center [375, 52] width 12 height 8
